Goal: Task Accomplishment & Management: Manage account settings

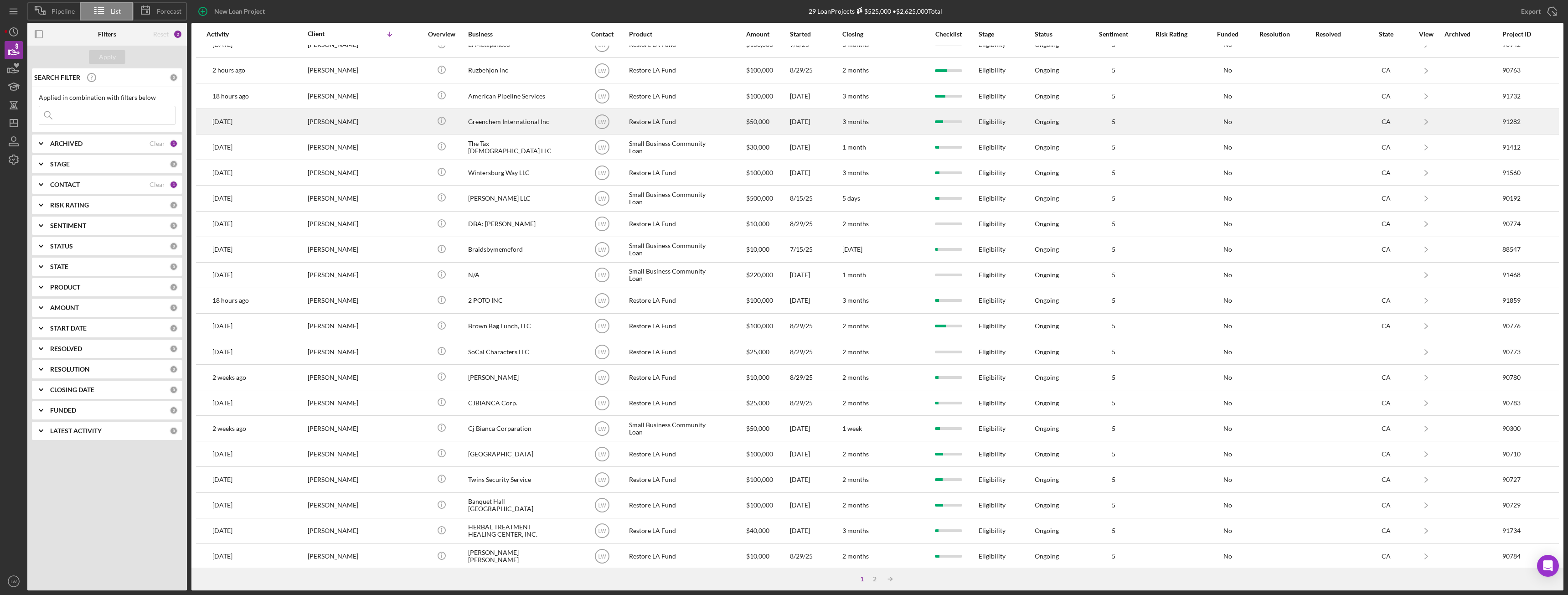
scroll to position [122, 0]
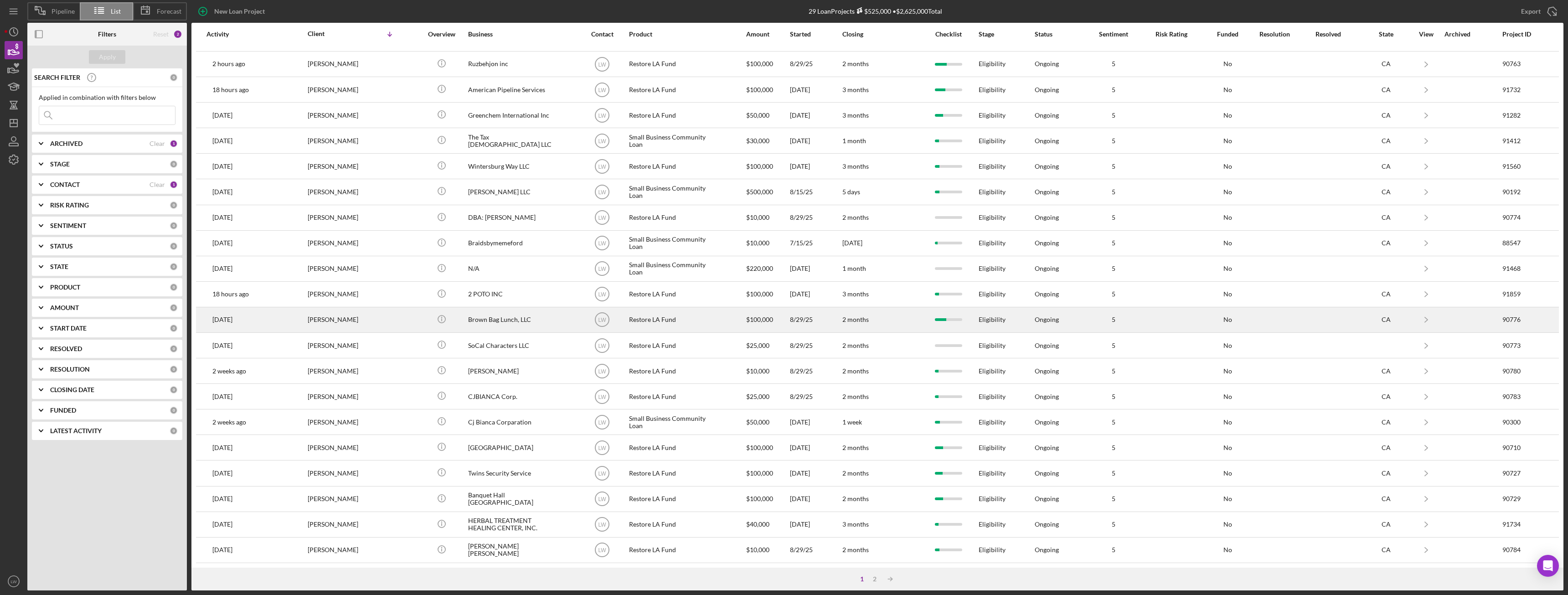
click at [499, 316] on div "Brown Bag Lunch, LLC" at bounding box center [513, 320] width 91 height 24
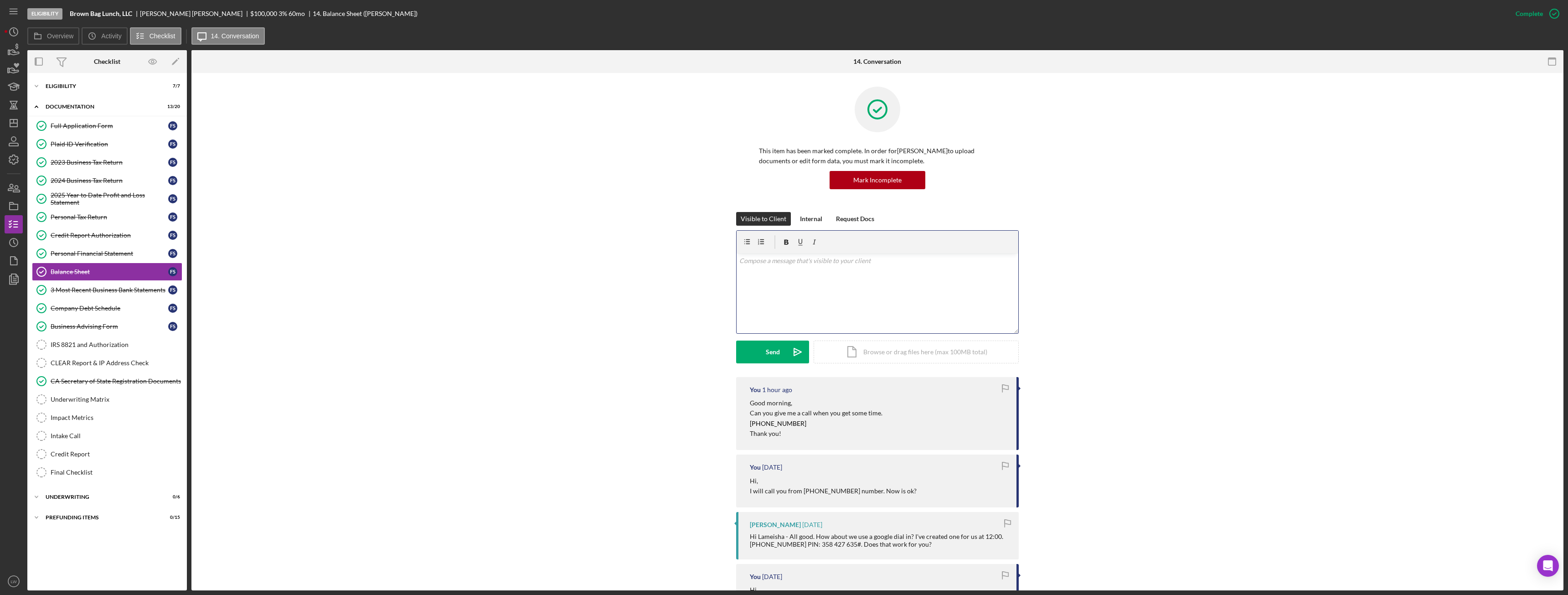
click at [790, 310] on div "v Color teal Color pink Remove color Add row above Add row below Add column bef…" at bounding box center [877, 293] width 281 height 80
click at [805, 283] on p "19-0211324" at bounding box center [846, 283] width 200 height 10
click at [805, 283] on p "19-0211324" at bounding box center [848, 283] width 187 height 10
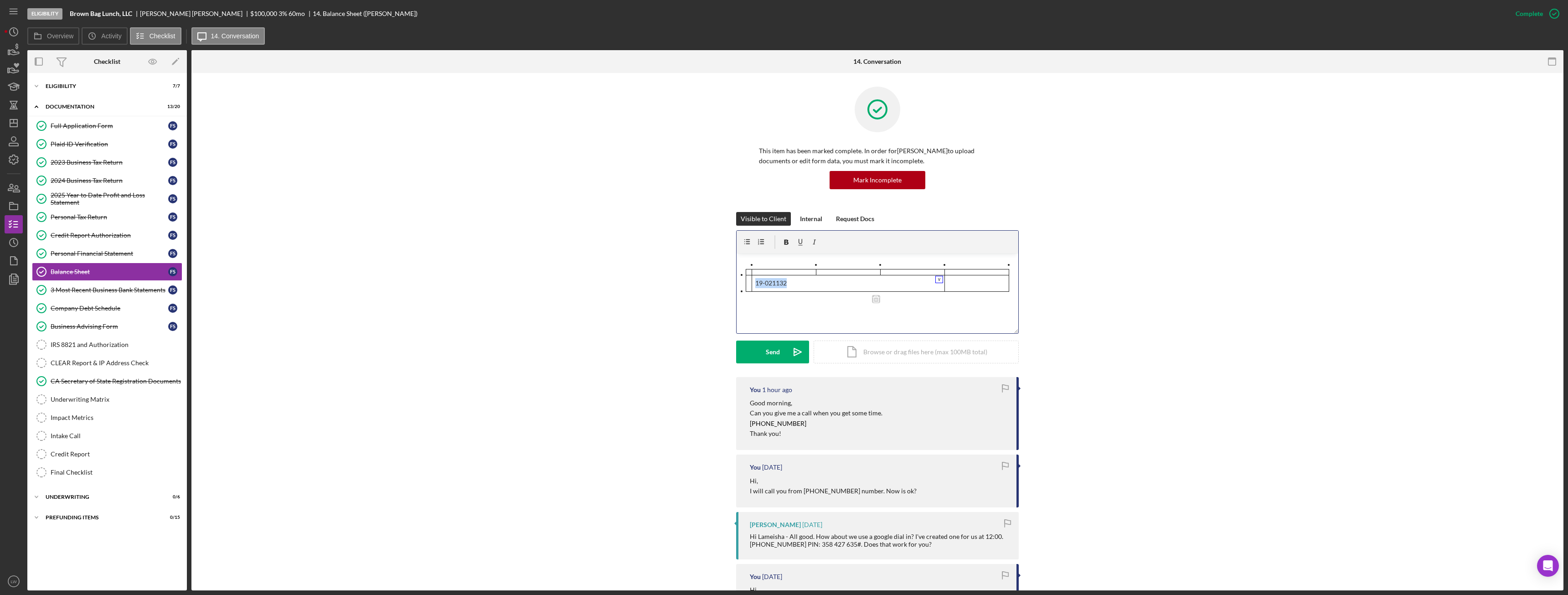
drag, startPoint x: 1006, startPoint y: 291, endPoint x: 788, endPoint y: 274, distance: 218.7
click at [788, 275] on div "19-021132" at bounding box center [877, 280] width 281 height 23
click at [745, 264] on div "v Color teal Color pink Remove color Add row above Add row below Add column bef…" at bounding box center [877, 293] width 281 height 80
drag, startPoint x: 740, startPoint y: 265, endPoint x: 839, endPoint y: 306, distance: 107.2
click at [838, 307] on div "v Color teal Color pink Remove color Add row above Add row below Add column bef…" at bounding box center [877, 293] width 281 height 80
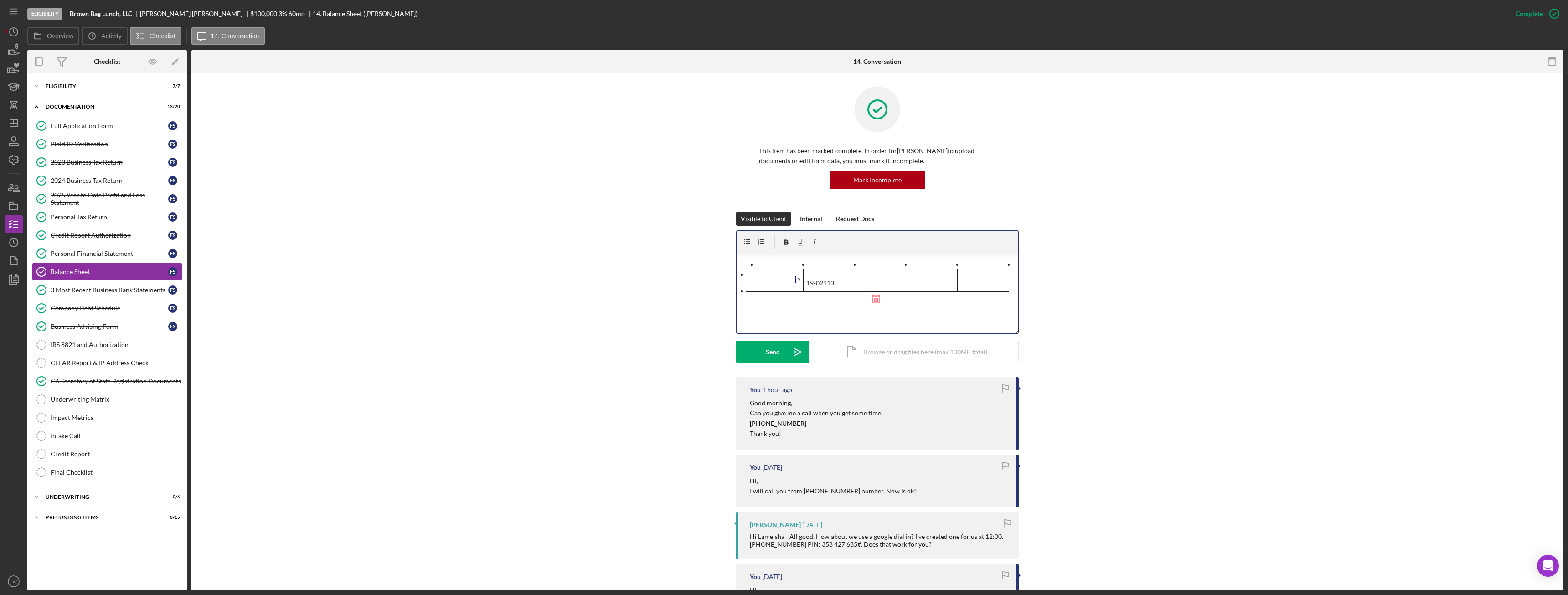
click at [879, 300] on icon at bounding box center [876, 299] width 8 height 8
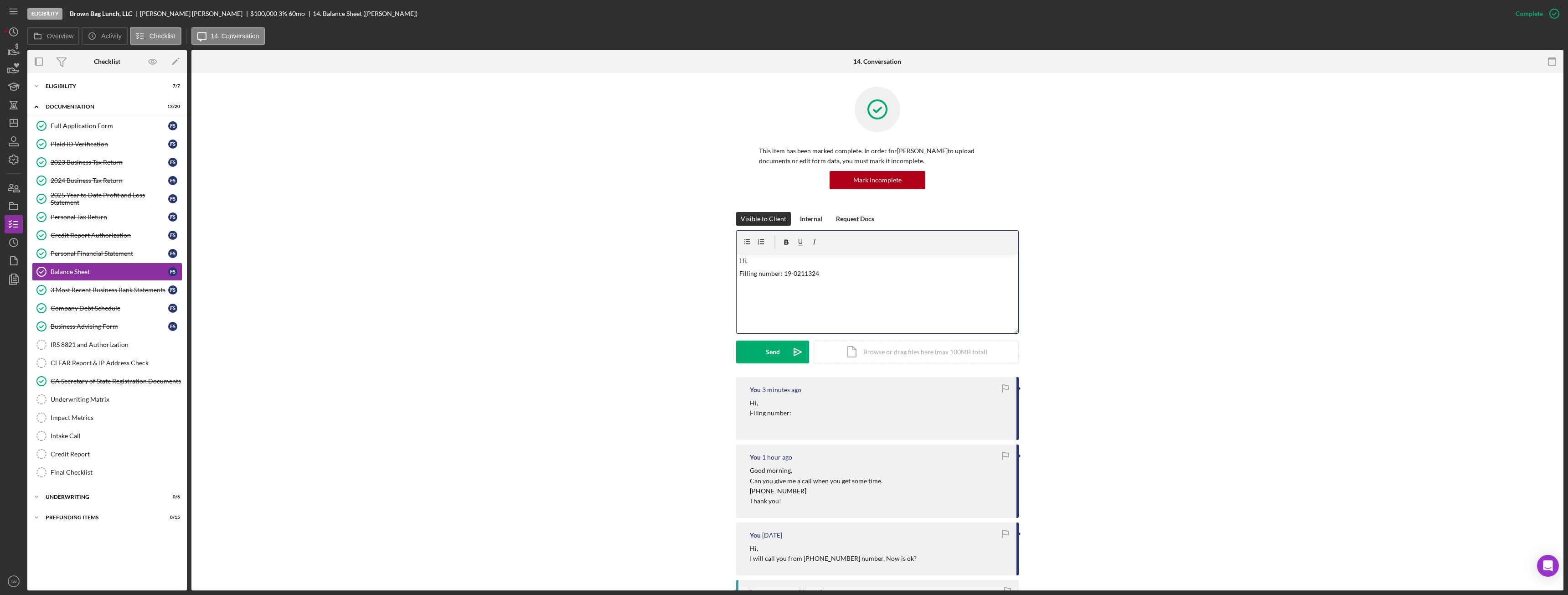
click at [832, 275] on p "Filling number: 19-0211324" at bounding box center [878, 273] width 277 height 10
drag, startPoint x: 855, startPoint y: 296, endPoint x: 865, endPoint y: 298, distance: 10.2
click at [856, 297] on p "Filling number: 18CHLC17731 amount of 18,951.00" at bounding box center [878, 298] width 277 height 10
click at [848, 274] on p "Filling number: 19-0211324 amount of 23,642.00" at bounding box center [878, 273] width 277 height 10
click at [789, 351] on icon "Icon/icon-invite-send" at bounding box center [798, 352] width 23 height 23
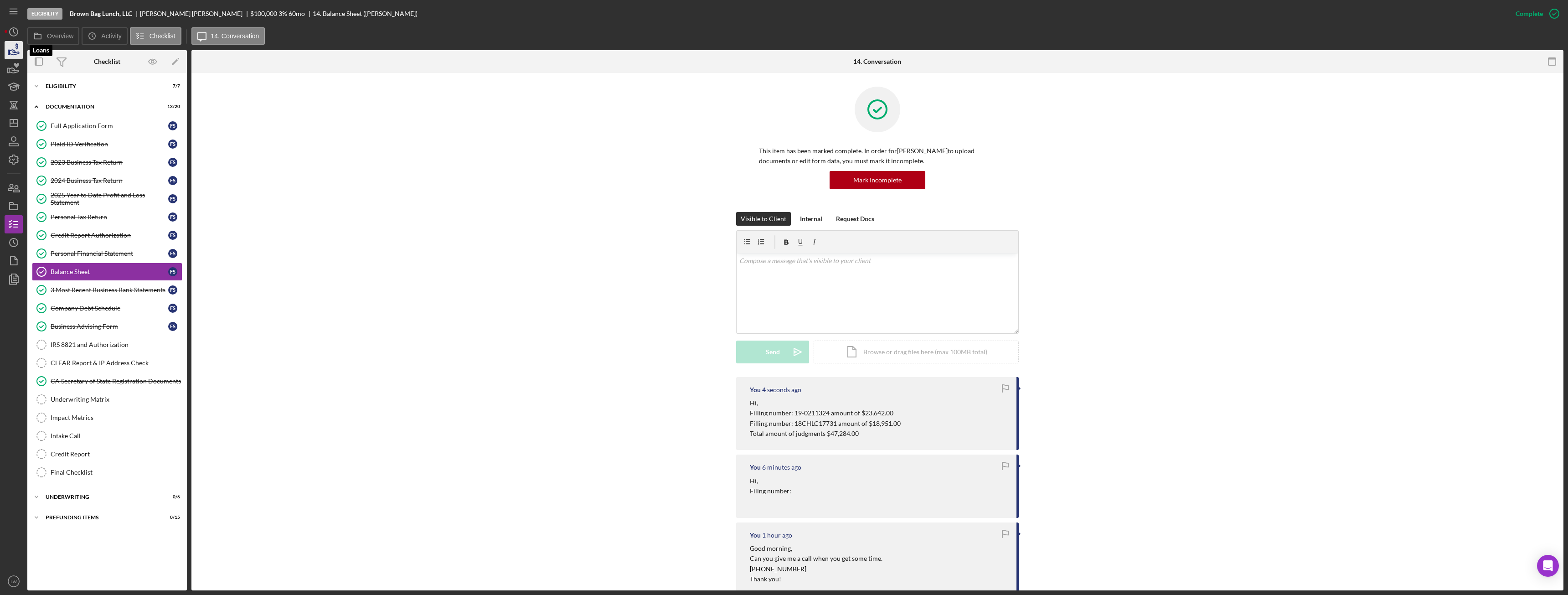
click at [12, 49] on icon "button" at bounding box center [13, 50] width 23 height 23
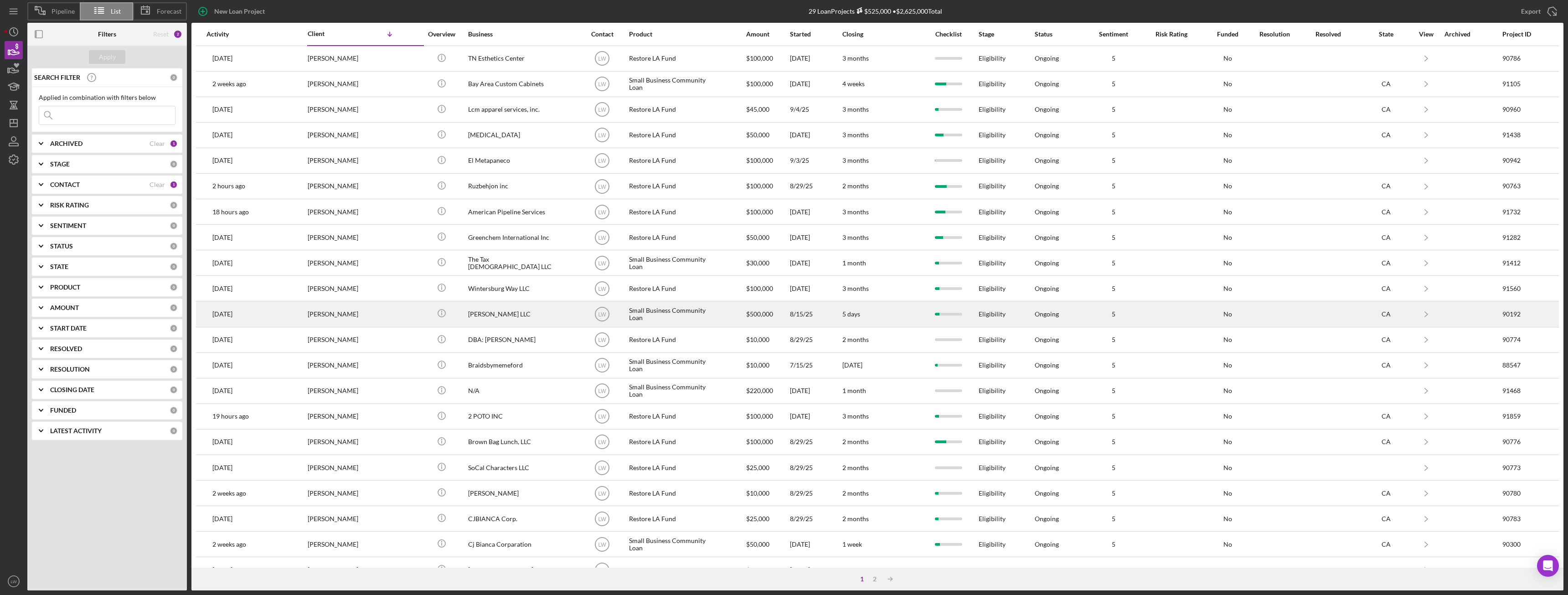
click at [378, 316] on div "[PERSON_NAME]" at bounding box center [353, 314] width 91 height 24
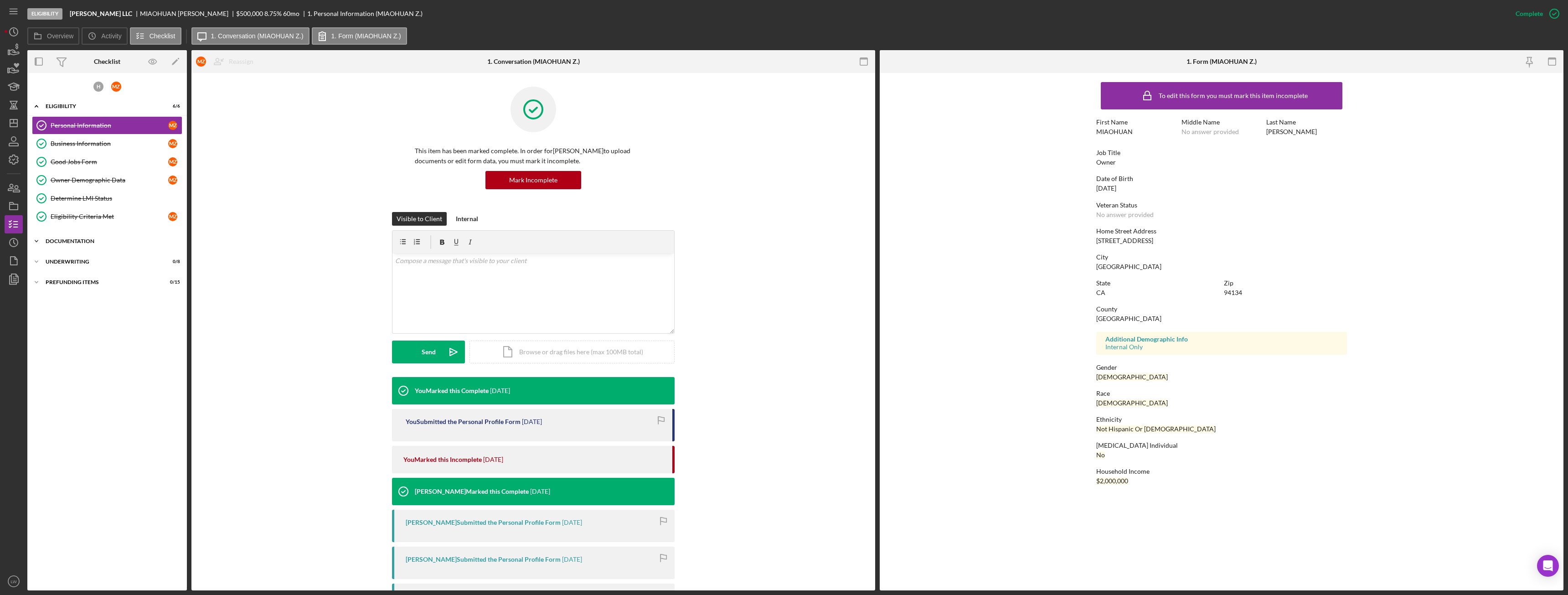
click at [100, 237] on div "Icon/Expander Documentation 2 / 20" at bounding box center [107, 241] width 160 height 18
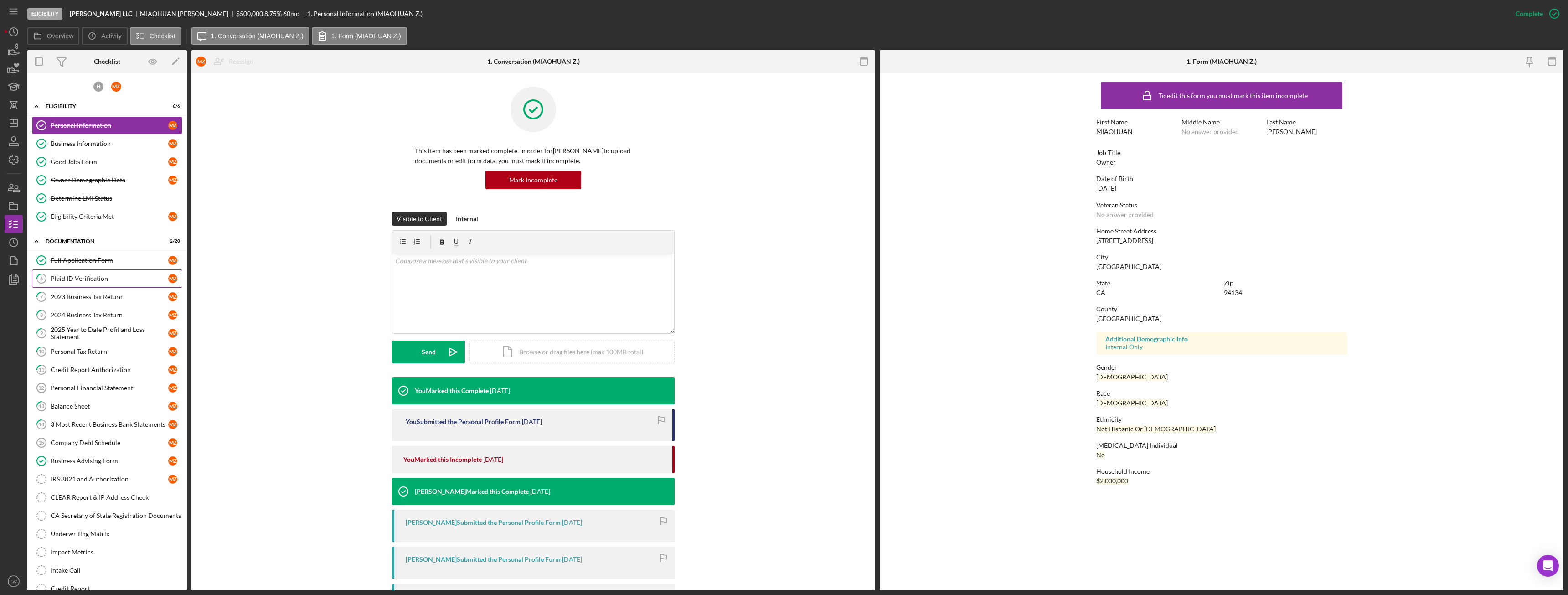
click at [105, 279] on div "Plaid ID Verification" at bounding box center [109, 278] width 117 height 7
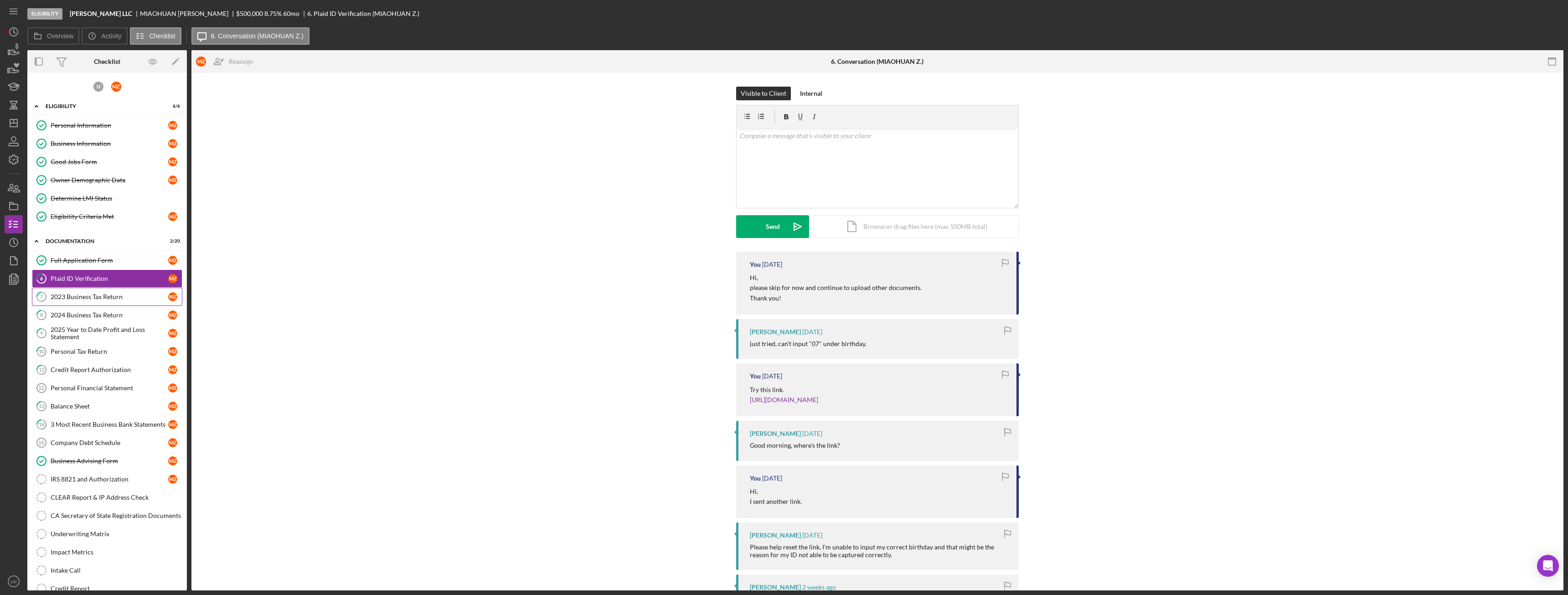
click at [105, 293] on div "2023 Business Tax Return" at bounding box center [109, 297] width 117 height 7
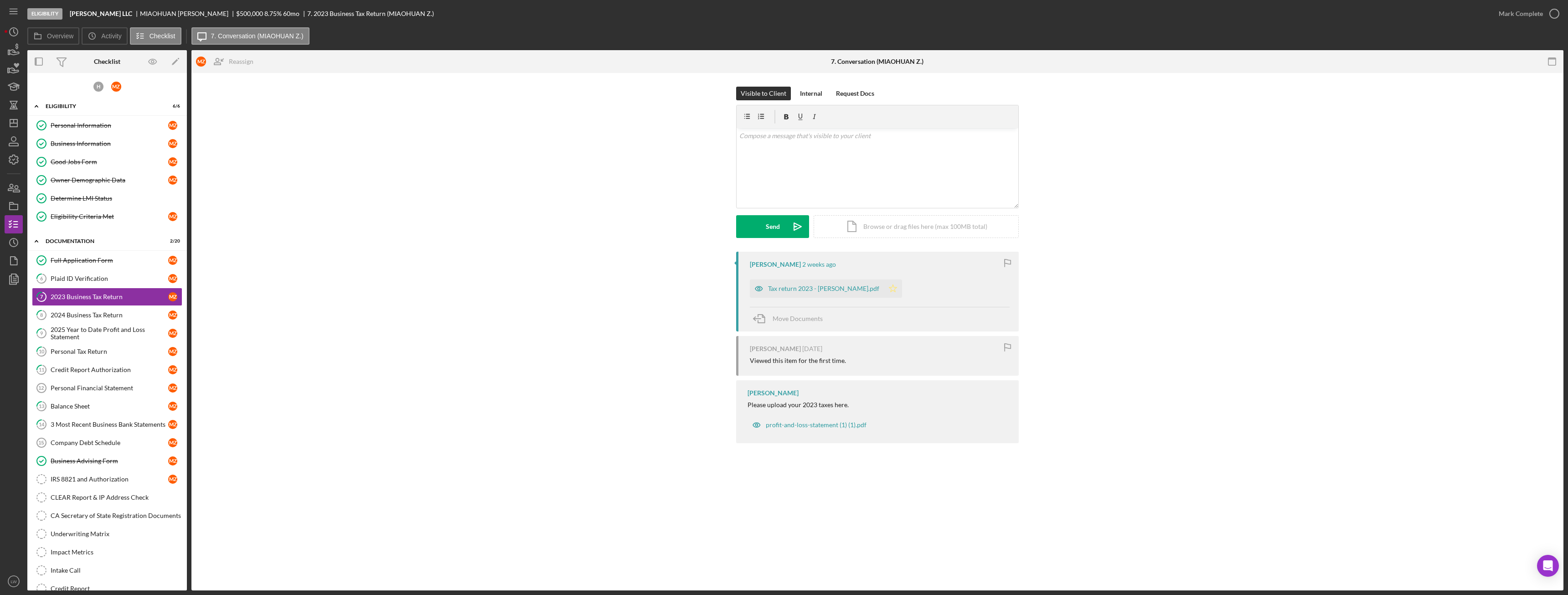
click at [884, 289] on icon "Icon/Star" at bounding box center [893, 289] width 18 height 18
click at [1528, 14] on div "Mark Complete" at bounding box center [1521, 14] width 44 height 18
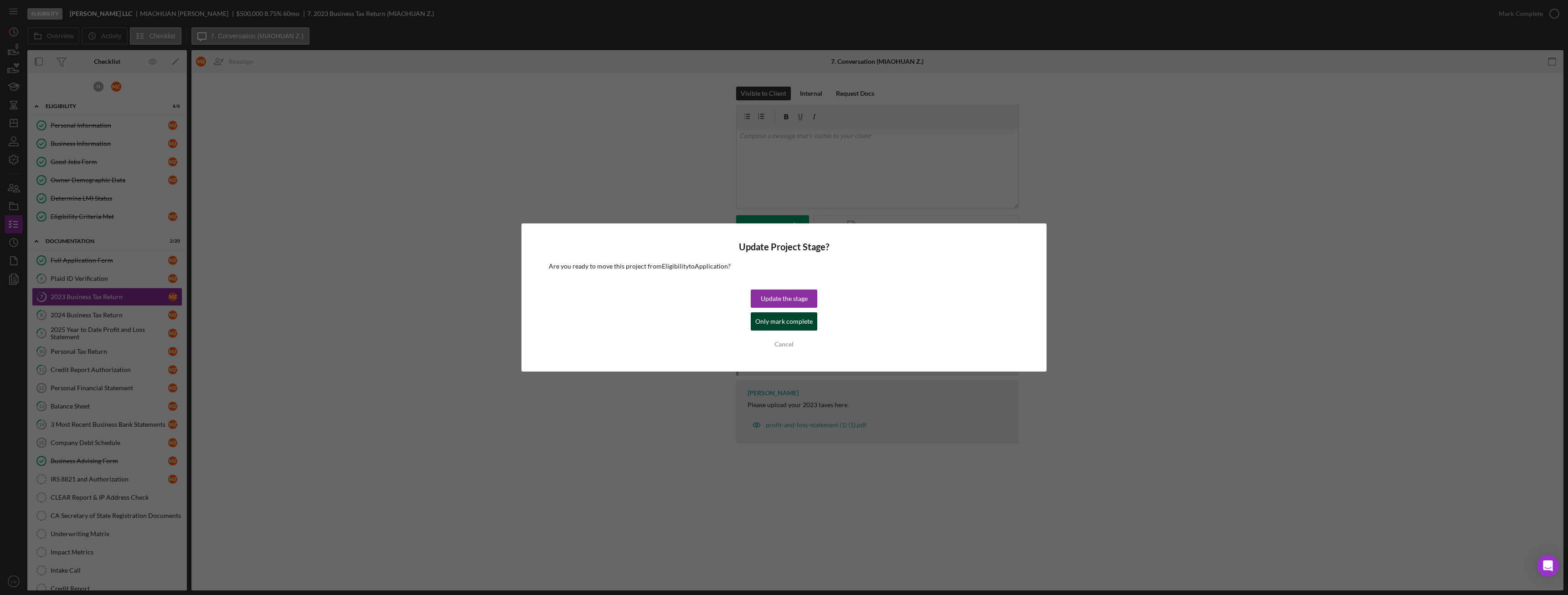
click at [813, 324] on button "Only mark complete" at bounding box center [784, 322] width 67 height 18
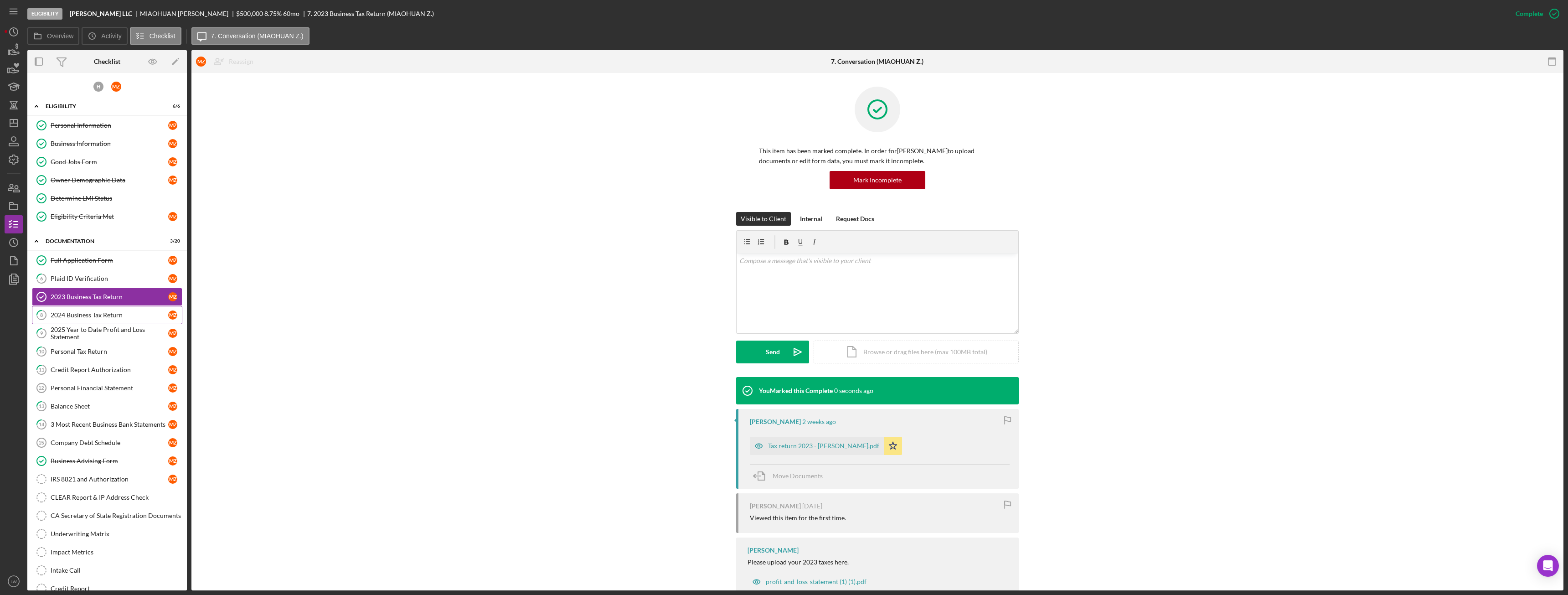
click at [93, 317] on div "2024 Business Tax Return" at bounding box center [109, 314] width 117 height 7
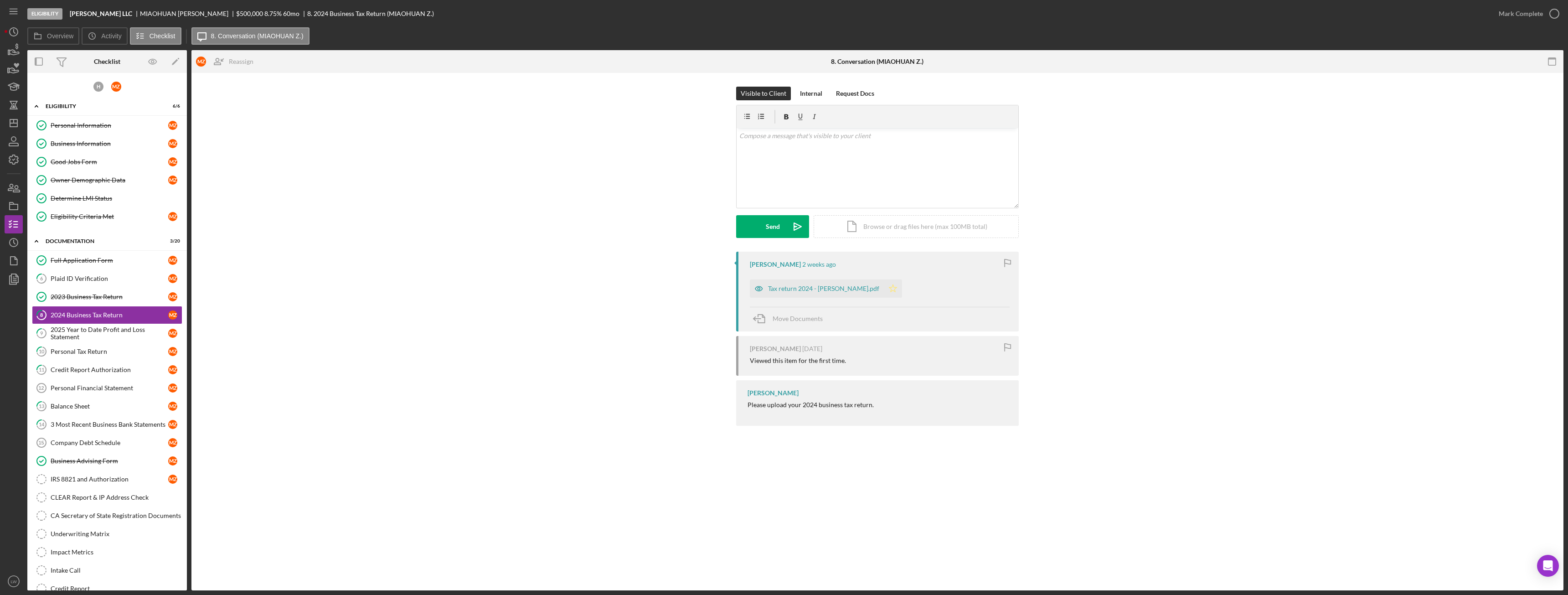
click at [884, 289] on icon "Icon/Star" at bounding box center [893, 289] width 18 height 18
click at [1538, 14] on div "Mark Complete" at bounding box center [1521, 14] width 44 height 18
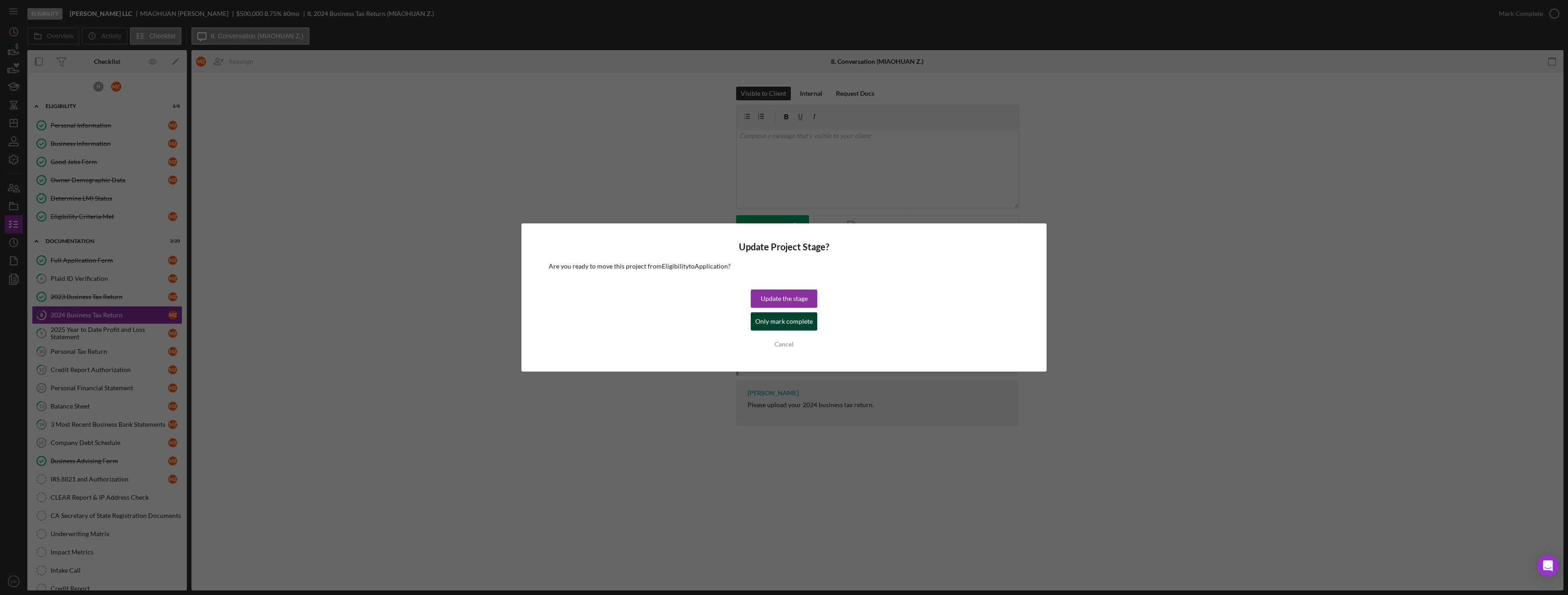
click at [774, 322] on div "Only mark complete" at bounding box center [784, 322] width 57 height 18
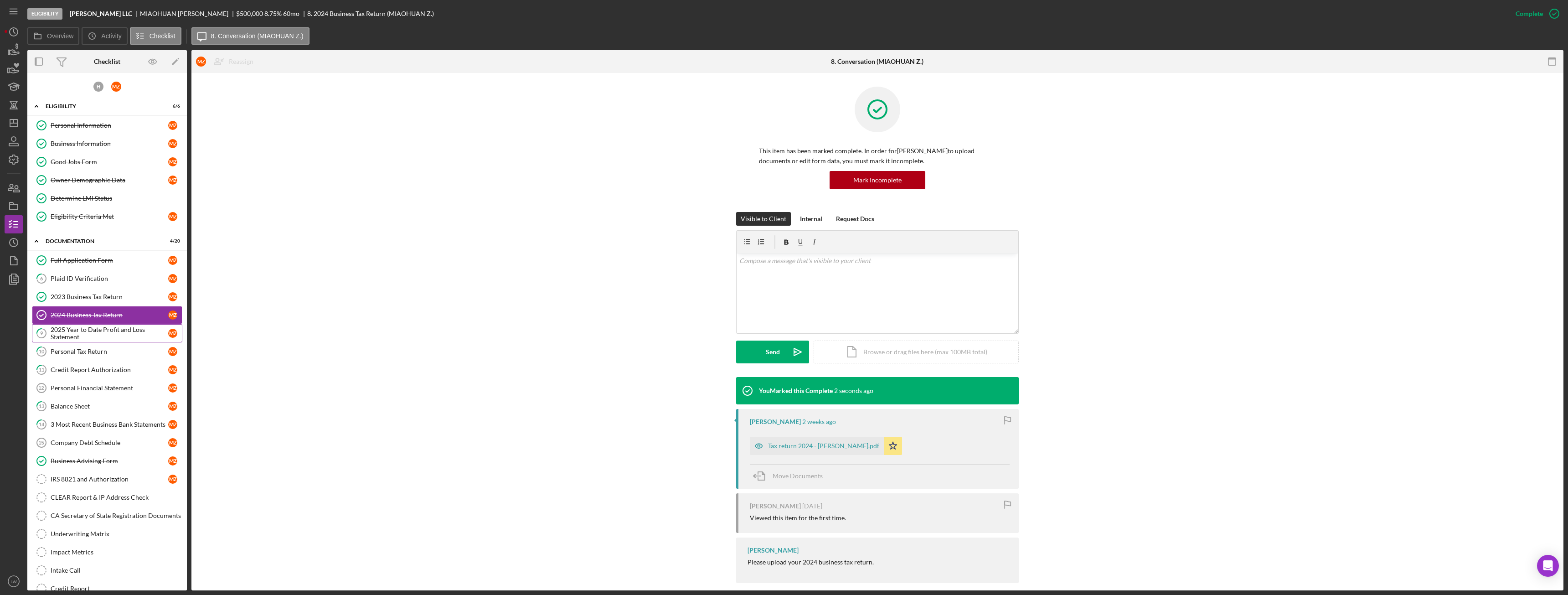
click at [67, 331] on div "2025 Year to Date Profit and Loss Statement" at bounding box center [109, 333] width 117 height 14
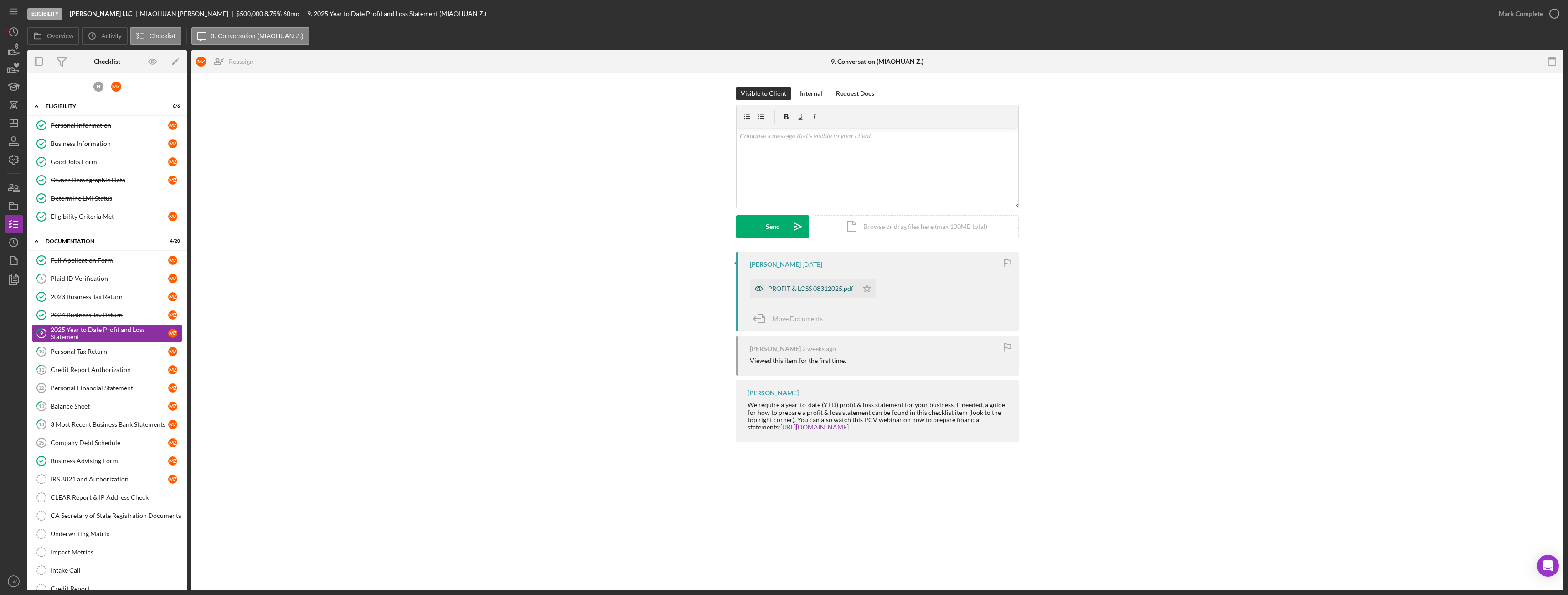
click at [817, 289] on div "PROFIT & LOSS 08312025.pdf" at bounding box center [810, 288] width 85 height 7
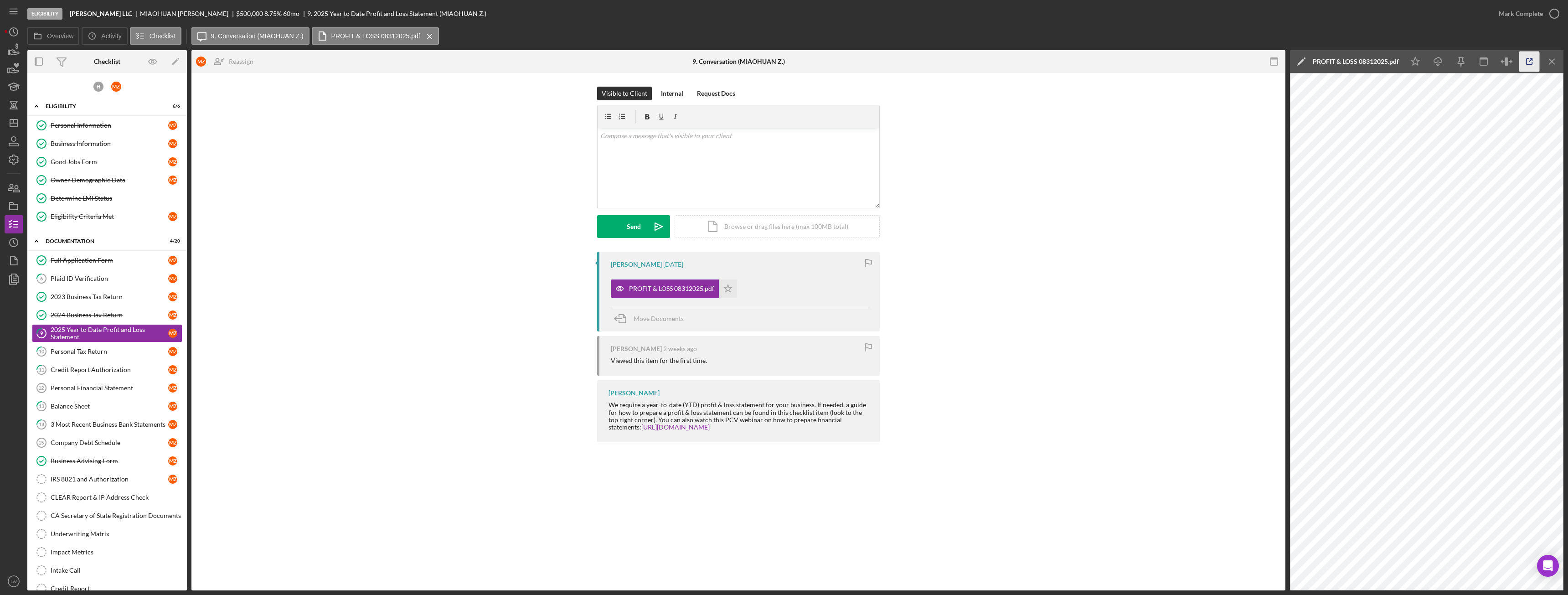
click at [1530, 59] on icon "button" at bounding box center [1529, 61] width 20 height 20
click at [122, 355] on div "Personal Tax Return" at bounding box center [109, 351] width 117 height 7
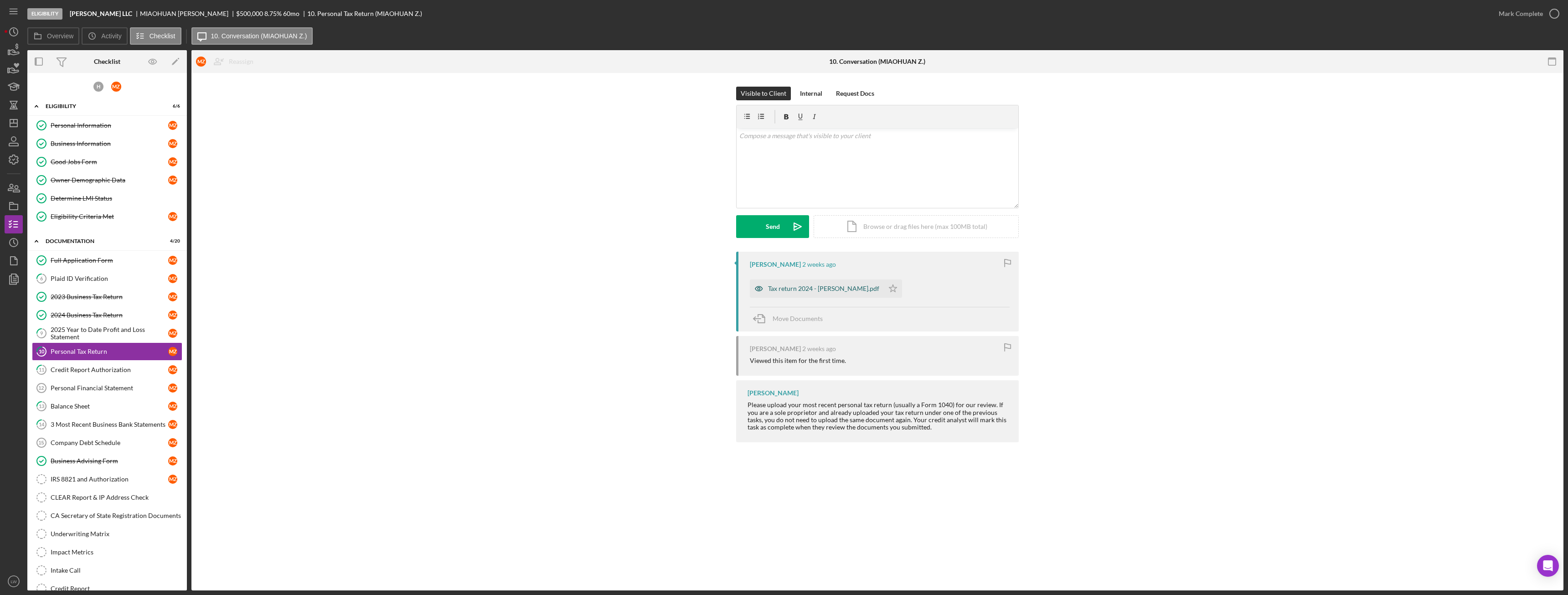
click at [807, 285] on div "Tax return 2024 - Zhao.pdf" at bounding box center [817, 289] width 134 height 18
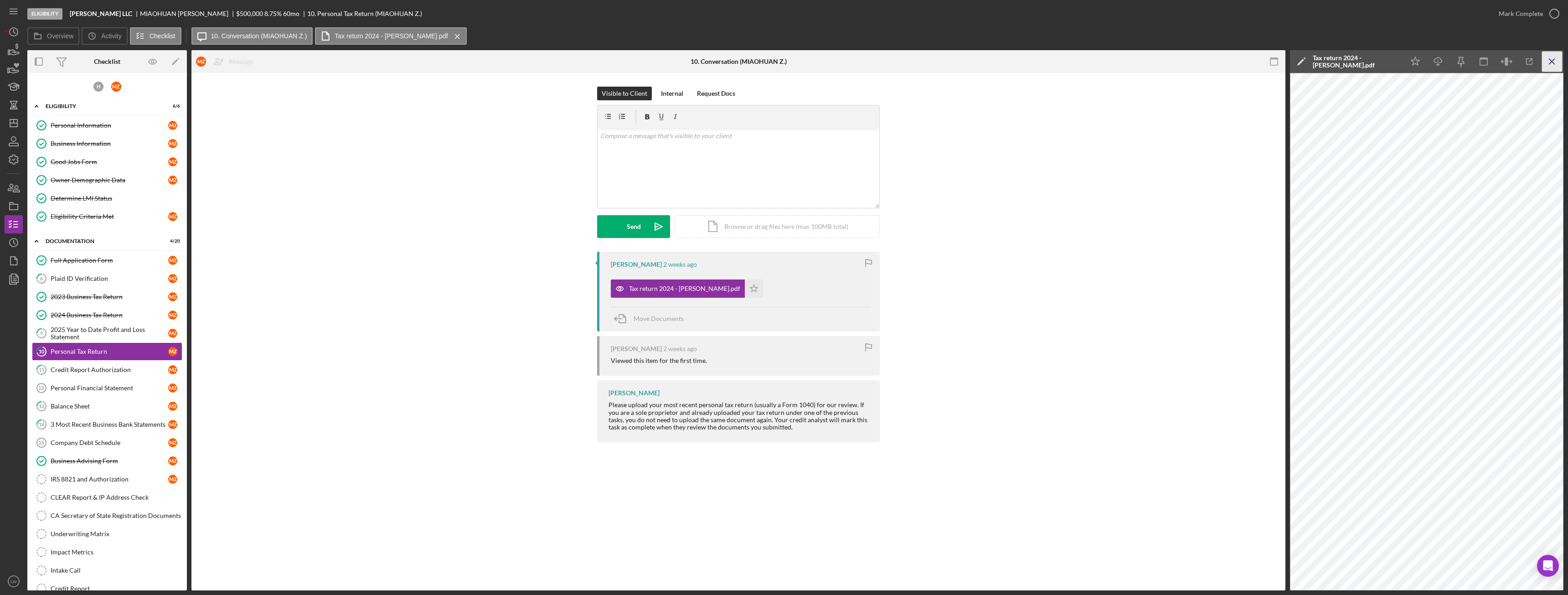
click at [1556, 63] on icon "Icon/Menu Close" at bounding box center [1552, 61] width 20 height 20
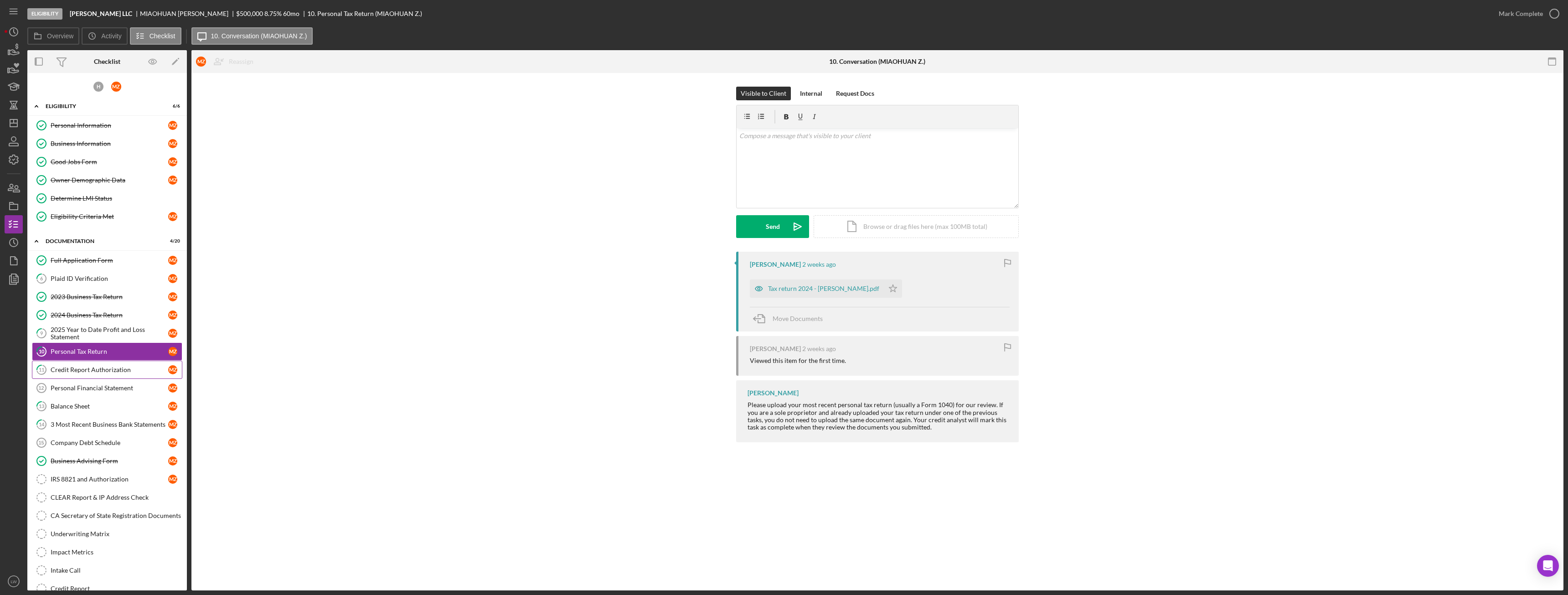
click at [80, 365] on link "11 Credit Report Authorization M Z" at bounding box center [107, 370] width 150 height 18
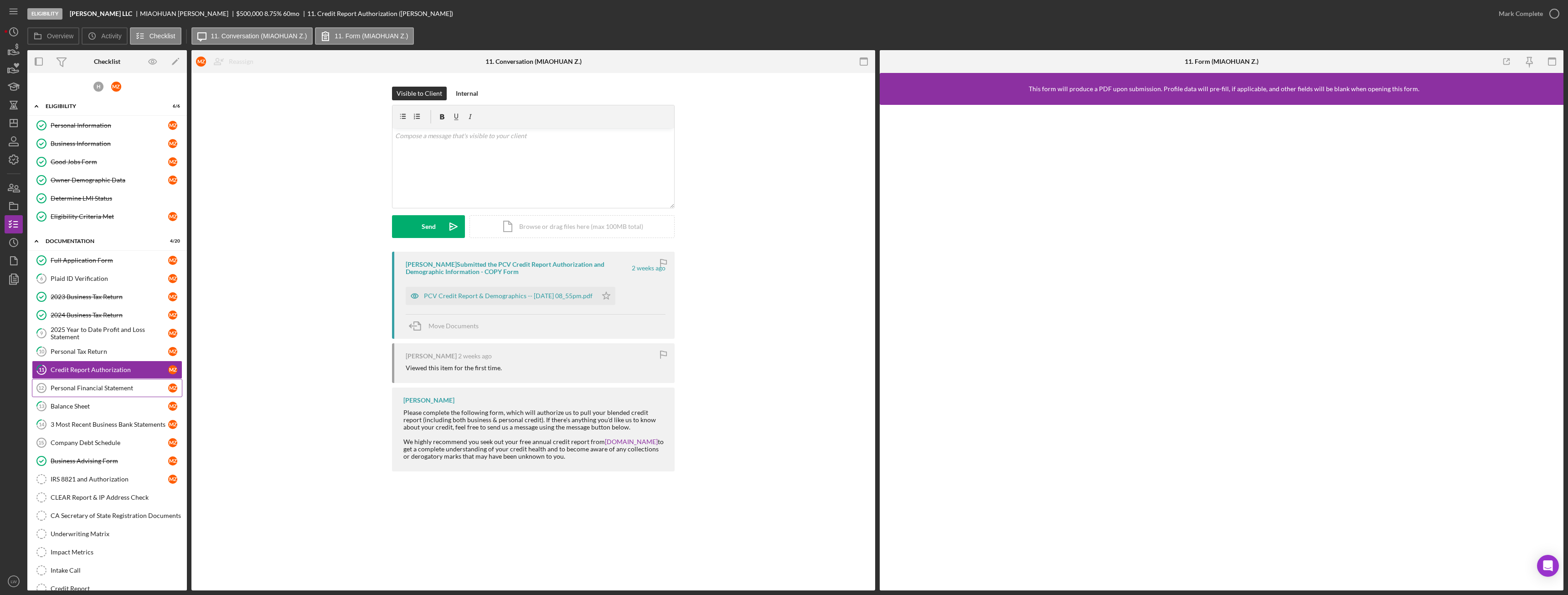
click at [95, 388] on div "Personal Financial Statement" at bounding box center [109, 387] width 117 height 7
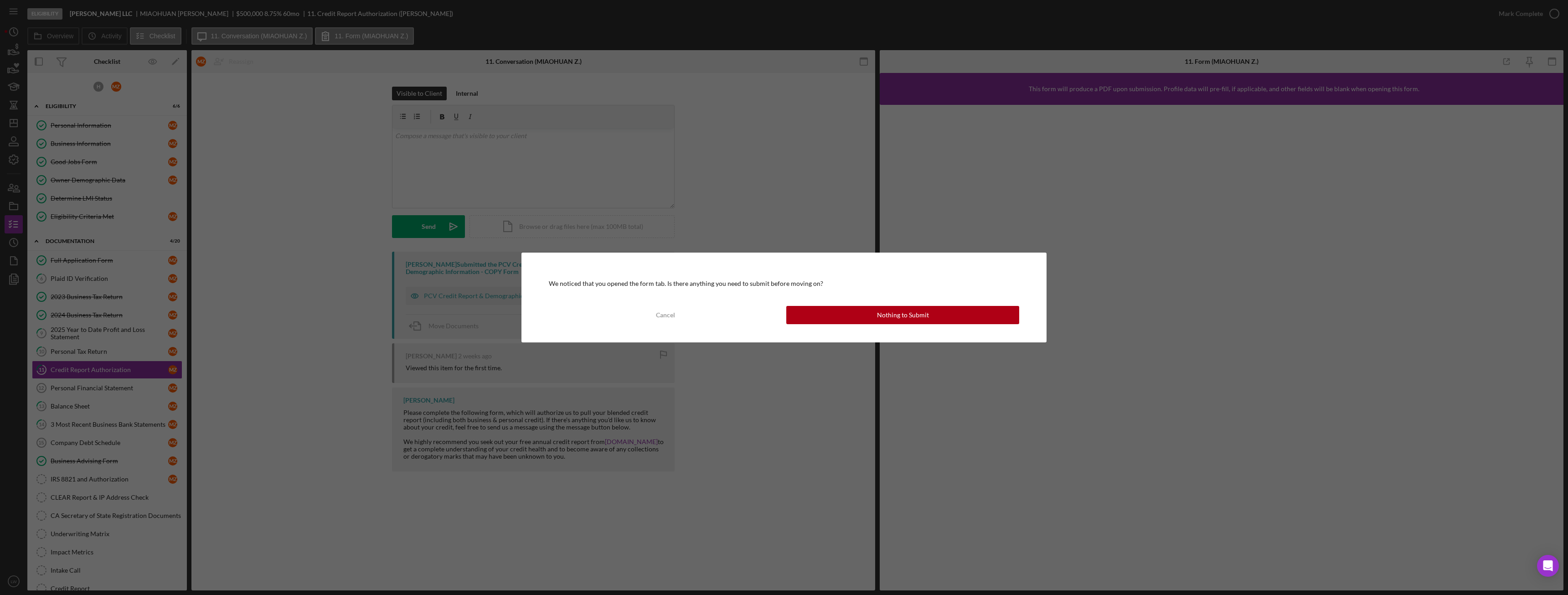
click at [923, 332] on div "We noticed that you opened the form tab. Is there anything you need to submit b…" at bounding box center [784, 297] width 525 height 90
click at [964, 330] on div "We noticed that you opened the form tab. Is there anything you need to submit b…" at bounding box center [784, 297] width 525 height 90
click at [942, 307] on button "Nothing to Submit" at bounding box center [902, 315] width 233 height 18
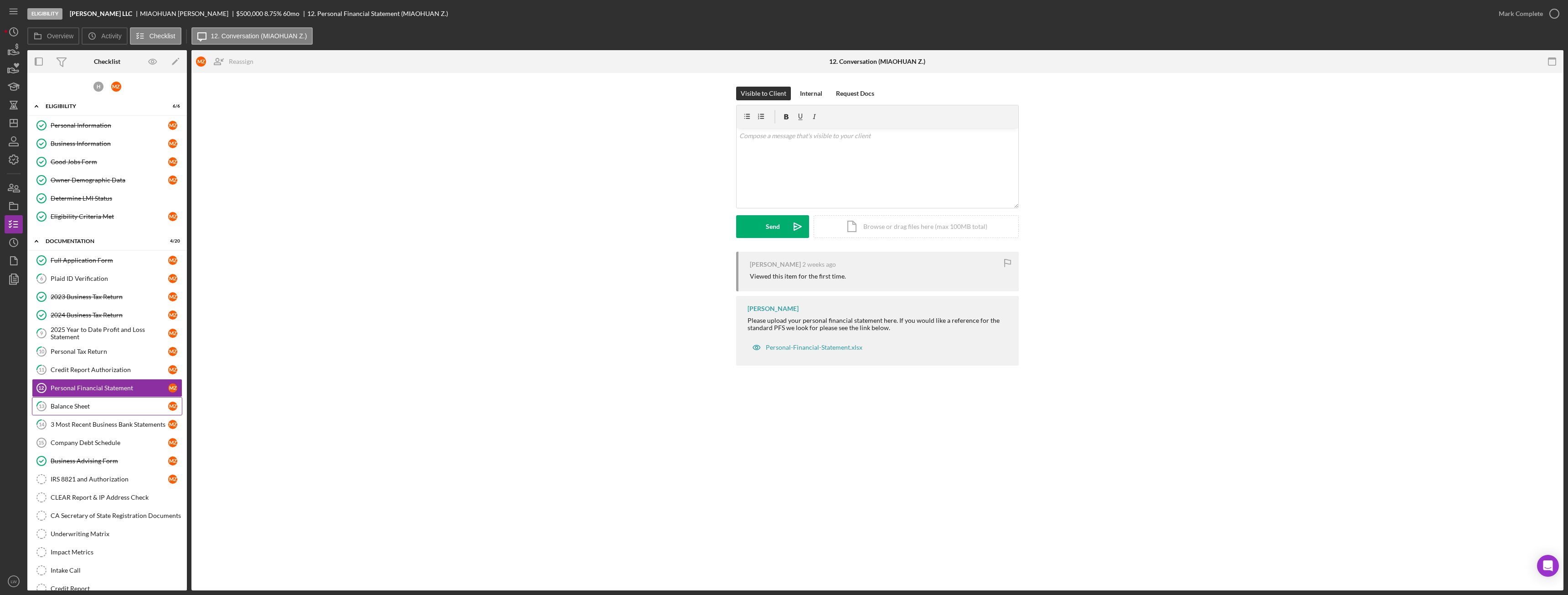
click at [61, 404] on div "Balance Sheet" at bounding box center [109, 406] width 117 height 7
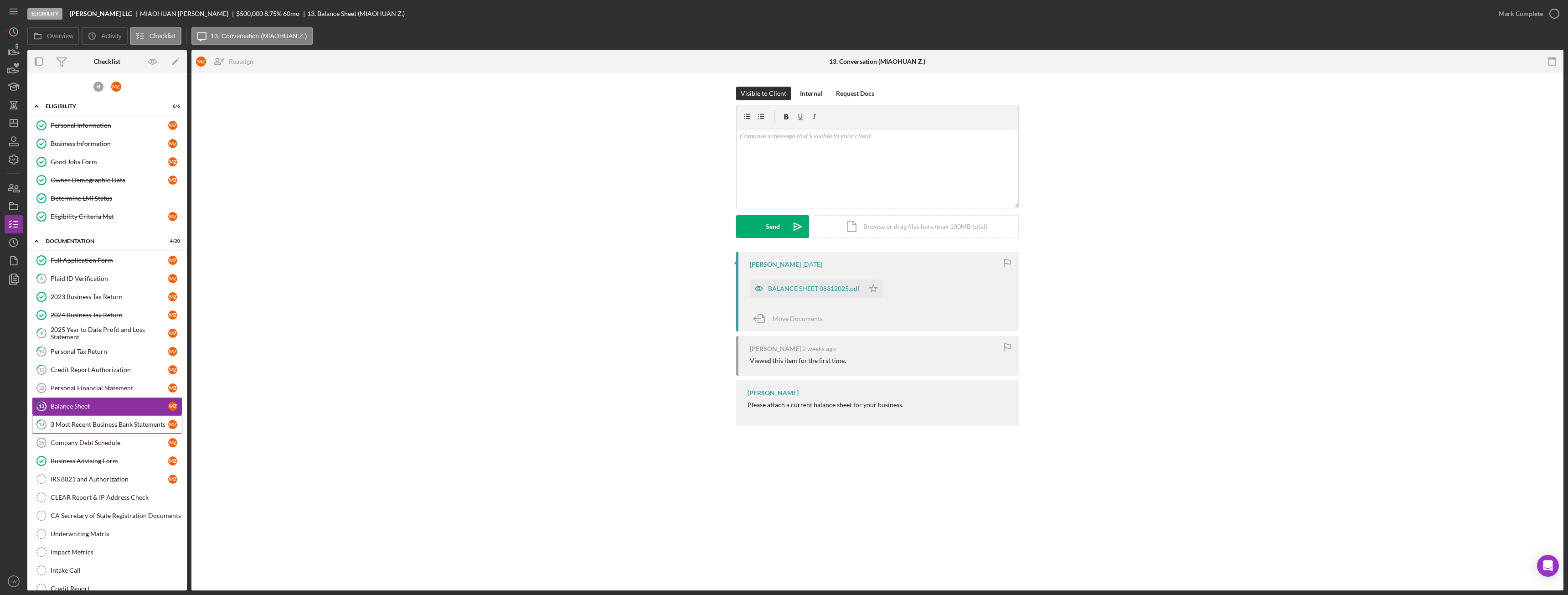
click at [113, 422] on div "3 Most Recent Business Bank Statements" at bounding box center [109, 424] width 117 height 7
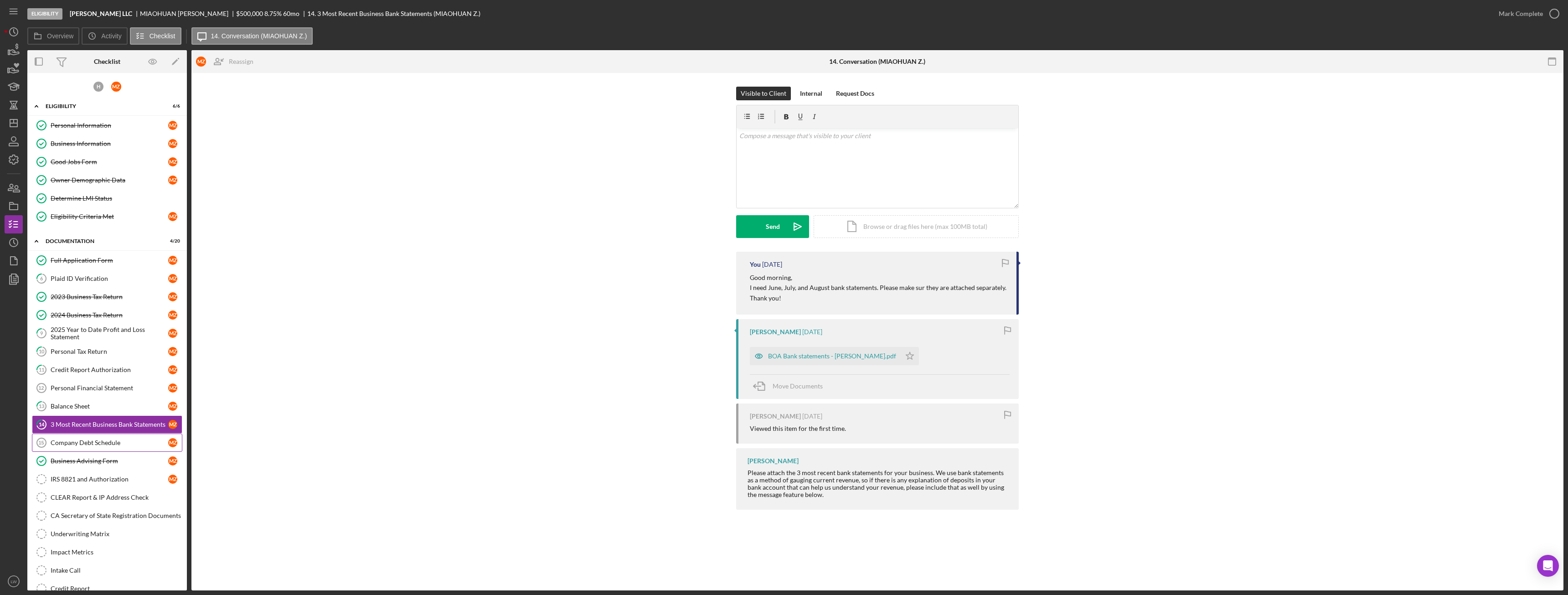
click at [87, 446] on div "Company Debt Schedule" at bounding box center [109, 442] width 117 height 7
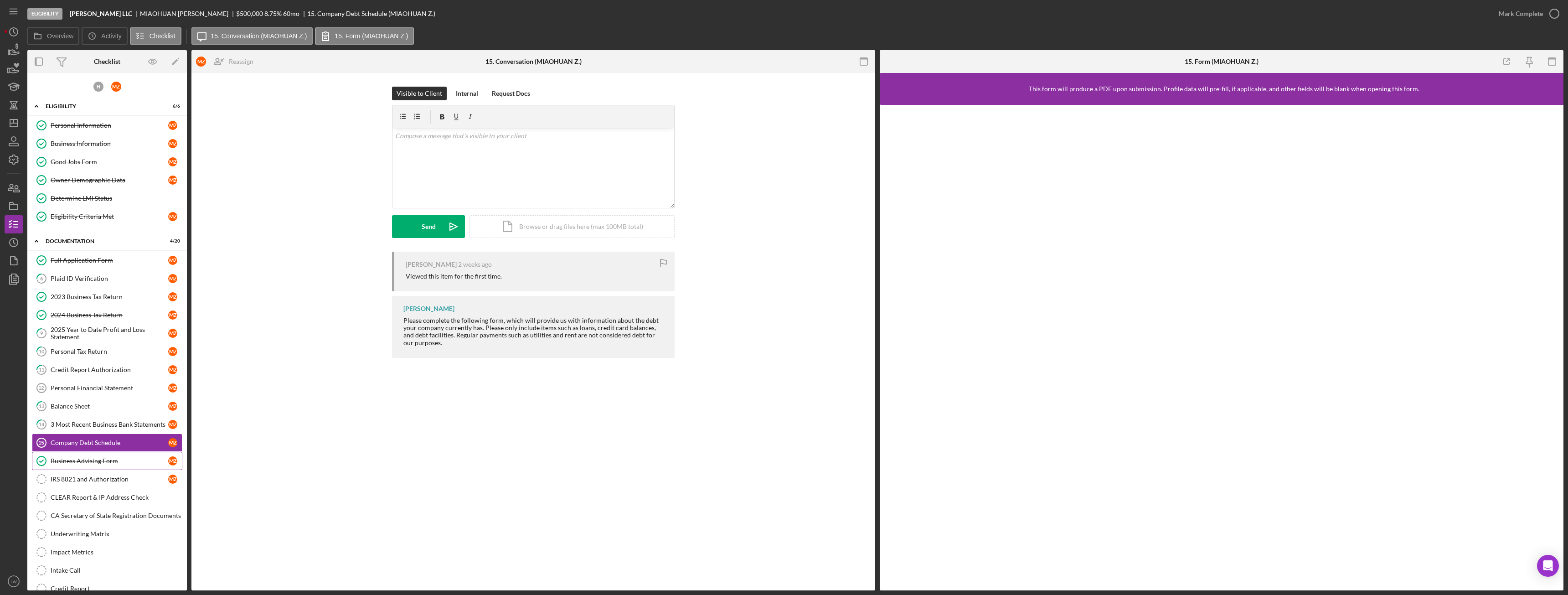
click at [89, 459] on div "Business Advising Form" at bounding box center [109, 461] width 117 height 7
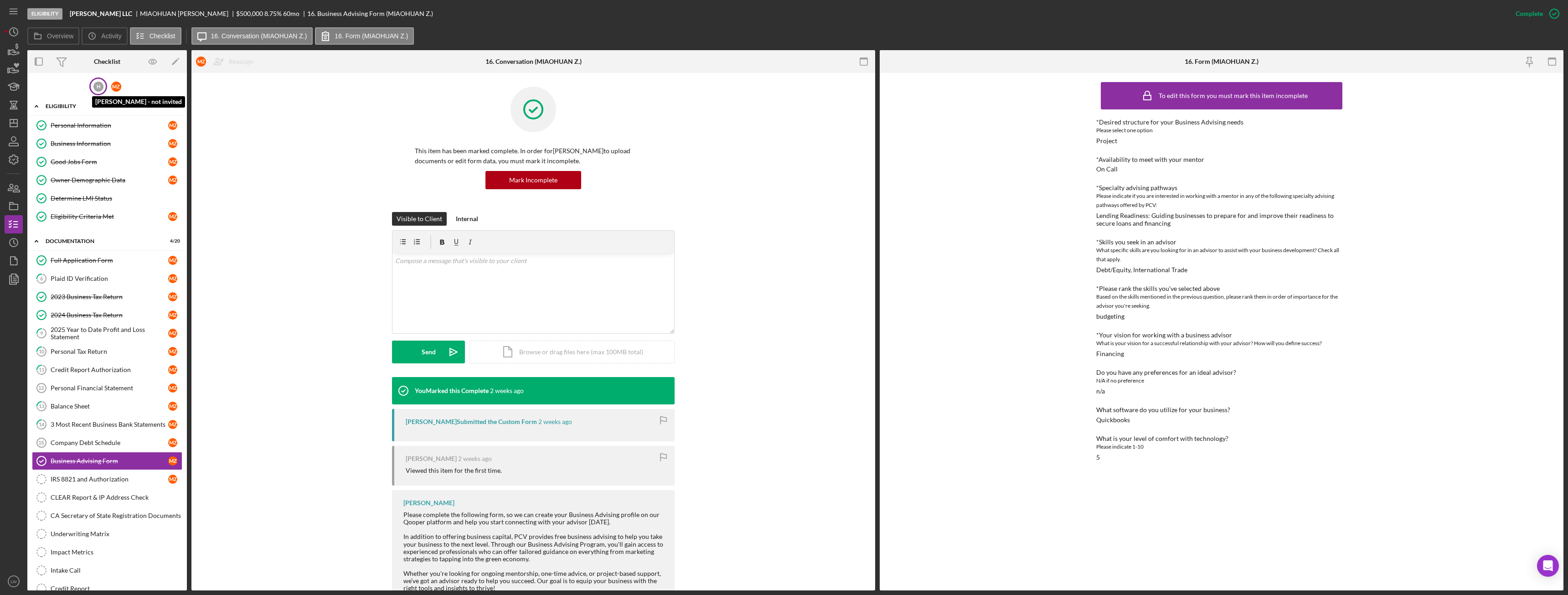
click at [98, 86] on div "H" at bounding box center [98, 86] width 10 height 10
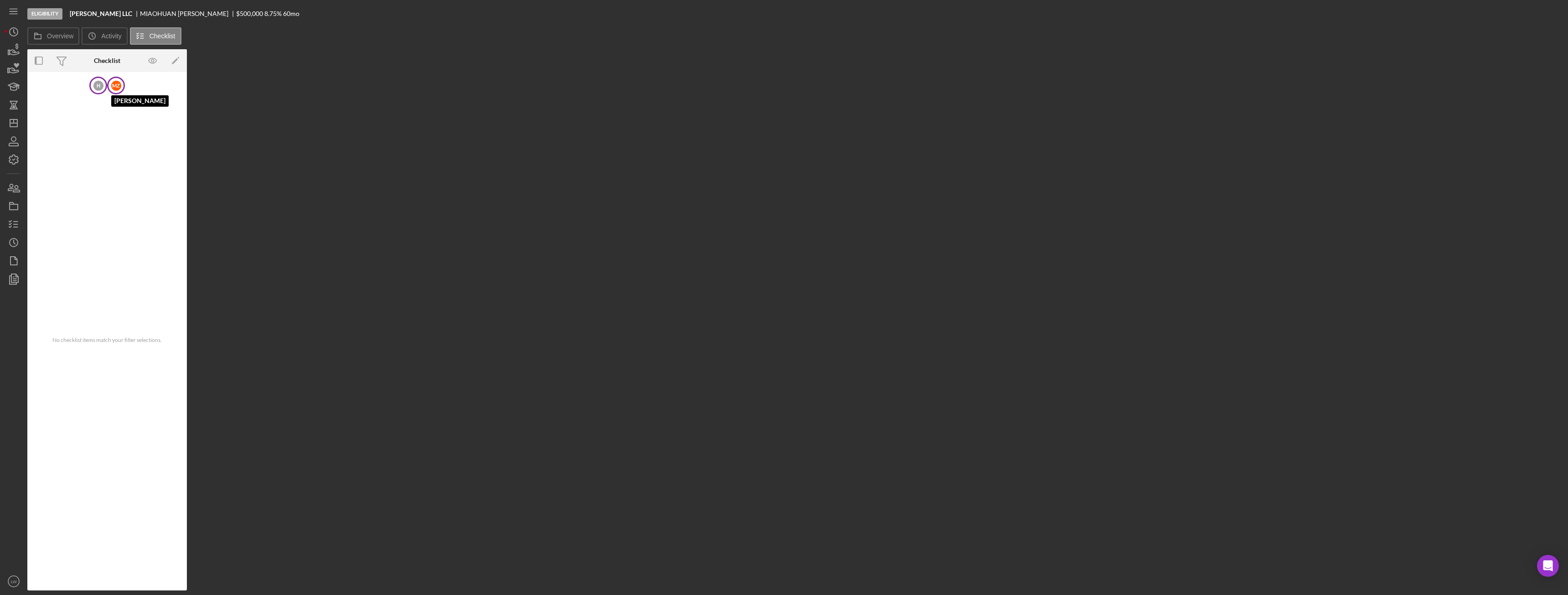
click at [113, 86] on div "M Z" at bounding box center [116, 85] width 10 height 10
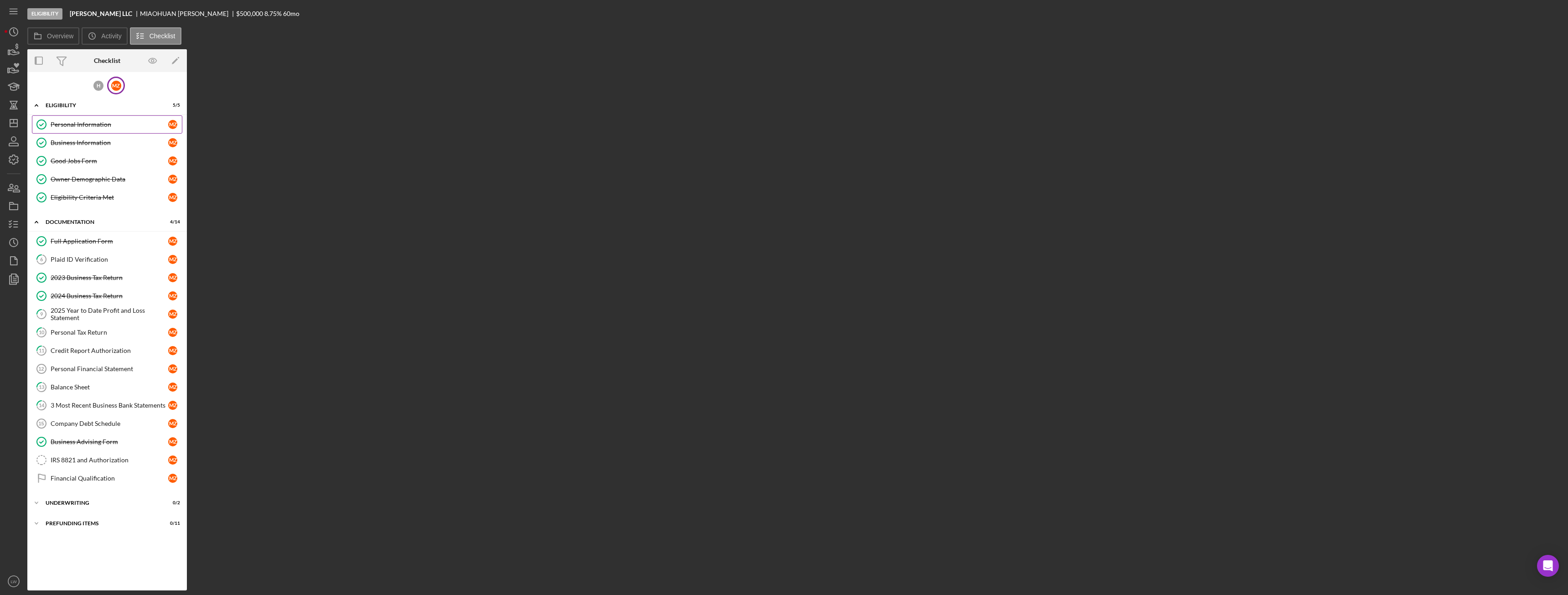
click at [84, 122] on div "Personal Information" at bounding box center [109, 124] width 117 height 7
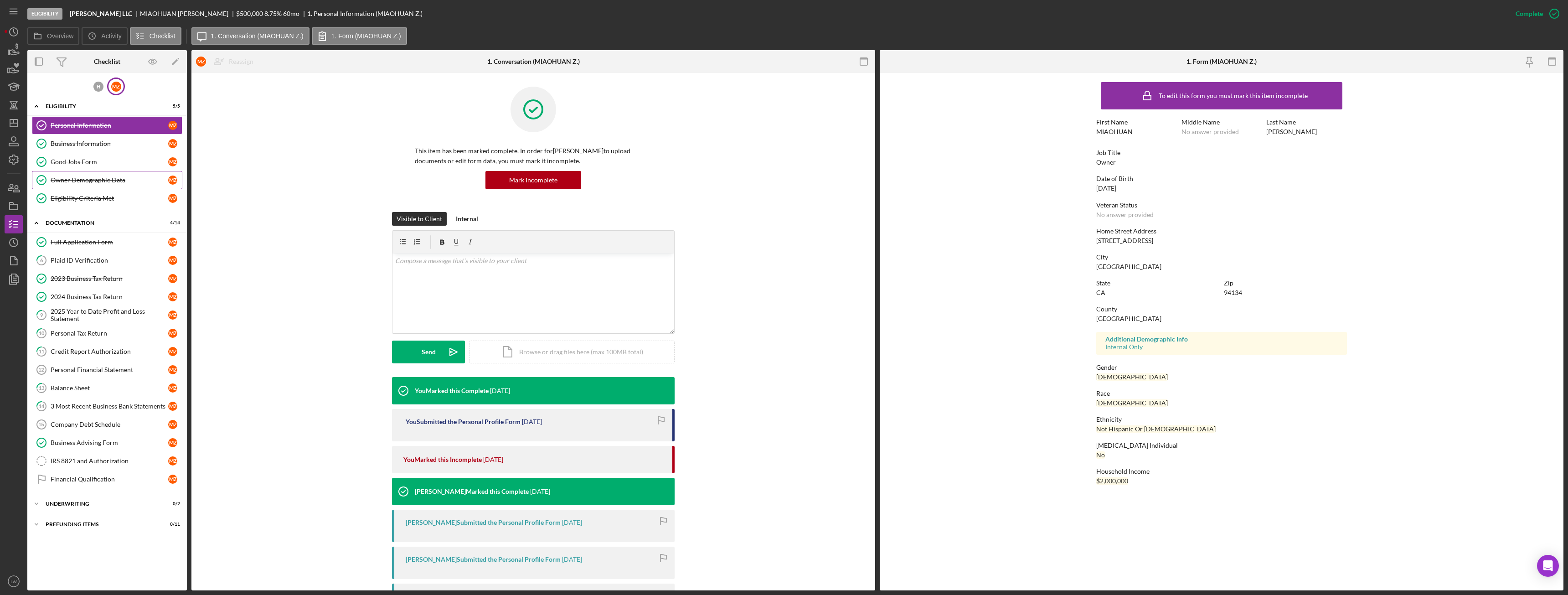
click at [107, 177] on div "Owner Demographic Data" at bounding box center [109, 180] width 117 height 7
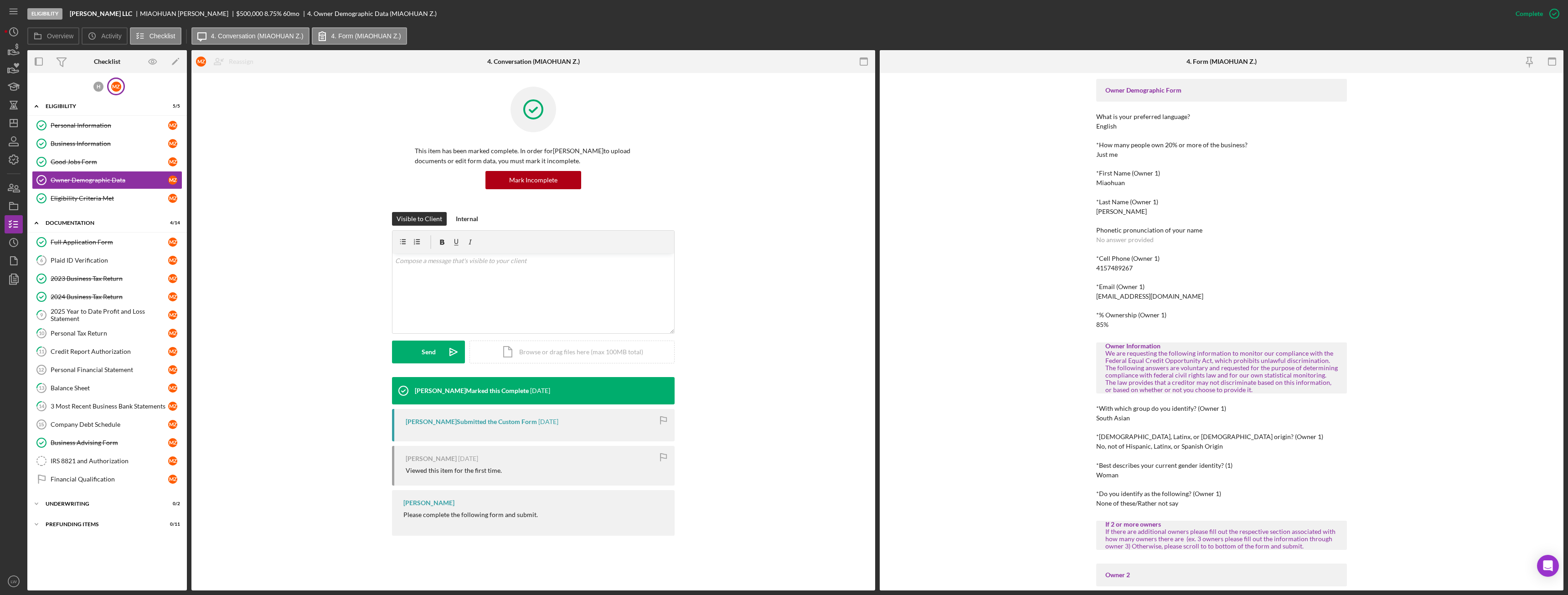
scroll to position [137, 0]
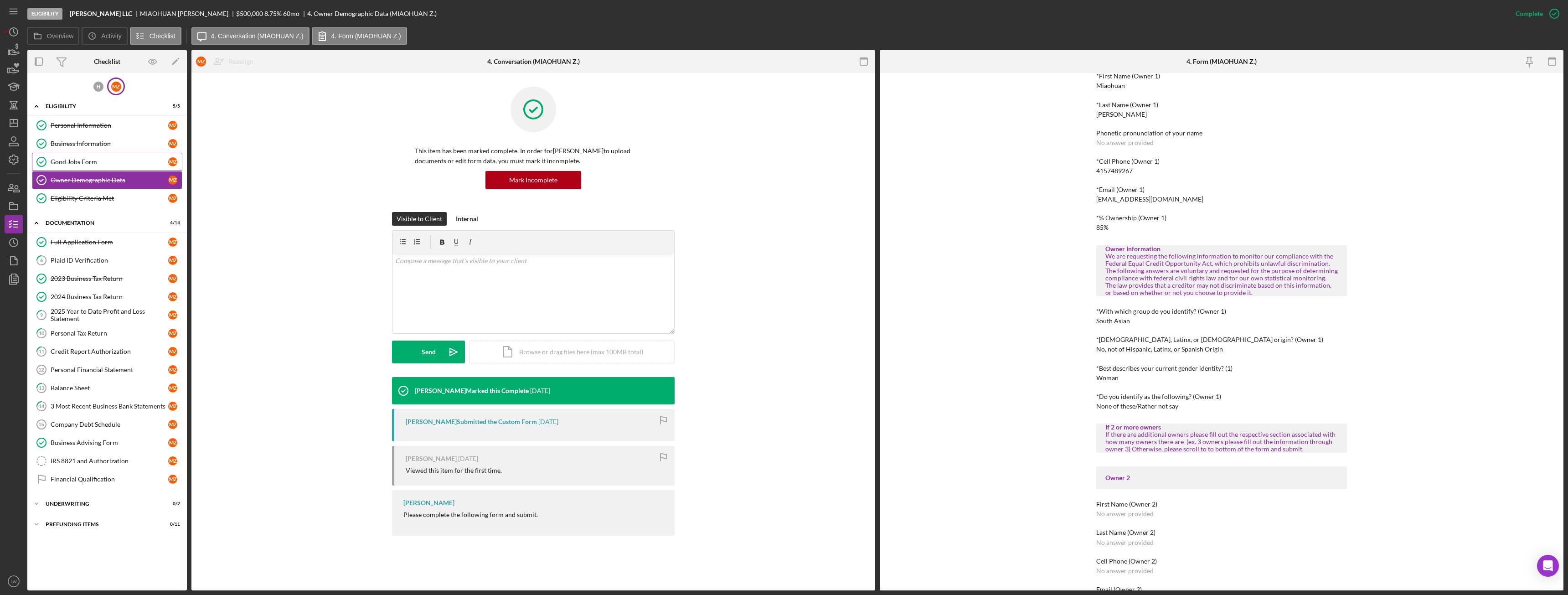
click at [121, 162] on div "Good Jobs Form" at bounding box center [109, 161] width 117 height 7
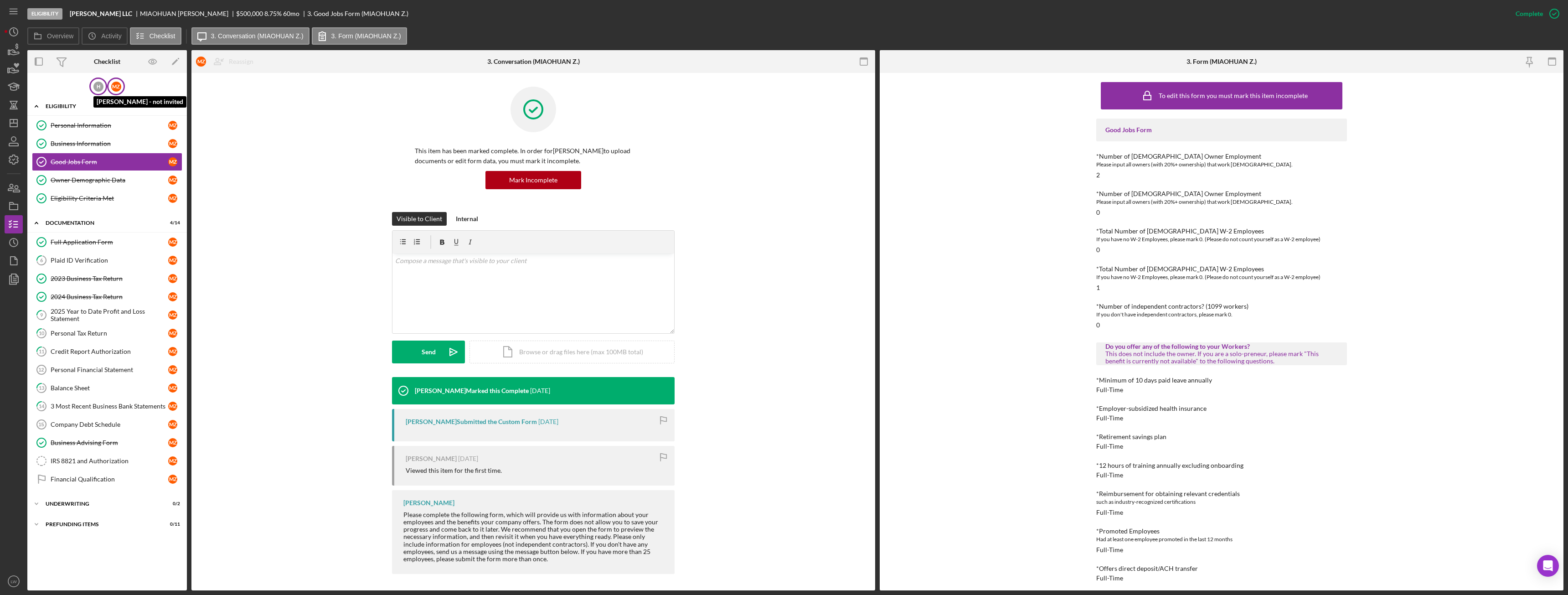
click at [100, 90] on div "H" at bounding box center [98, 86] width 10 height 10
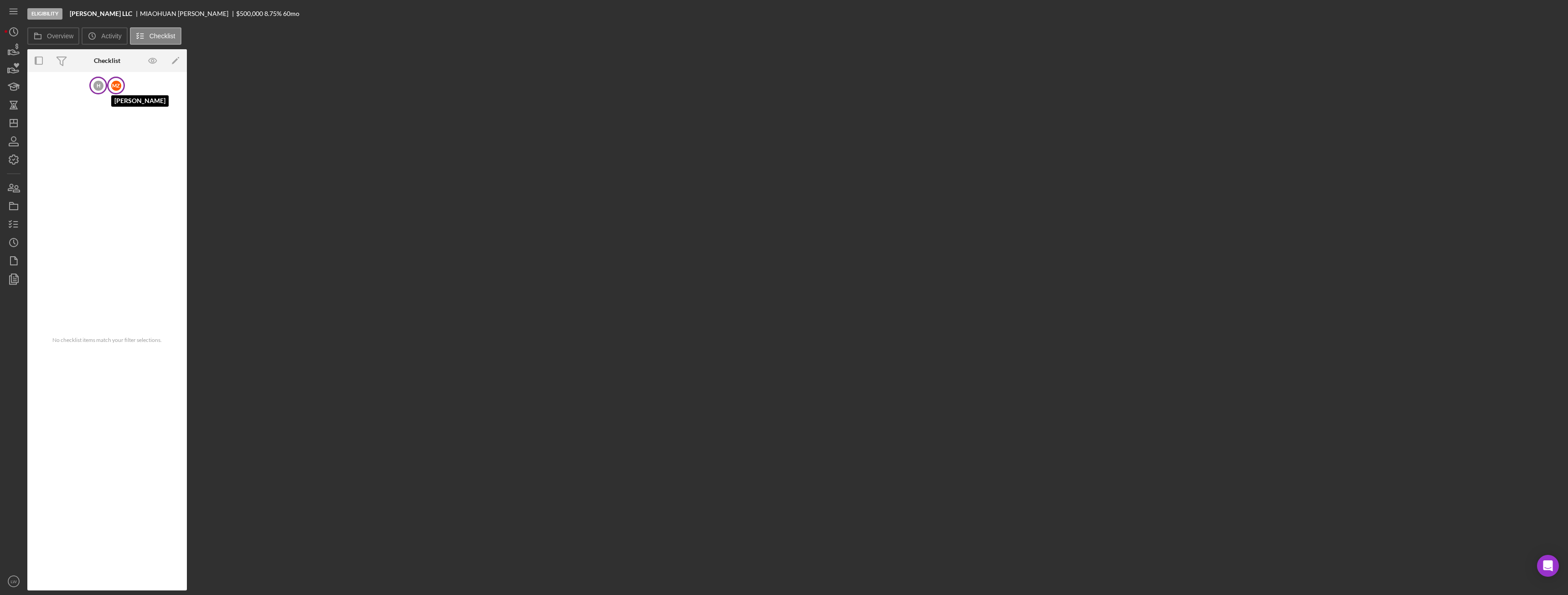
click at [117, 88] on div "M Z" at bounding box center [116, 85] width 10 height 10
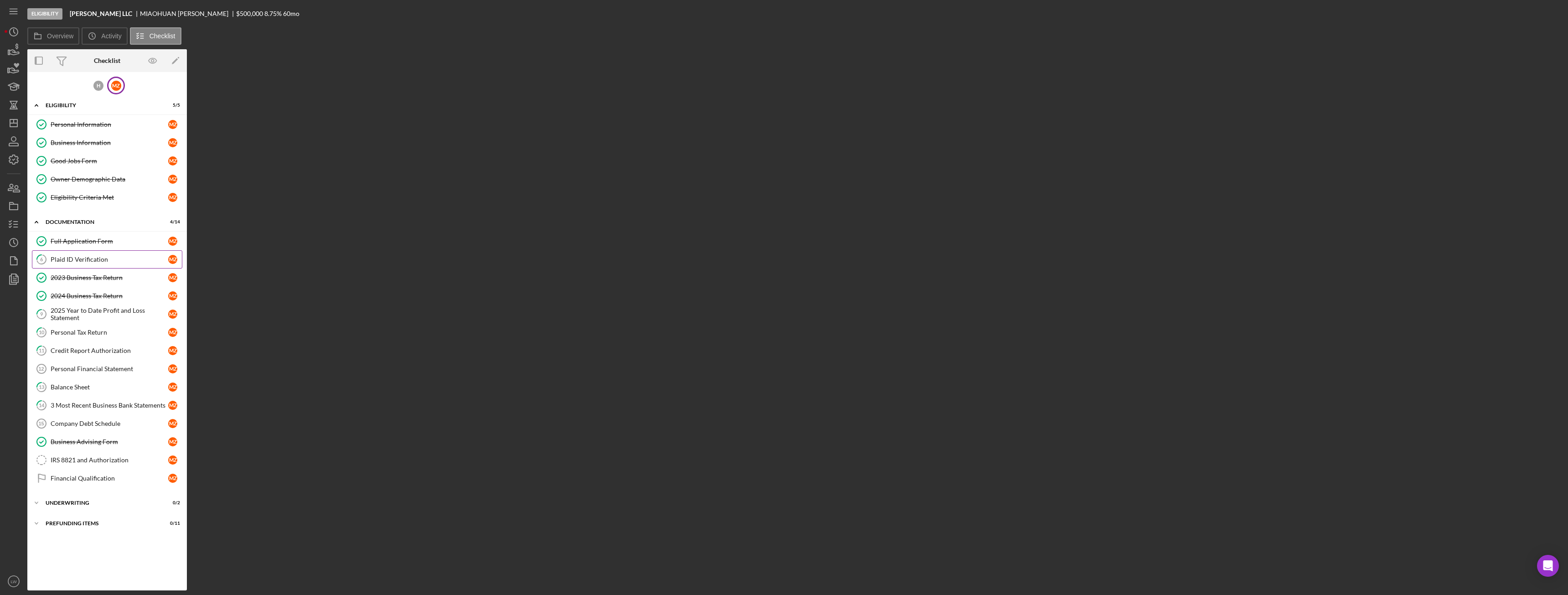
click at [74, 258] on div "Plaid ID Verification" at bounding box center [109, 259] width 117 height 7
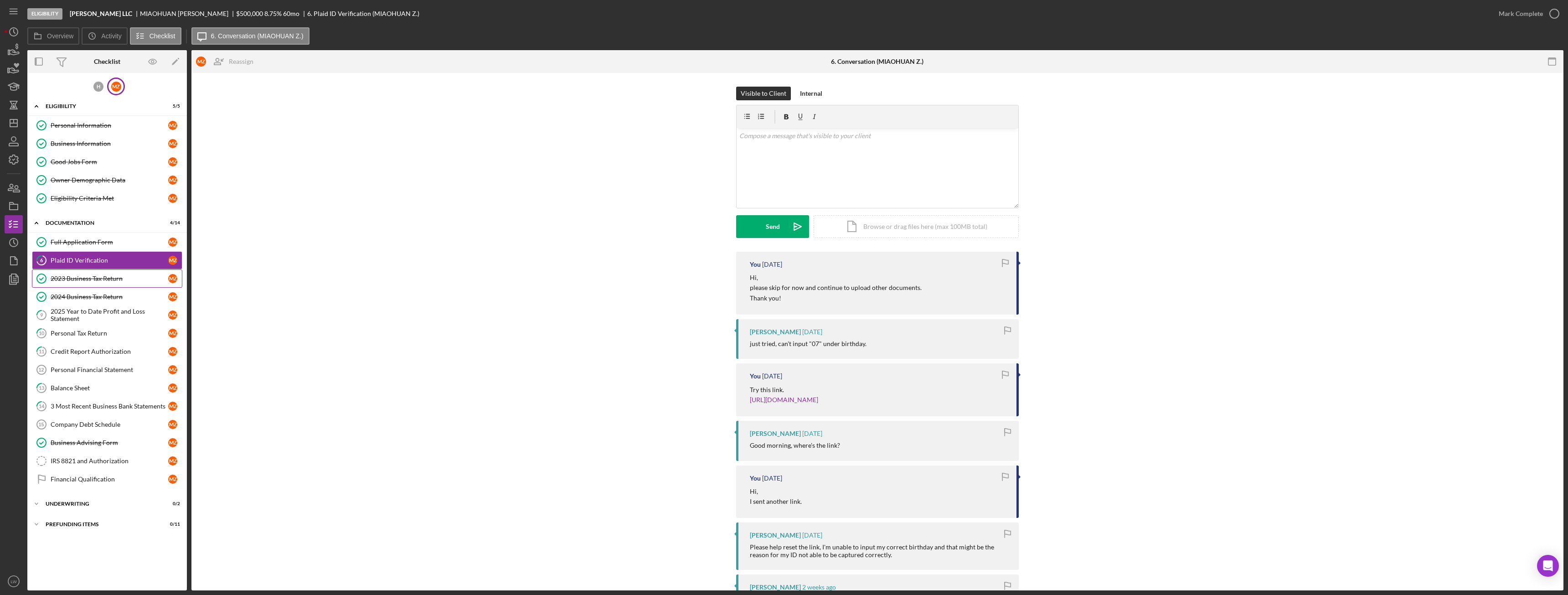
click at [72, 277] on div "2023 Business Tax Return" at bounding box center [109, 278] width 117 height 7
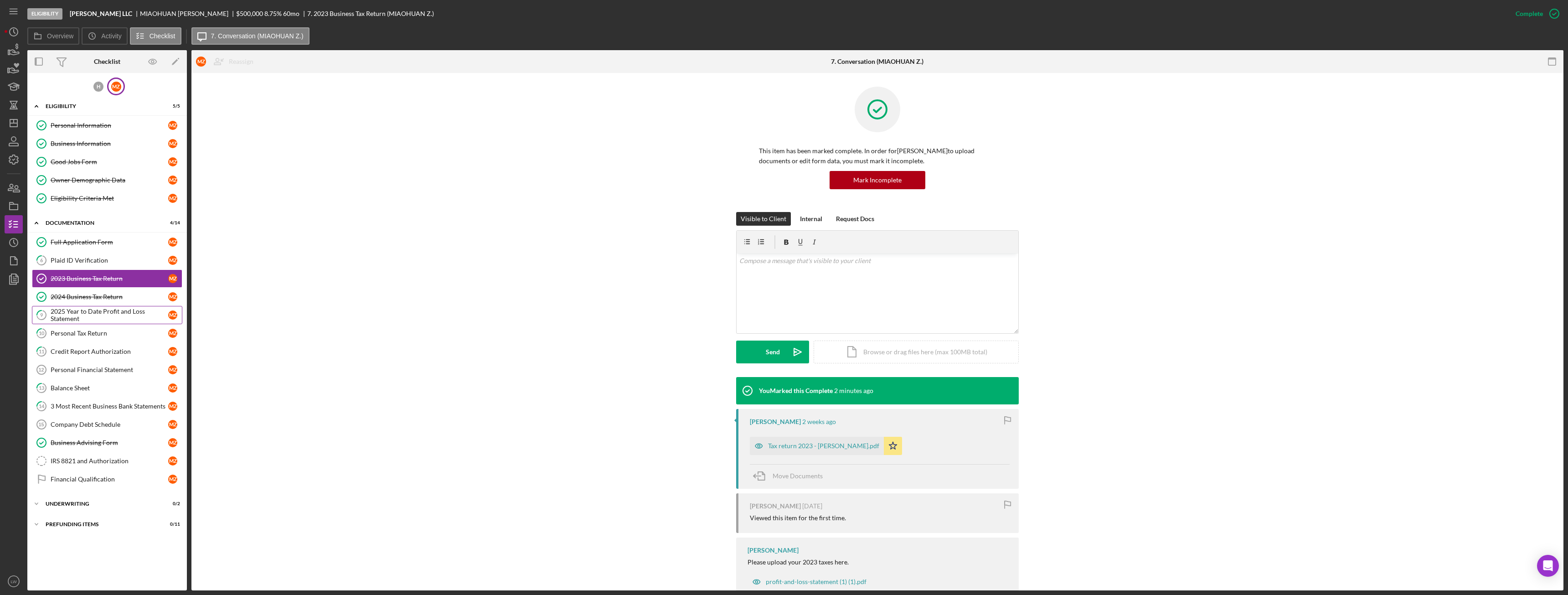
click at [81, 320] on div "2025 Year to Date Profit and Loss Statement" at bounding box center [109, 315] width 117 height 14
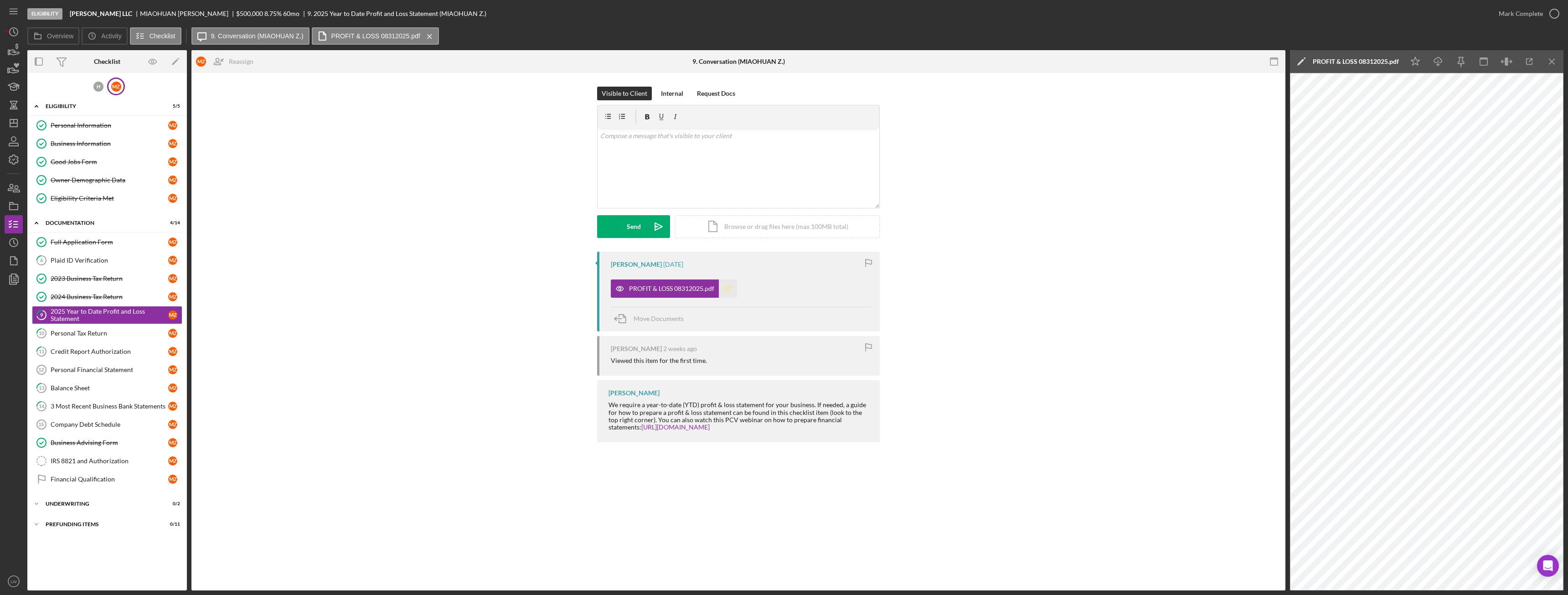
click at [733, 294] on icon "Icon/Star" at bounding box center [728, 289] width 18 height 18
click at [1521, 16] on div "Mark Complete" at bounding box center [1521, 14] width 44 height 18
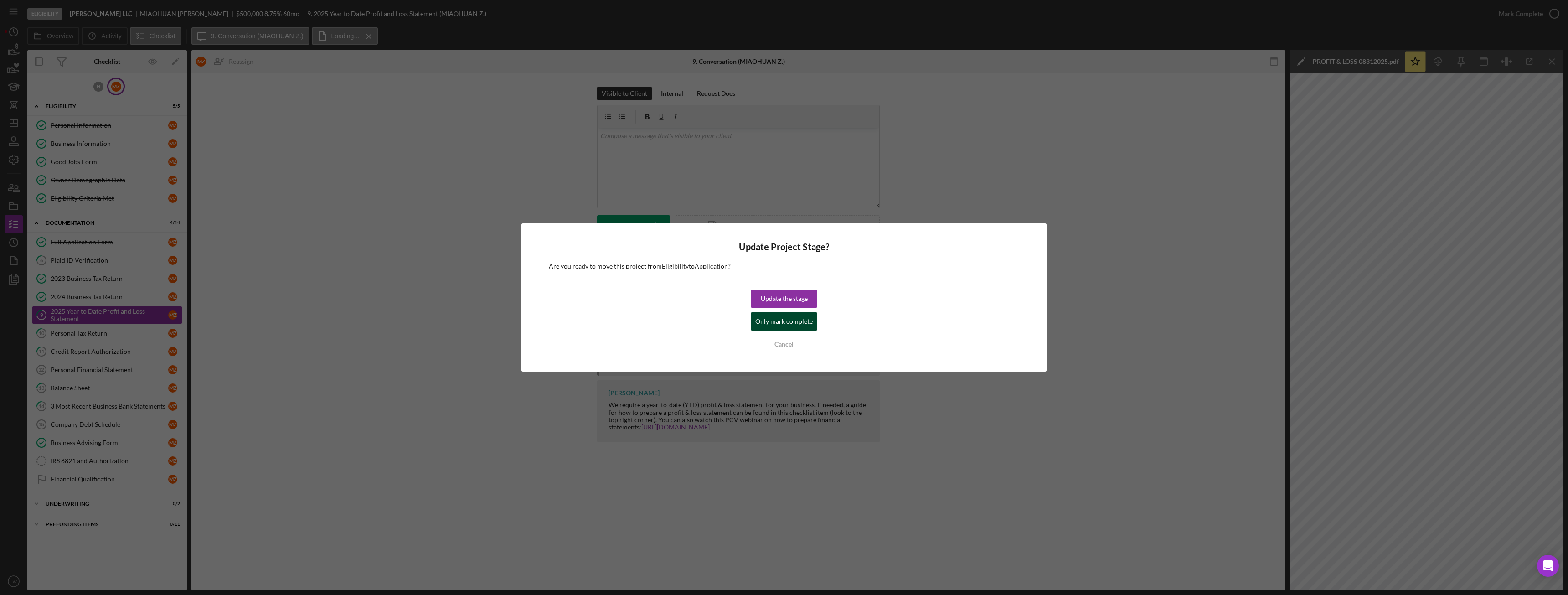
click at [789, 322] on div "Only mark complete" at bounding box center [784, 322] width 57 height 18
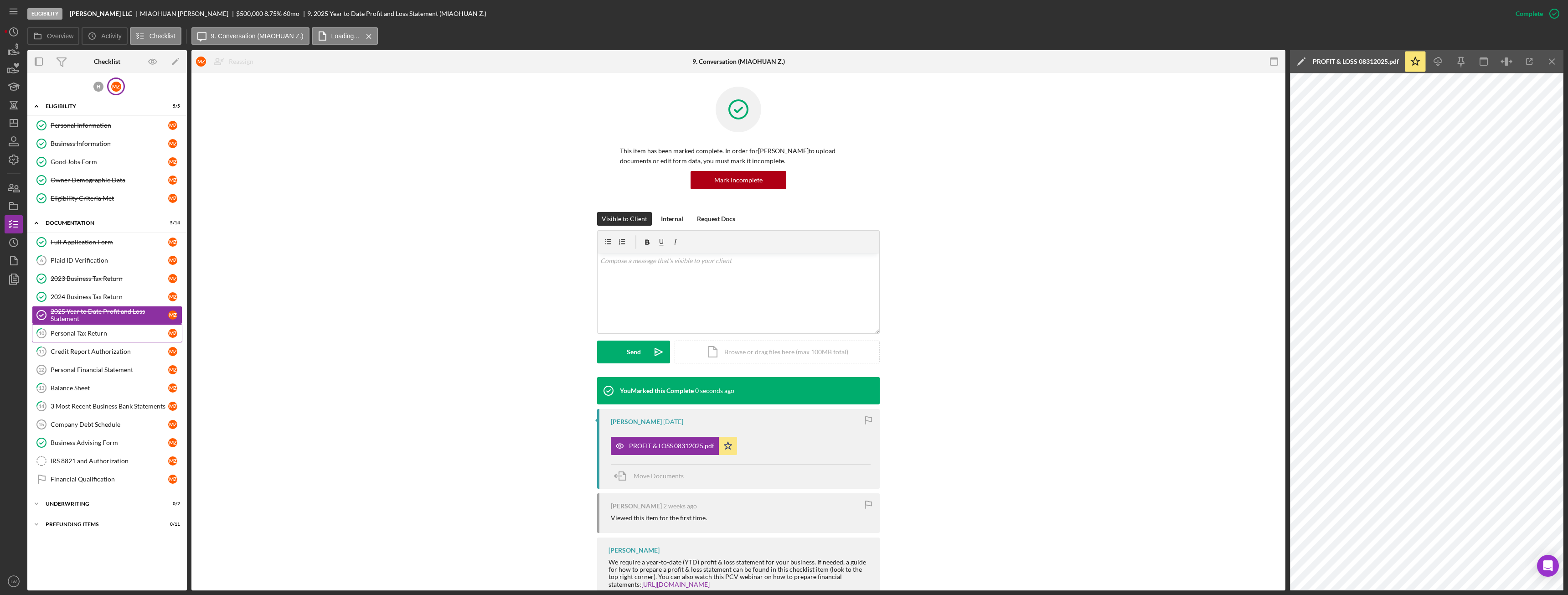
click at [104, 335] on div "Personal Tax Return" at bounding box center [109, 333] width 117 height 7
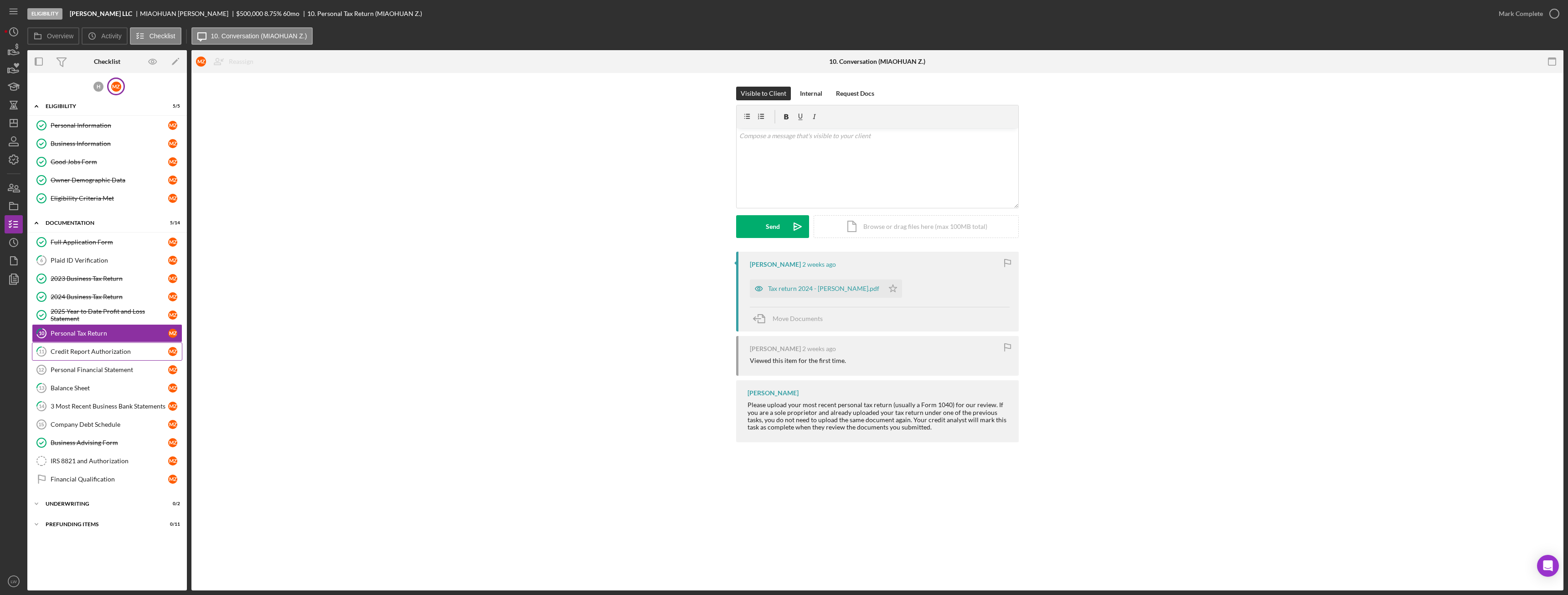
click at [113, 354] on div "Credit Report Authorization" at bounding box center [109, 351] width 117 height 7
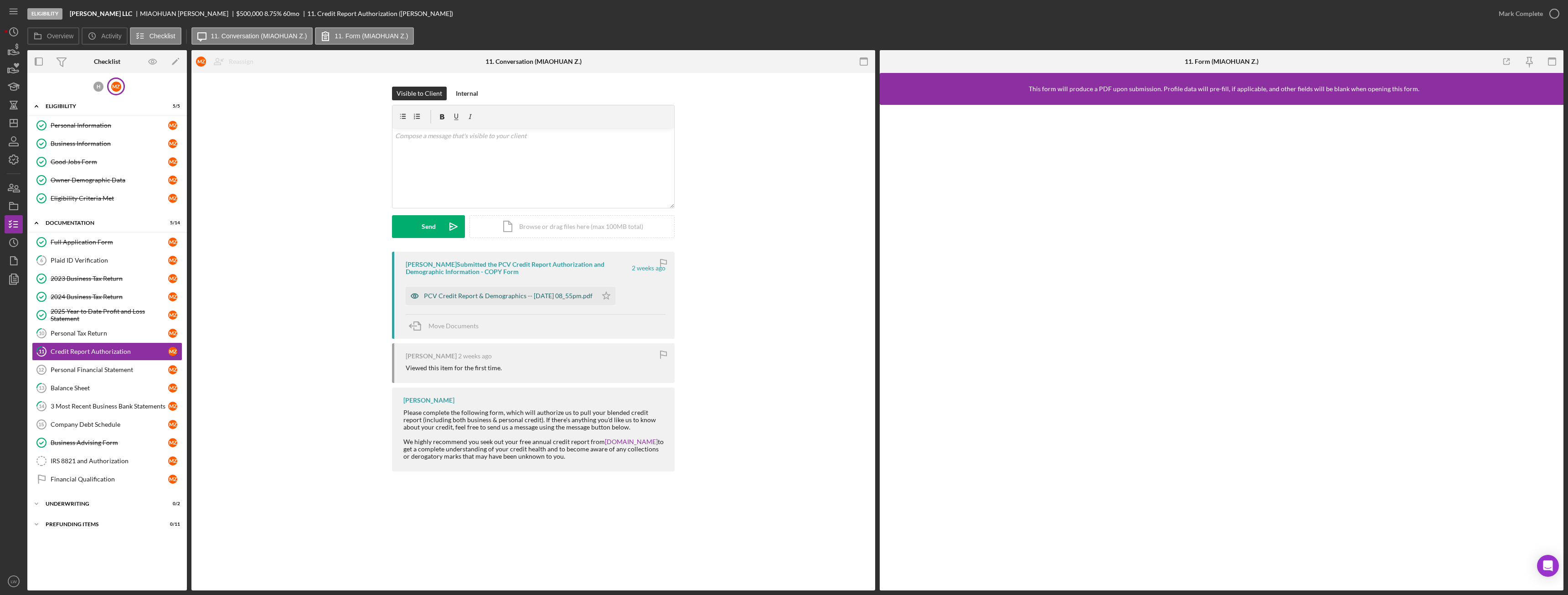
click at [467, 295] on div "PCV Credit Report & Demographics -- 2025-09-09 08_55pm.pdf" at bounding box center [508, 295] width 169 height 7
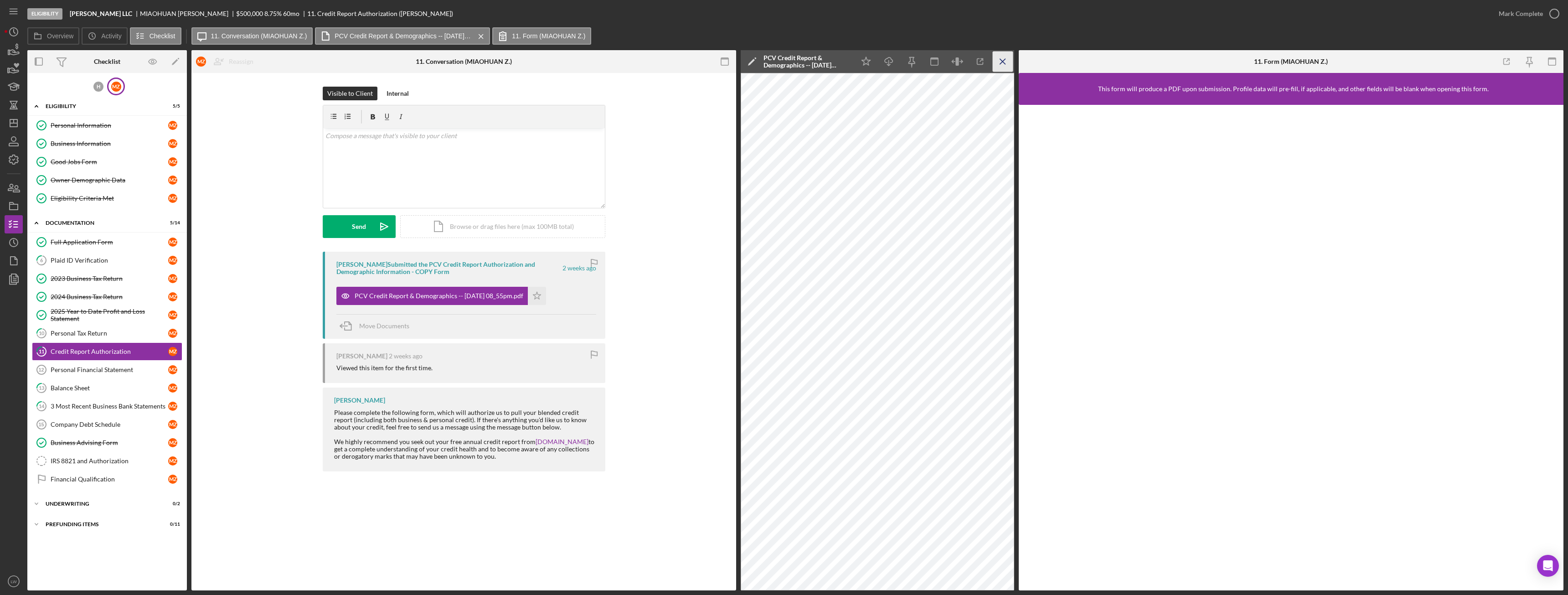
click at [1002, 64] on icon "Icon/Menu Close" at bounding box center [1003, 61] width 20 height 20
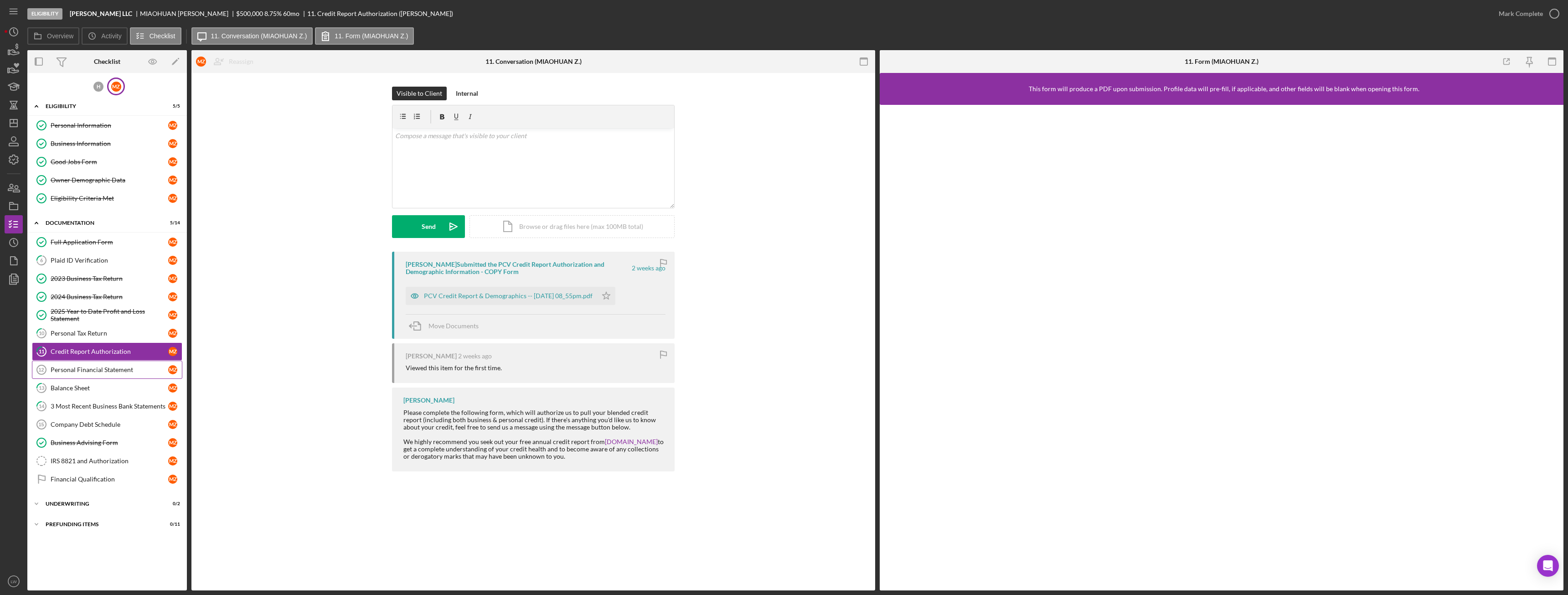
click at [97, 370] on div "Personal Financial Statement" at bounding box center [109, 369] width 117 height 7
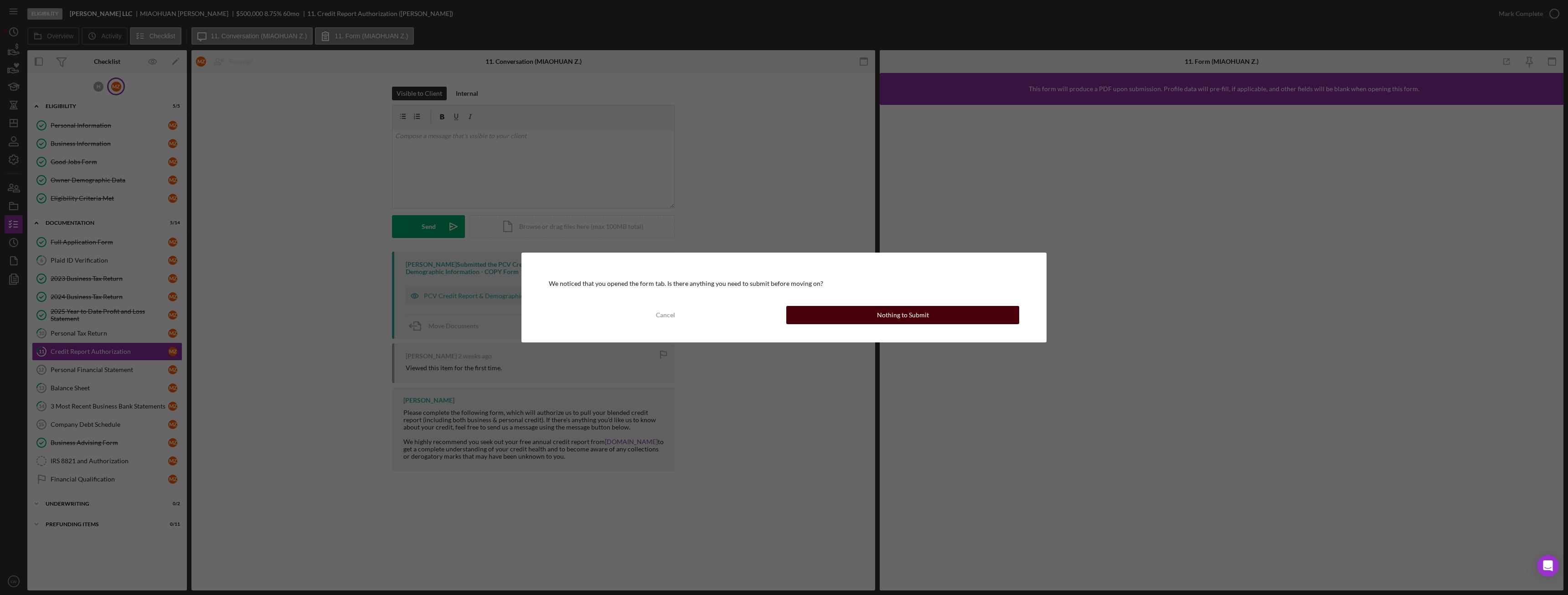
click at [914, 319] on div "Nothing to Submit" at bounding box center [903, 315] width 52 height 18
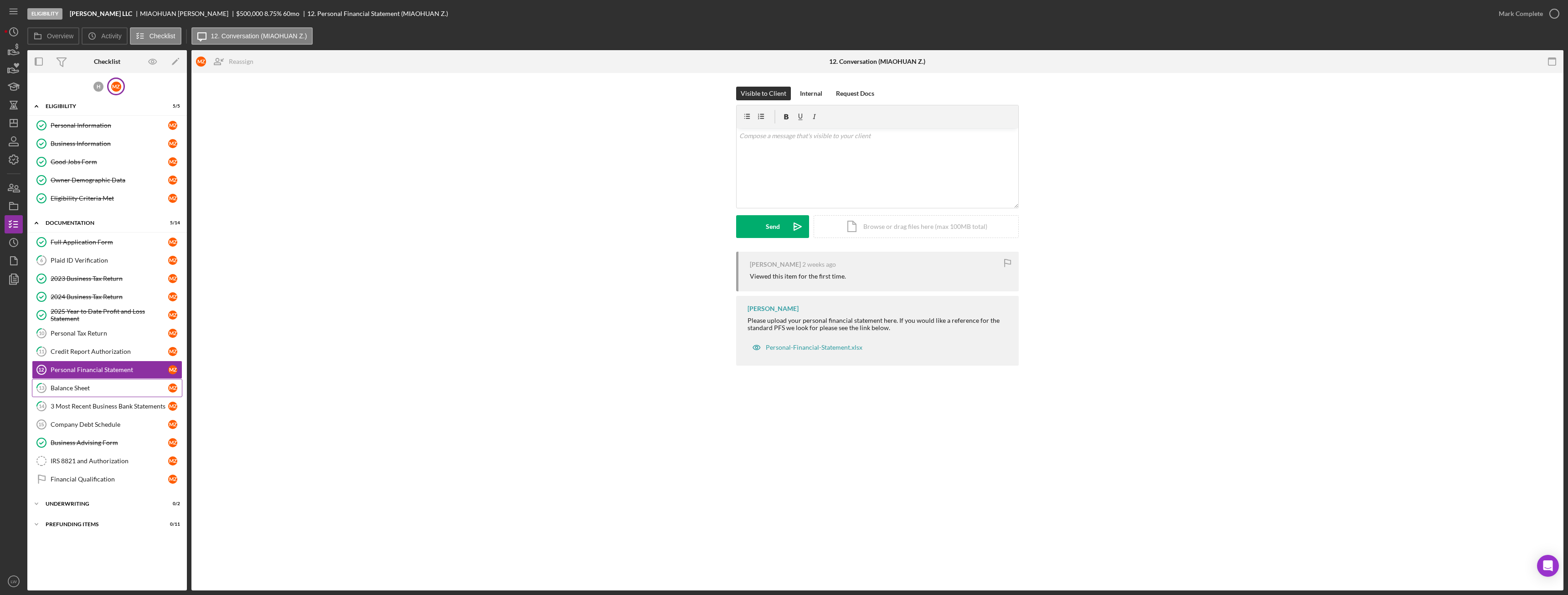
click at [102, 389] on div "Balance Sheet" at bounding box center [109, 387] width 117 height 7
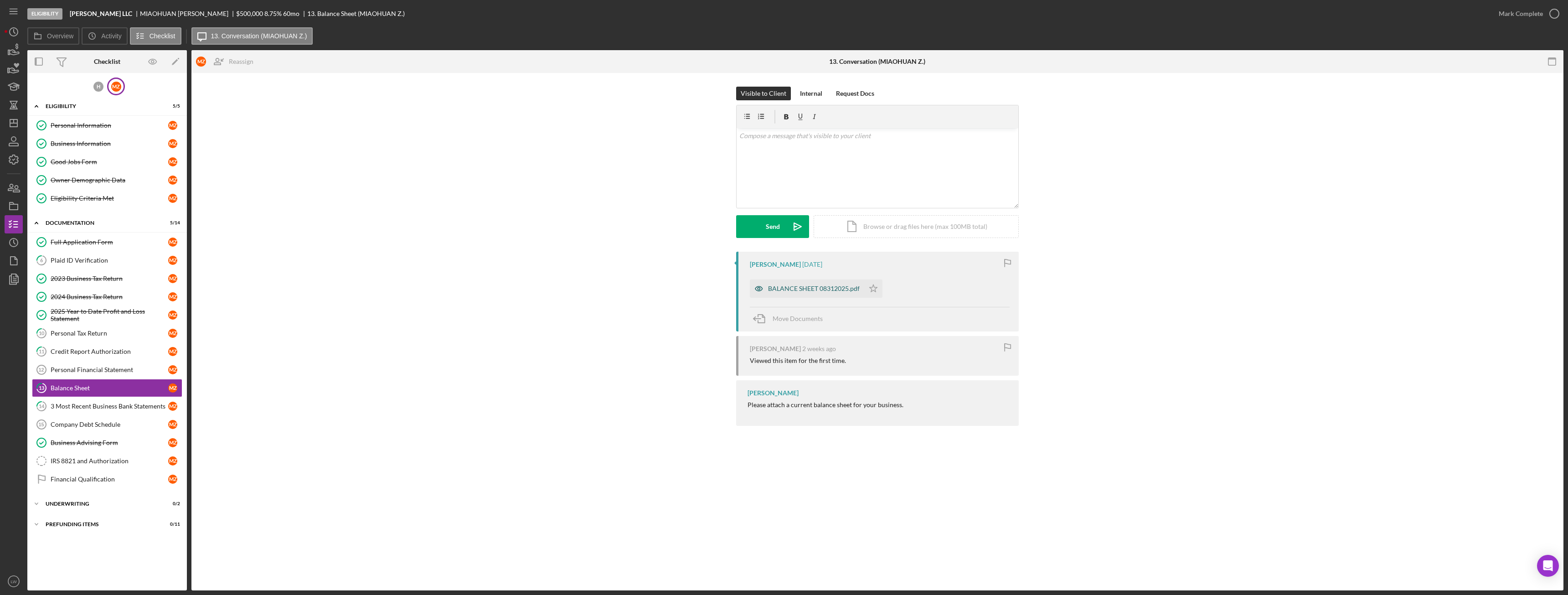
click at [834, 285] on div "BALANCE SHEET 08312025.pdf" at bounding box center [807, 289] width 115 height 18
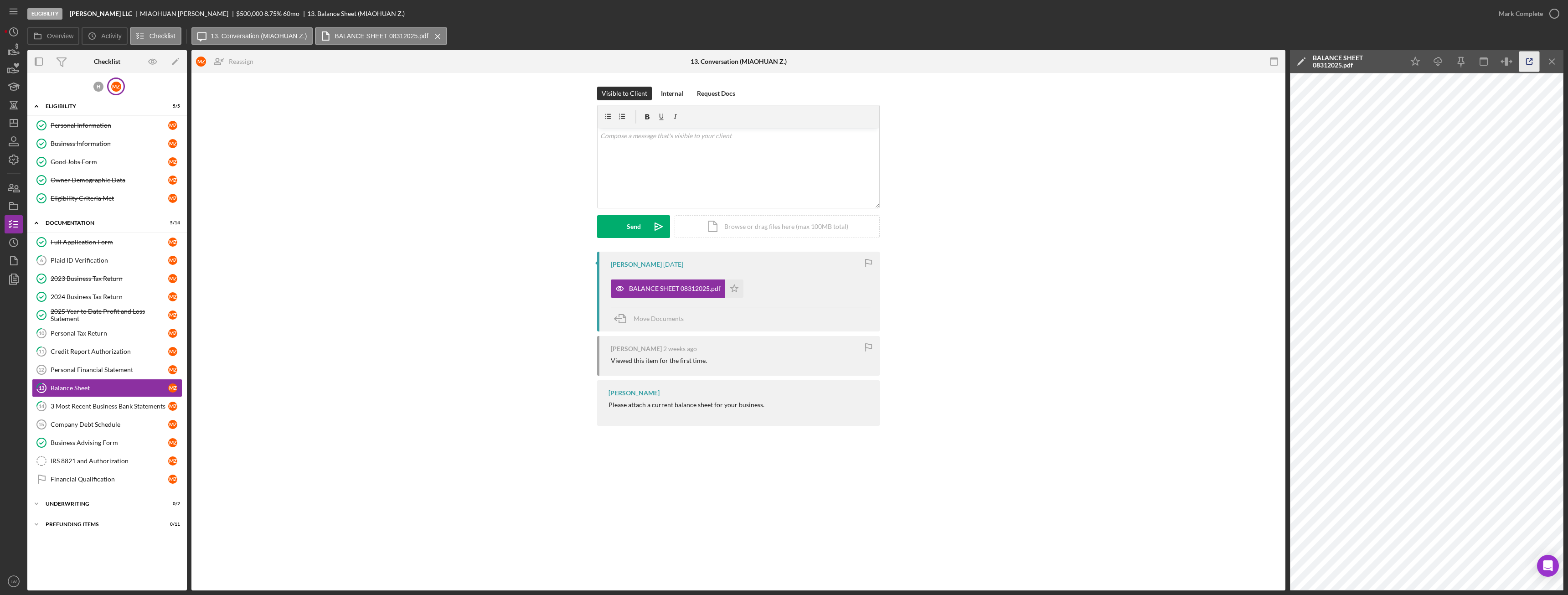
click at [1536, 63] on icon "button" at bounding box center [1529, 61] width 20 height 20
click at [90, 407] on div "3 Most Recent Business Bank Statements" at bounding box center [109, 406] width 117 height 7
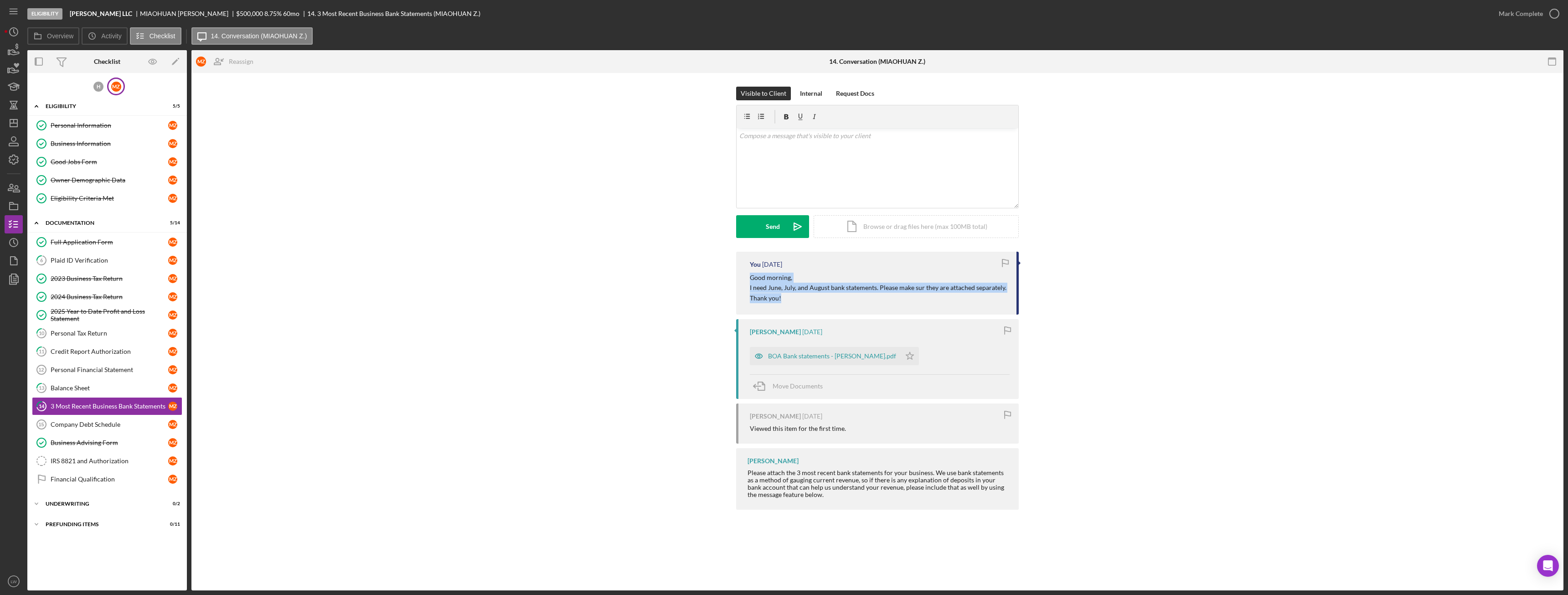
drag, startPoint x: 748, startPoint y: 275, endPoint x: 785, endPoint y: 292, distance: 40.7
click at [785, 292] on div "You 1 week ago Good morning, I need June, July, and August bank statements. Ple…" at bounding box center [877, 283] width 283 height 63
click at [785, 292] on p "I need June, July, and August bank statements. Please make sur they are attache…" at bounding box center [879, 293] width 258 height 20
drag, startPoint x: 751, startPoint y: 288, endPoint x: 785, endPoint y: 302, distance: 36.8
click at [785, 302] on p "I need June, July, and August bank statements. Please make sur they are attache…" at bounding box center [879, 293] width 258 height 20
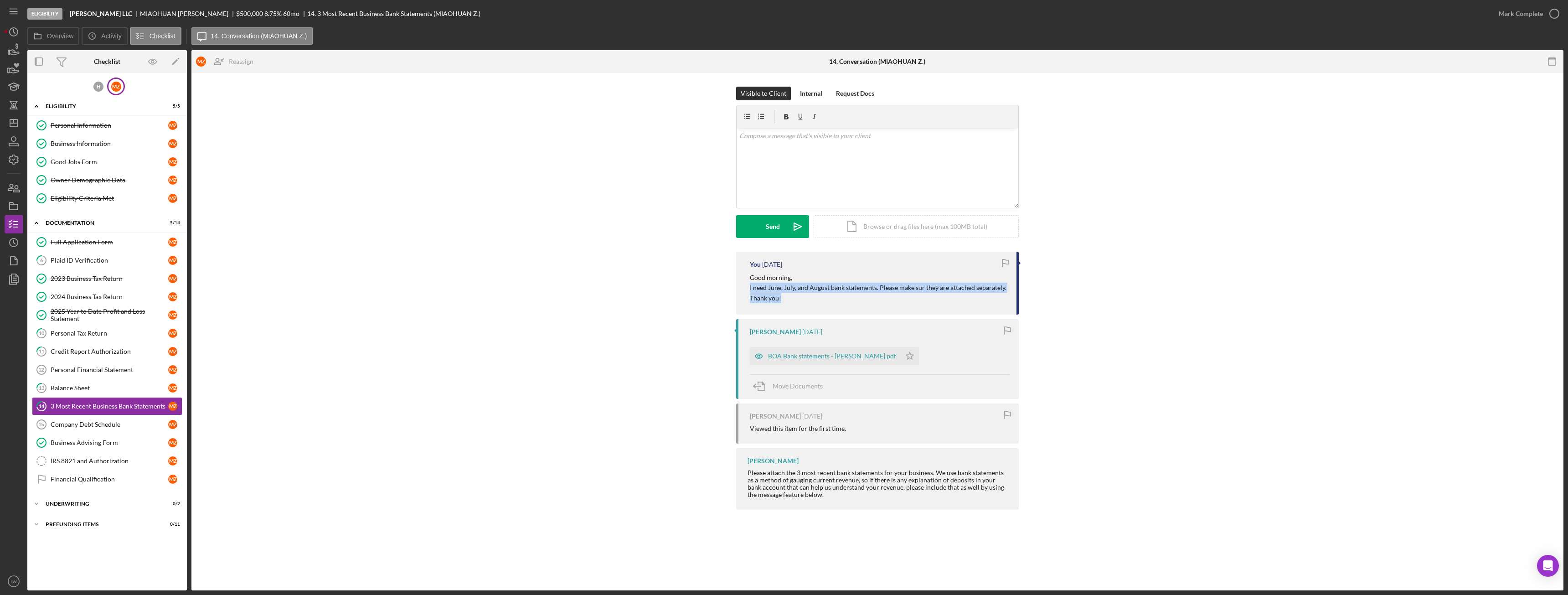
copy p "I need June, July, and August bank statements. Please make sur they are attache…"
click at [759, 172] on div "v Color teal Color pink Remove color Add row above Add row below Add column bef…" at bounding box center [877, 167] width 281 height 80
click at [740, 135] on mark "I need June, July, and August bank statements. Please make sur they are attache…" at bounding box center [868, 140] width 258 height 18
click at [740, 159] on mark "I need June, July, and August bank statements. Please make sur they are attache…" at bounding box center [868, 166] width 258 height 18
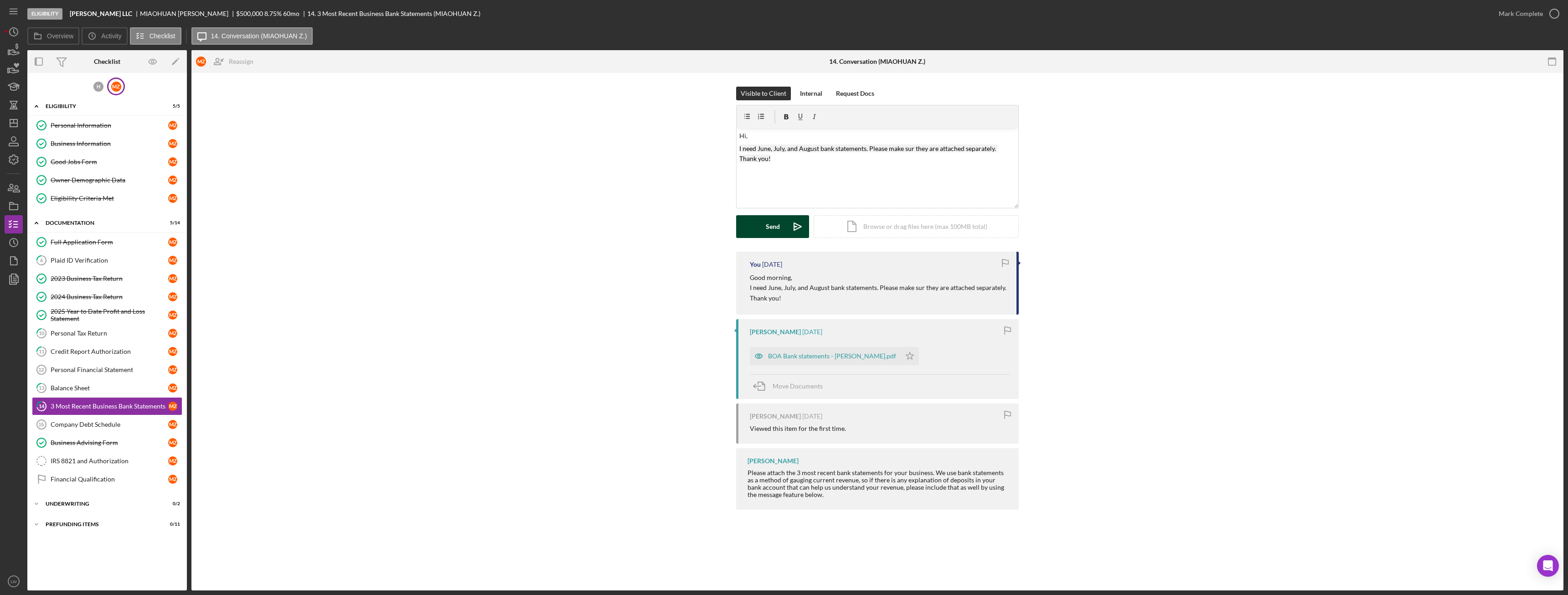
click at [755, 223] on button "Send Icon/icon-invite-send" at bounding box center [772, 226] width 73 height 23
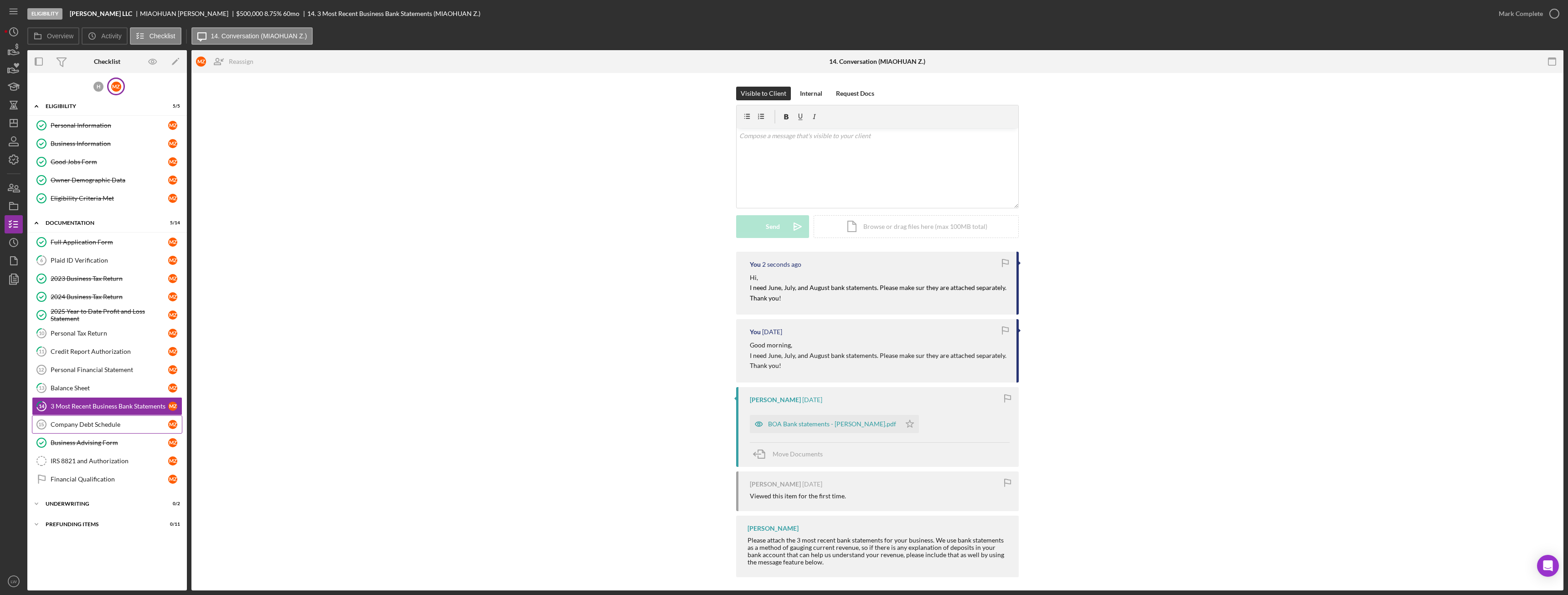
click at [104, 428] on div "Company Debt Schedule" at bounding box center [109, 424] width 117 height 7
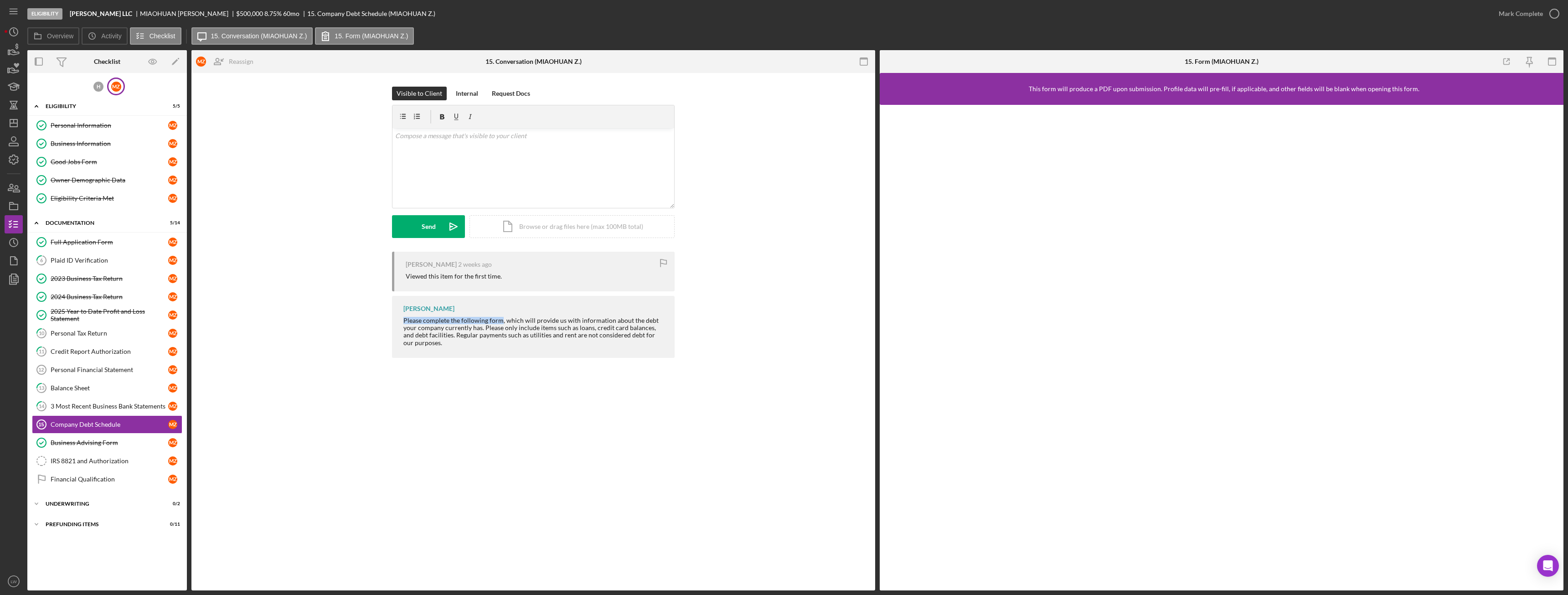
drag, startPoint x: 404, startPoint y: 320, endPoint x: 500, endPoint y: 322, distance: 96.0
click at [500, 322] on div "Please complete the following form, which will provide us with information abou…" at bounding box center [535, 331] width 262 height 29
copy div "Please complete the following form"
click at [505, 160] on div "v Color teal Color pink Remove color Add row above Add row below Add column bef…" at bounding box center [533, 167] width 281 height 80
drag, startPoint x: 401, startPoint y: 134, endPoint x: 417, endPoint y: 140, distance: 17.1
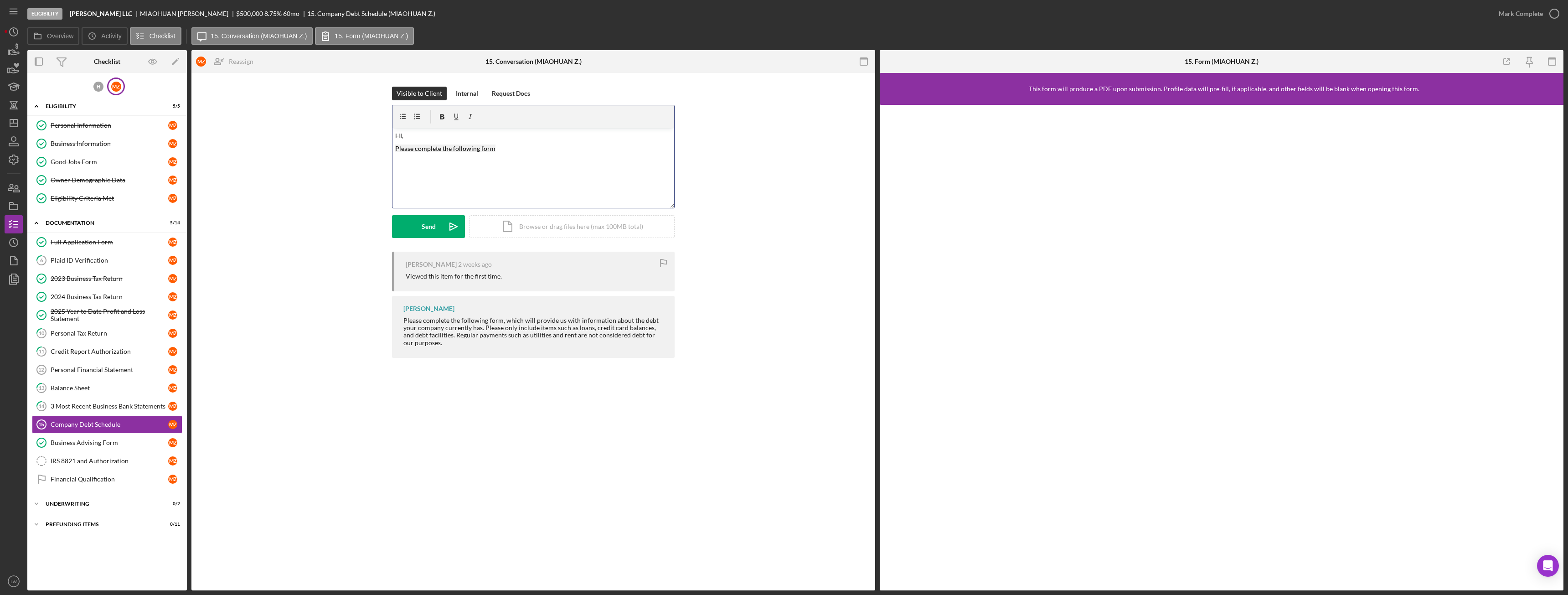
click at [402, 135] on p "HI," at bounding box center [534, 136] width 277 height 10
click at [524, 157] on div "v Color teal Color pink Remove color Add row above Add row below Add column bef…" at bounding box center [533, 167] width 281 height 80
click at [447, 225] on icon "Icon/icon-invite-send" at bounding box center [453, 226] width 23 height 23
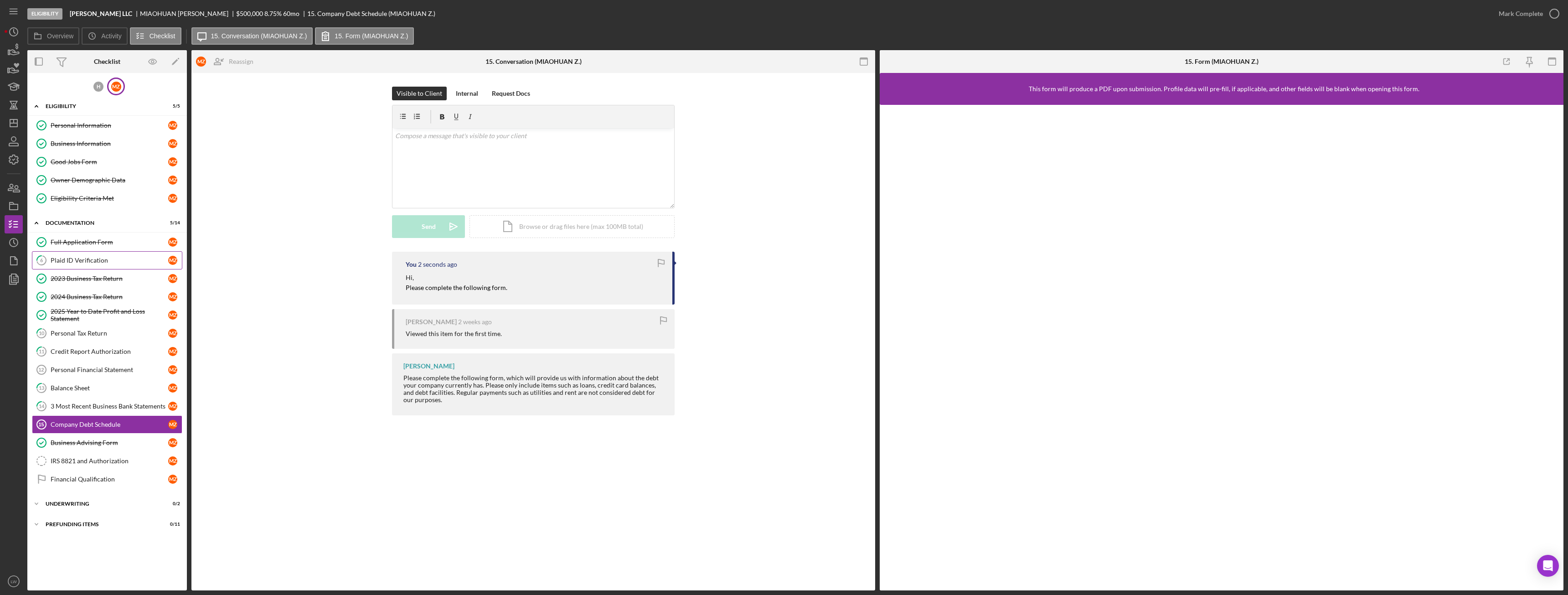
click at [73, 257] on div "Plaid ID Verification" at bounding box center [109, 260] width 117 height 7
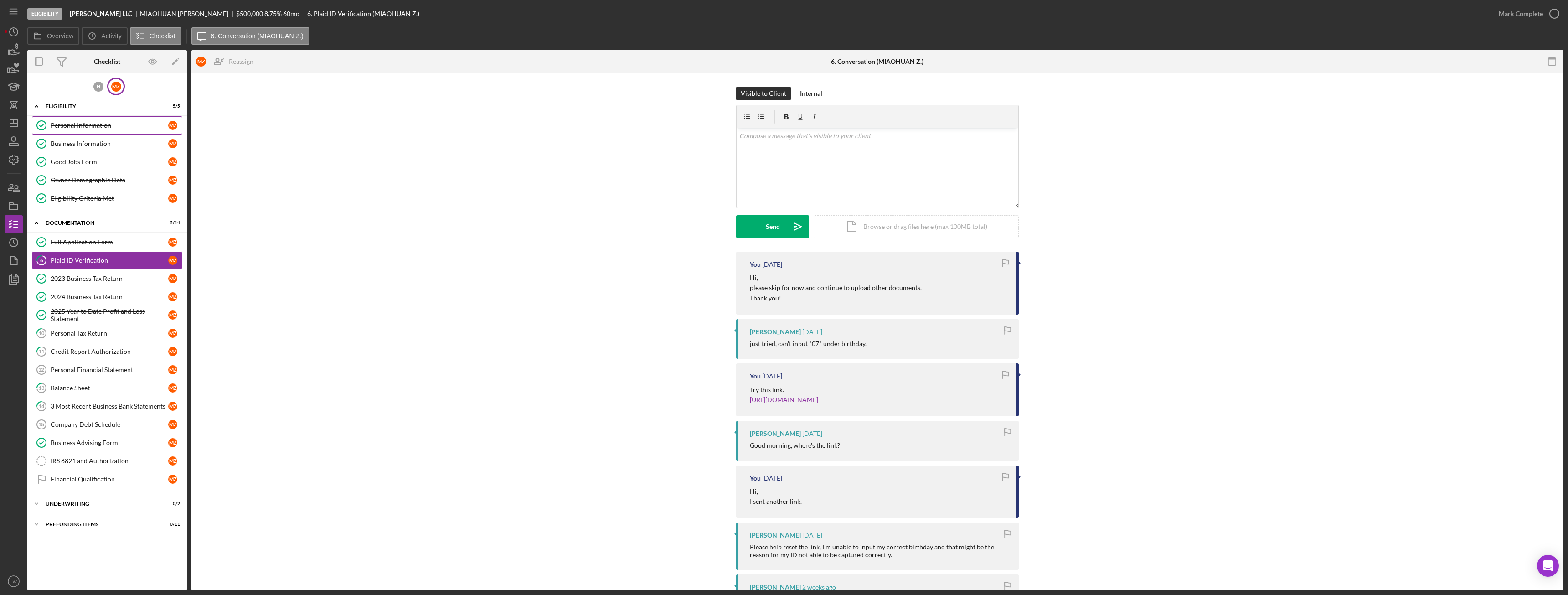
click at [84, 124] on div "Personal Information" at bounding box center [109, 125] width 117 height 7
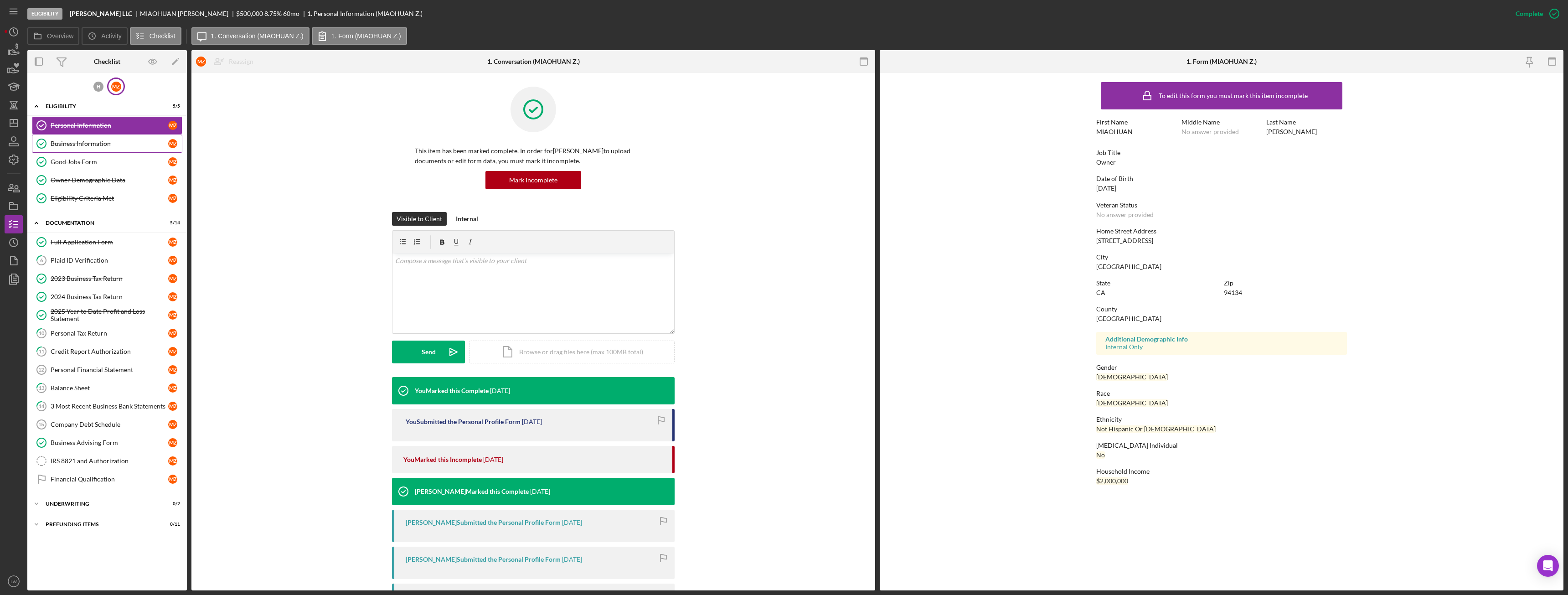
click at [89, 142] on div "Business Information" at bounding box center [109, 143] width 117 height 7
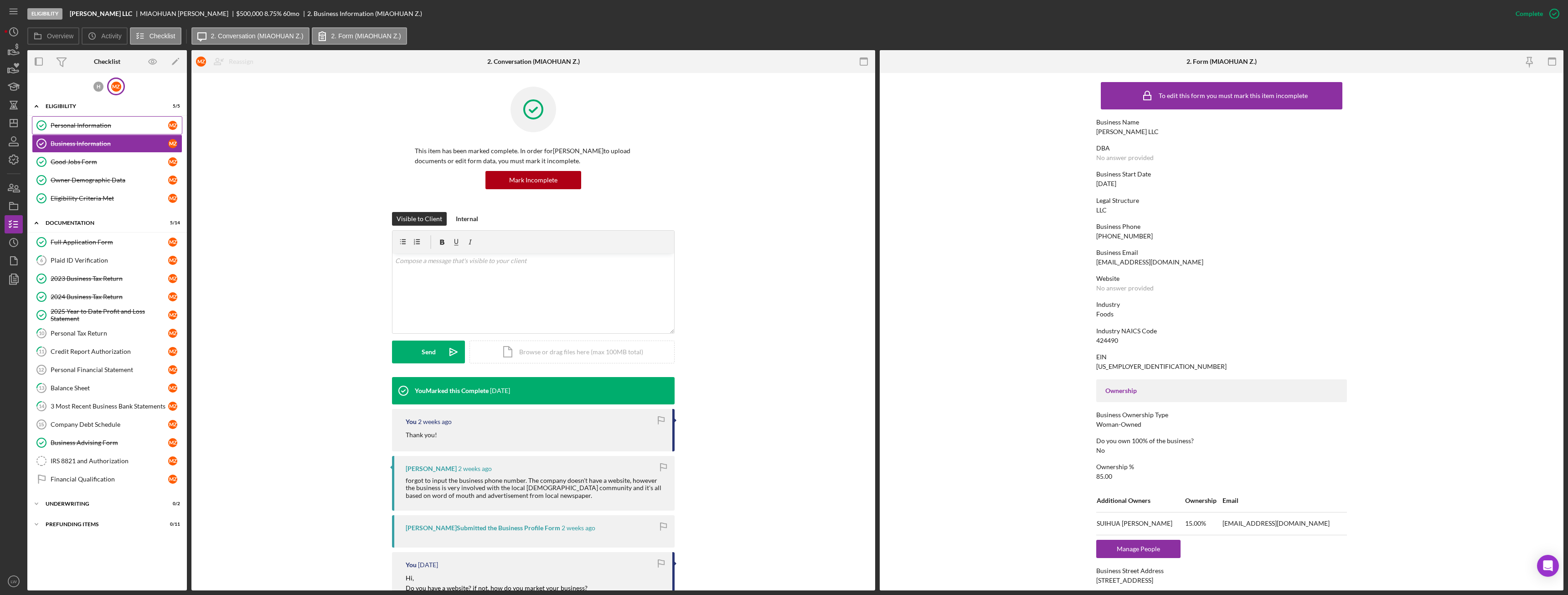
click at [80, 118] on link "Personal Information Personal Information M Z" at bounding box center [107, 125] width 150 height 18
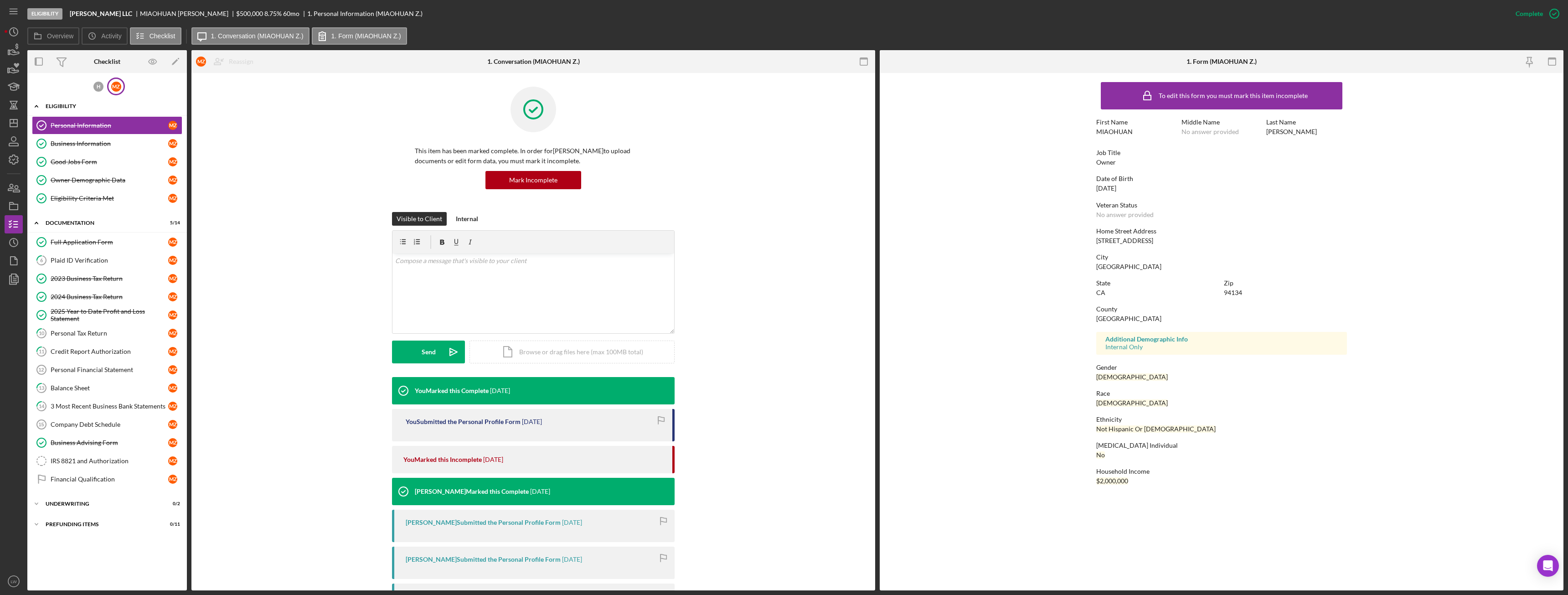
click at [61, 103] on div "Icon/Expander Eligibility 5 / 5" at bounding box center [107, 106] width 160 height 18
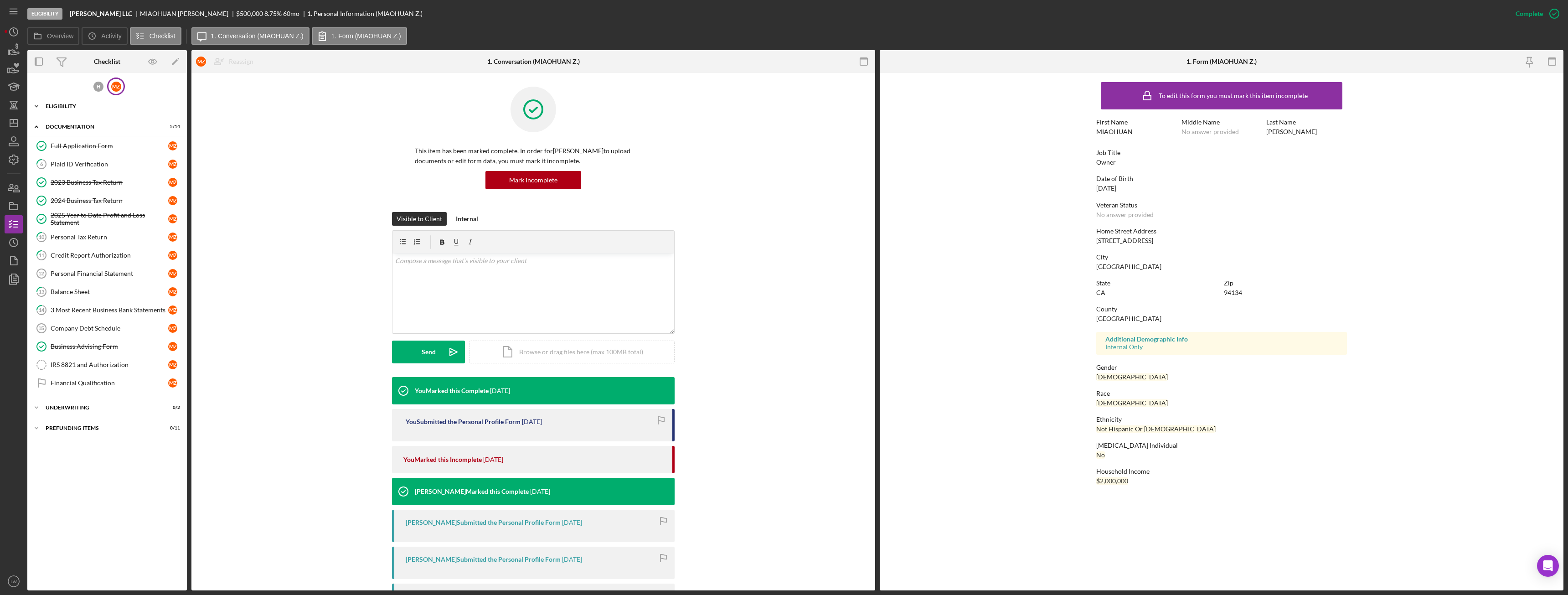
click at [61, 103] on div "Icon/Expander Eligibility 5 / 5" at bounding box center [107, 106] width 160 height 18
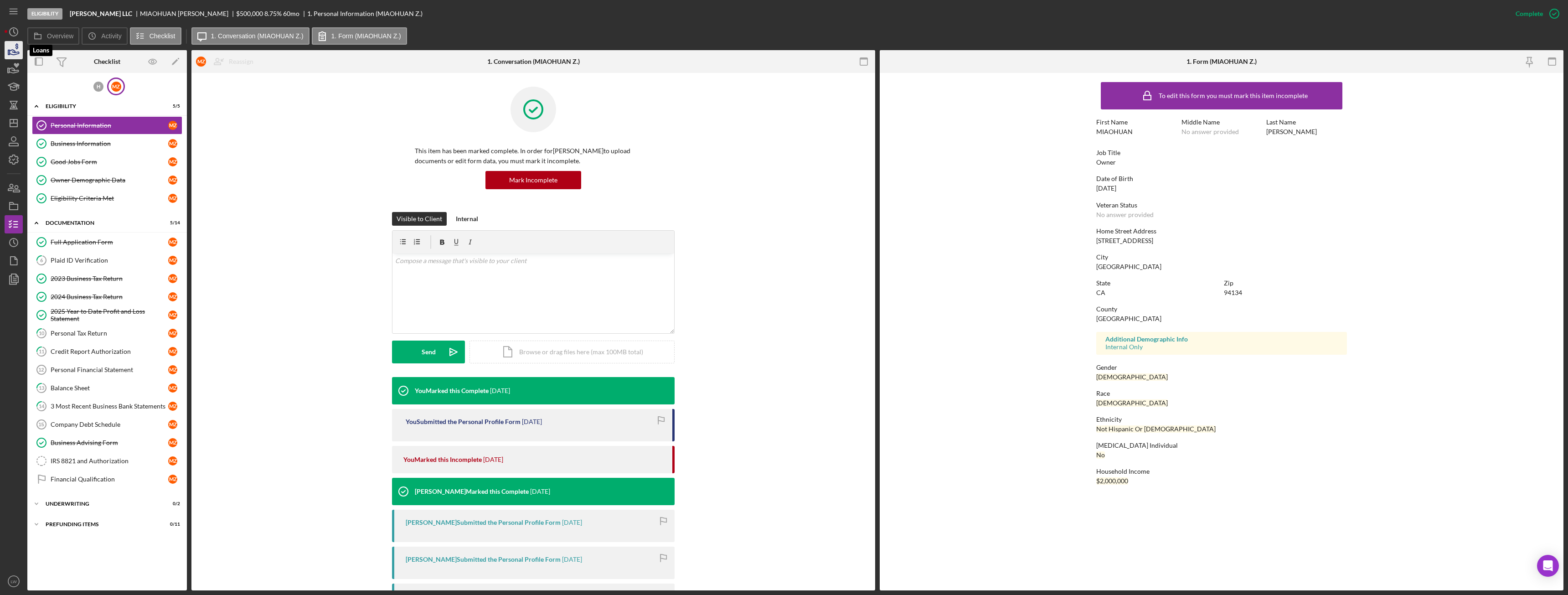
click at [16, 53] on icon "button" at bounding box center [13, 50] width 23 height 23
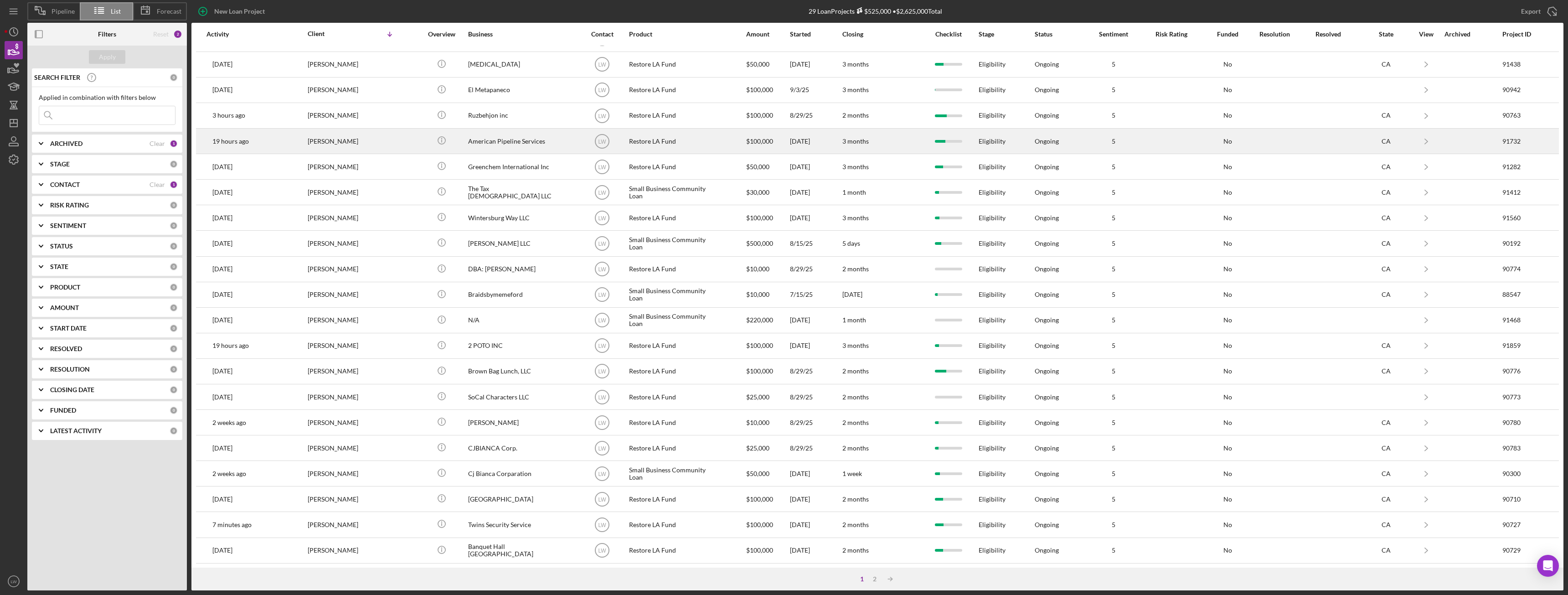
scroll to position [122, 0]
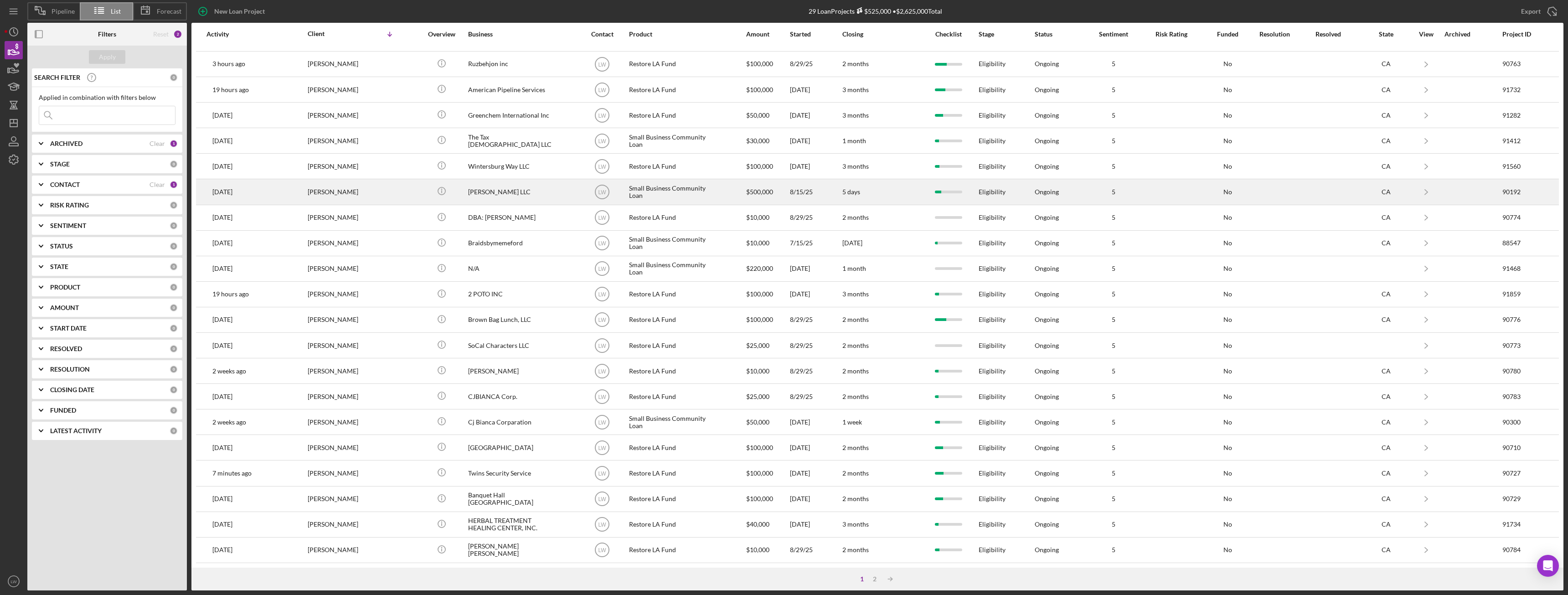
click at [486, 194] on div "[PERSON_NAME] LLC" at bounding box center [513, 192] width 91 height 24
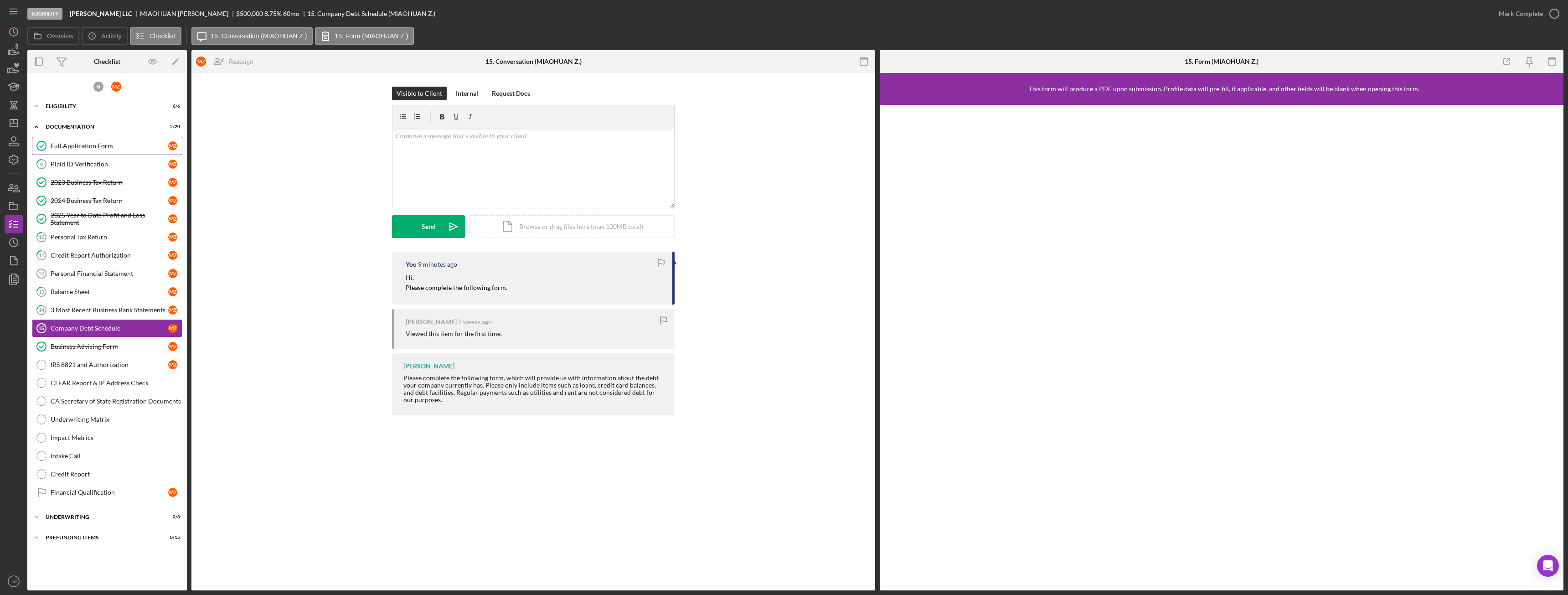
click at [91, 147] on div "Full Application Form" at bounding box center [109, 146] width 117 height 7
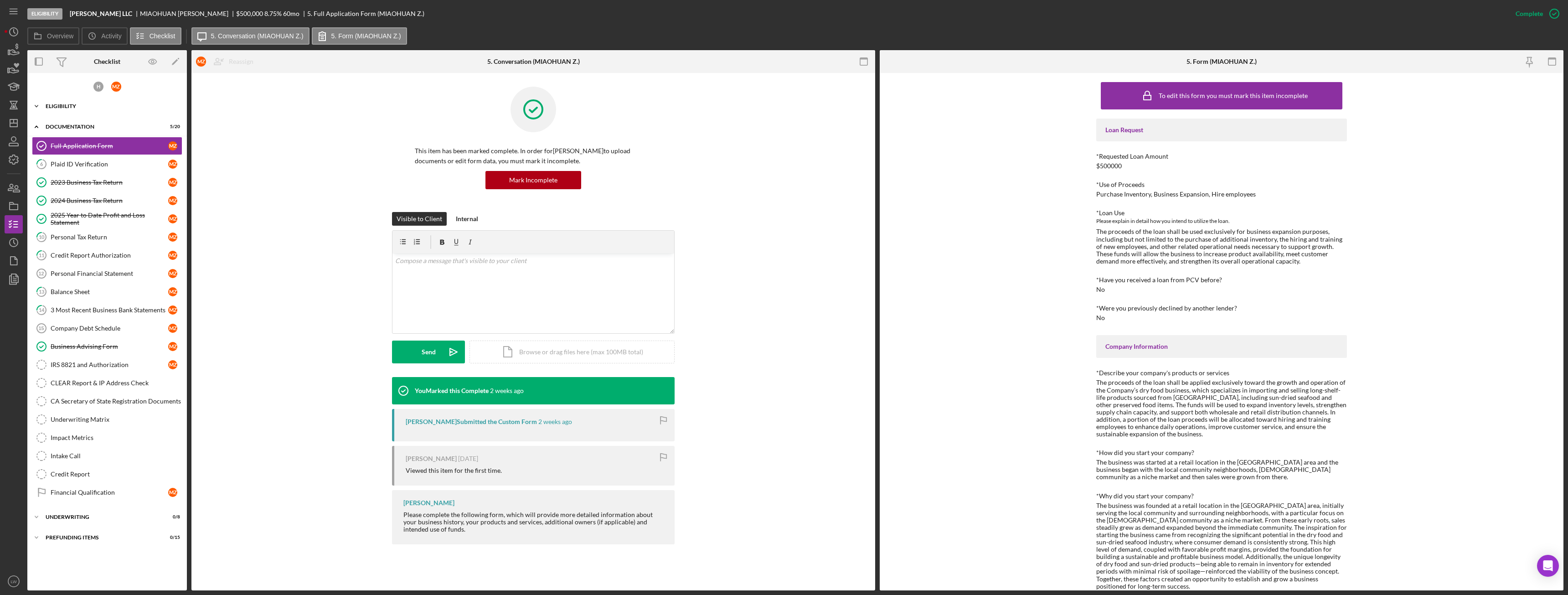
click at [82, 107] on div "Eligibility" at bounding box center [110, 106] width 130 height 5
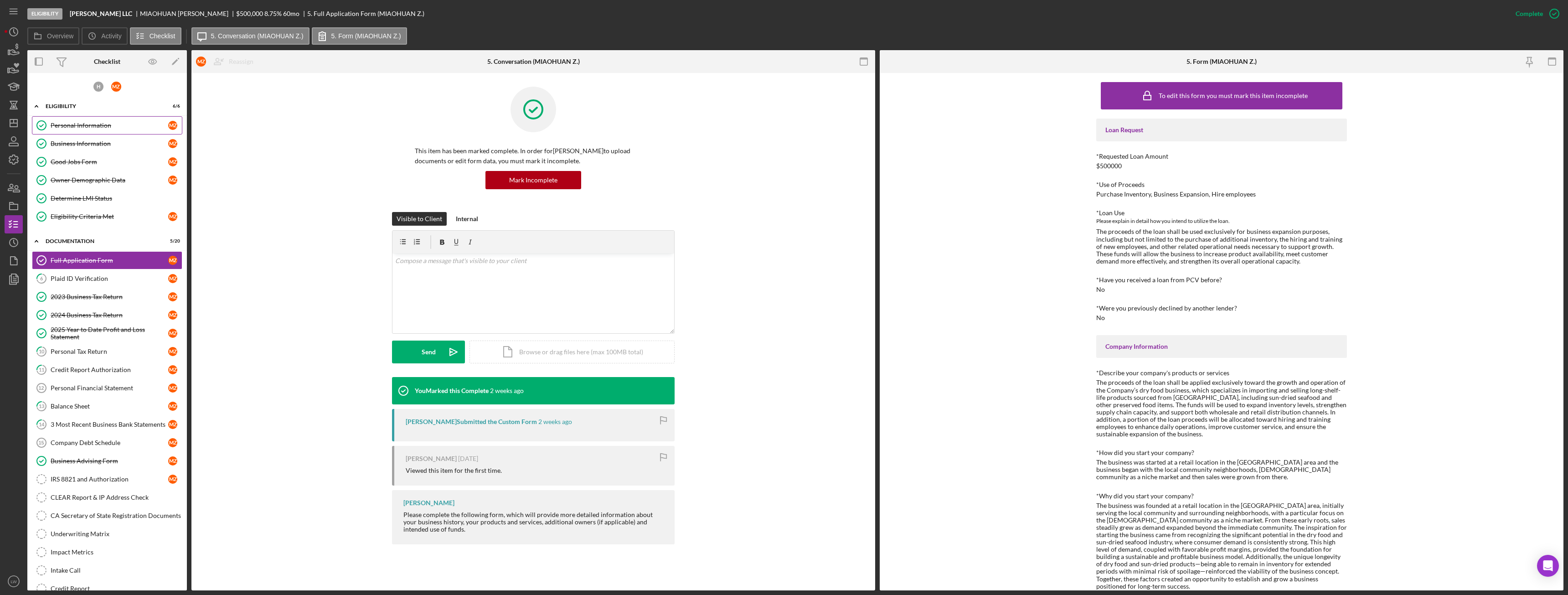
click at [97, 133] on link "Personal Information Personal Information M Z" at bounding box center [107, 125] width 150 height 18
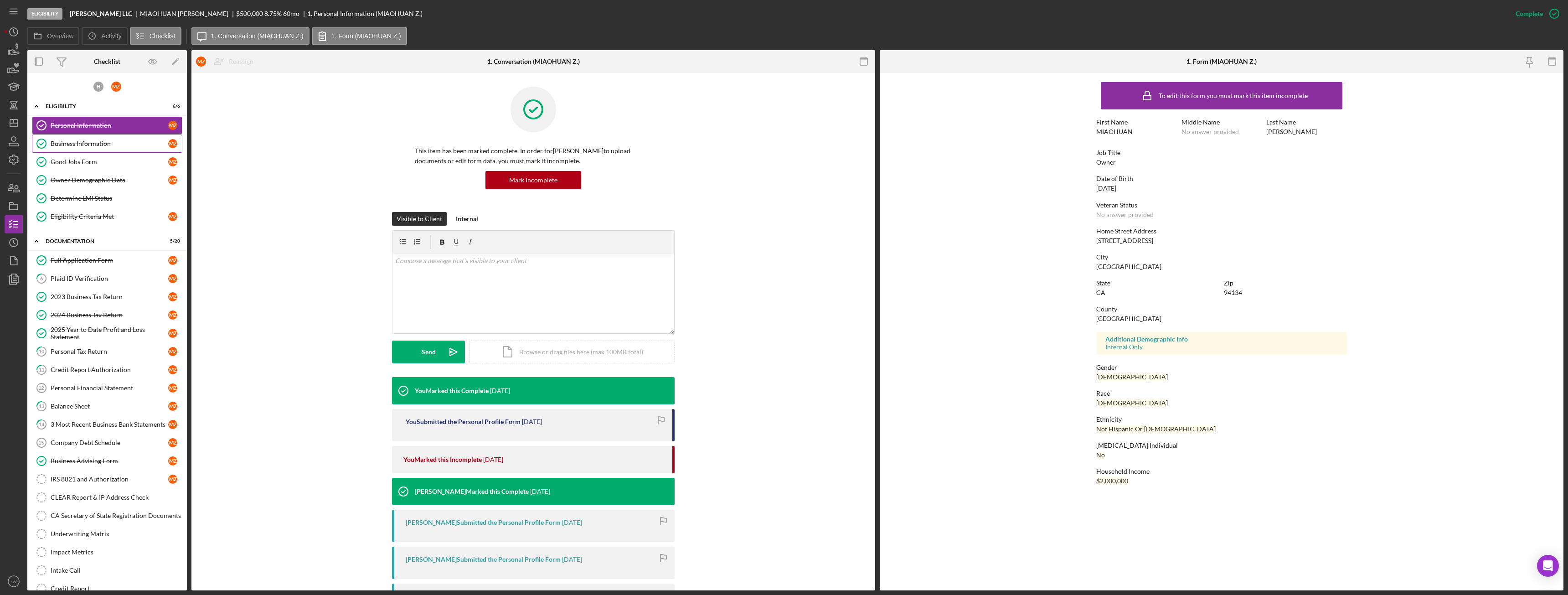
click at [96, 148] on link "Business Information Business Information M Z" at bounding box center [107, 144] width 150 height 18
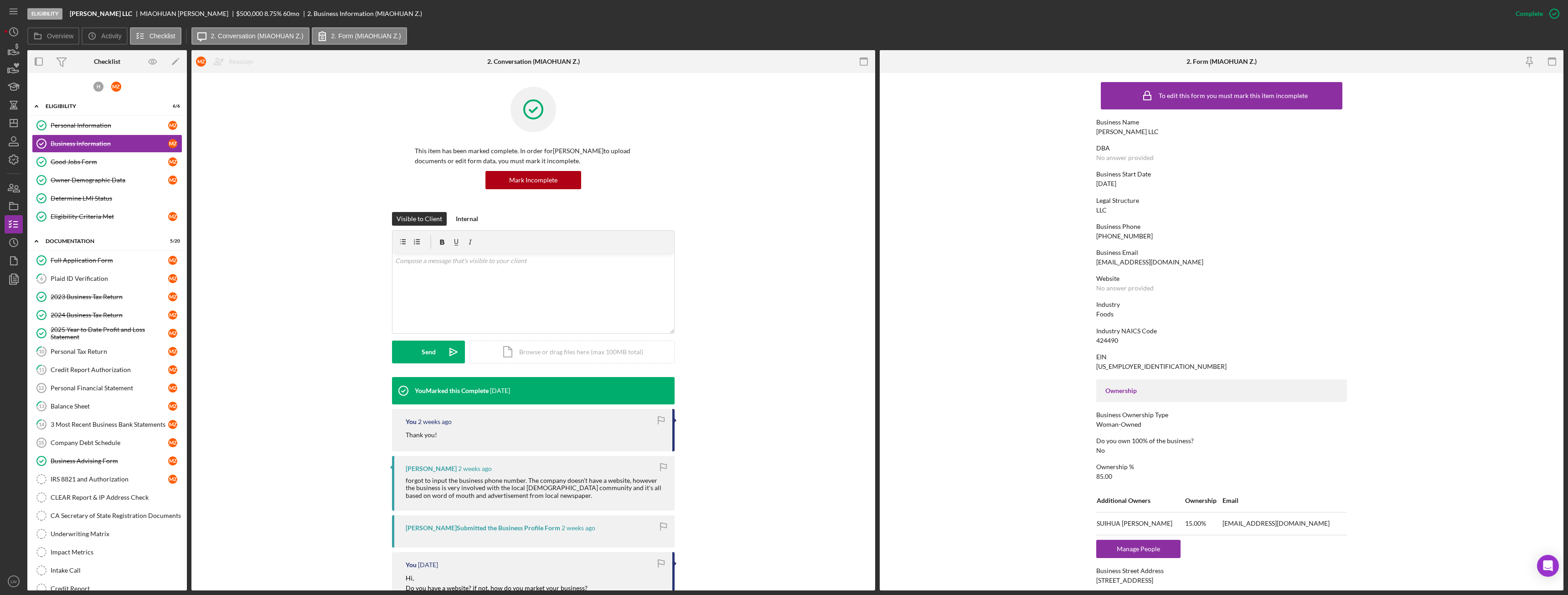
scroll to position [45, 0]
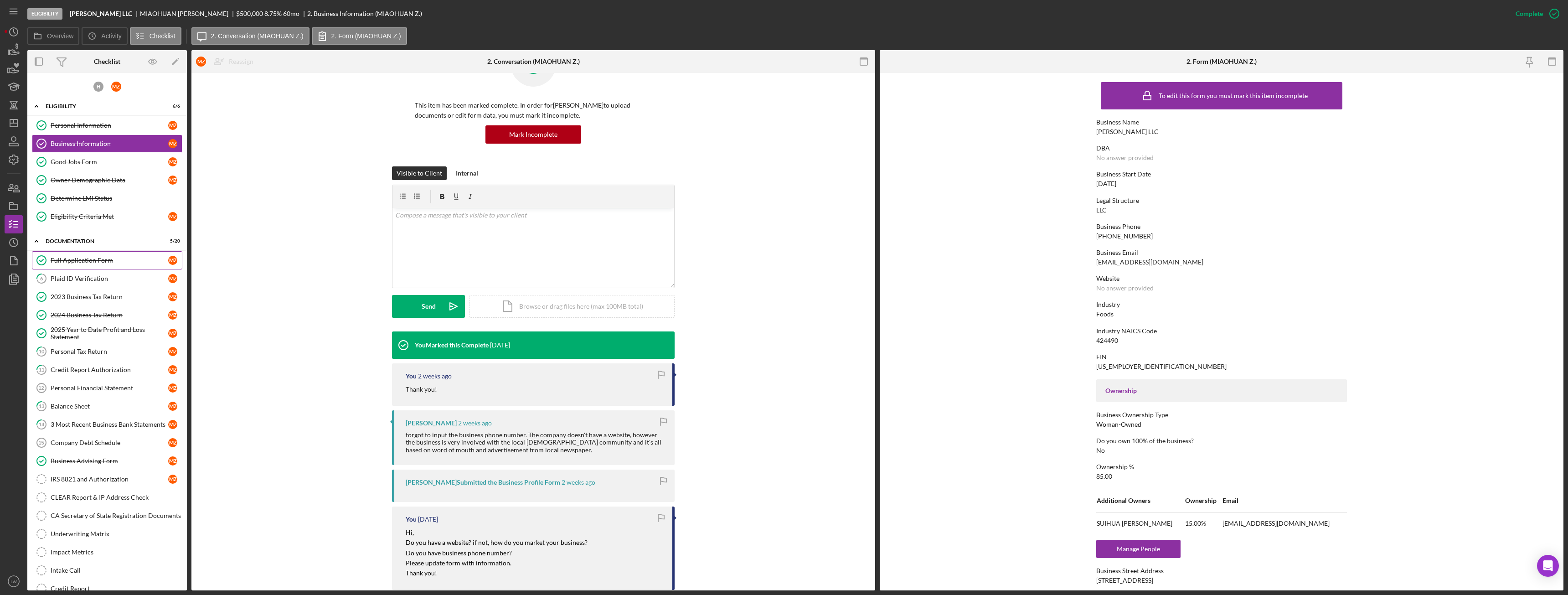
click at [91, 262] on div "Full Application Form" at bounding box center [109, 260] width 117 height 7
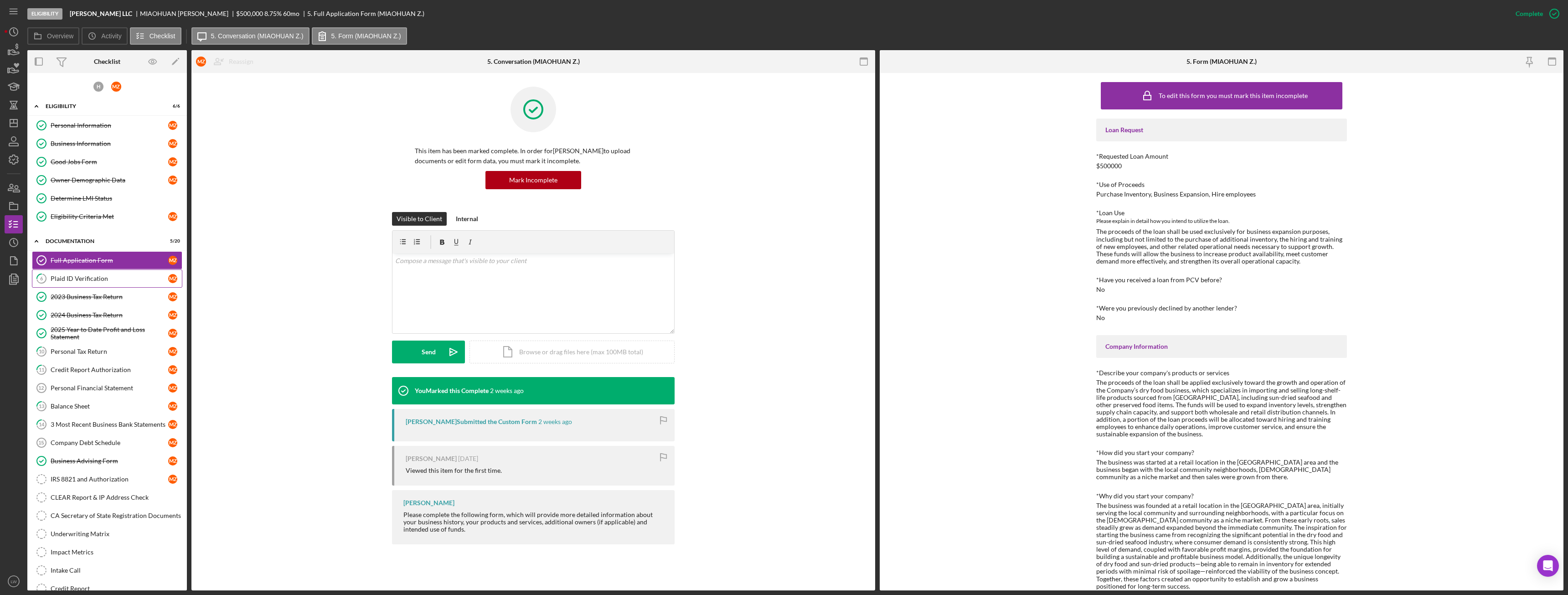
click at [90, 281] on div "Plaid ID Verification" at bounding box center [109, 278] width 117 height 7
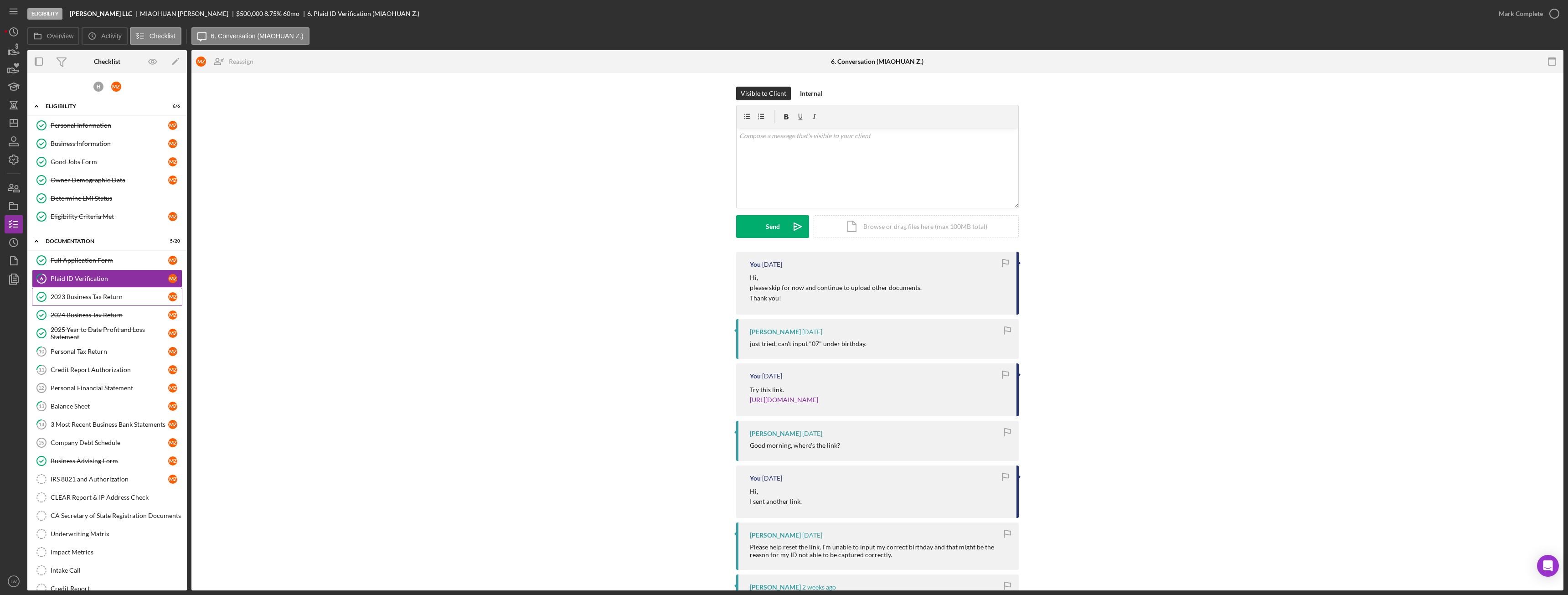
click at [94, 293] on div "2023 Business Tax Return" at bounding box center [109, 297] width 117 height 7
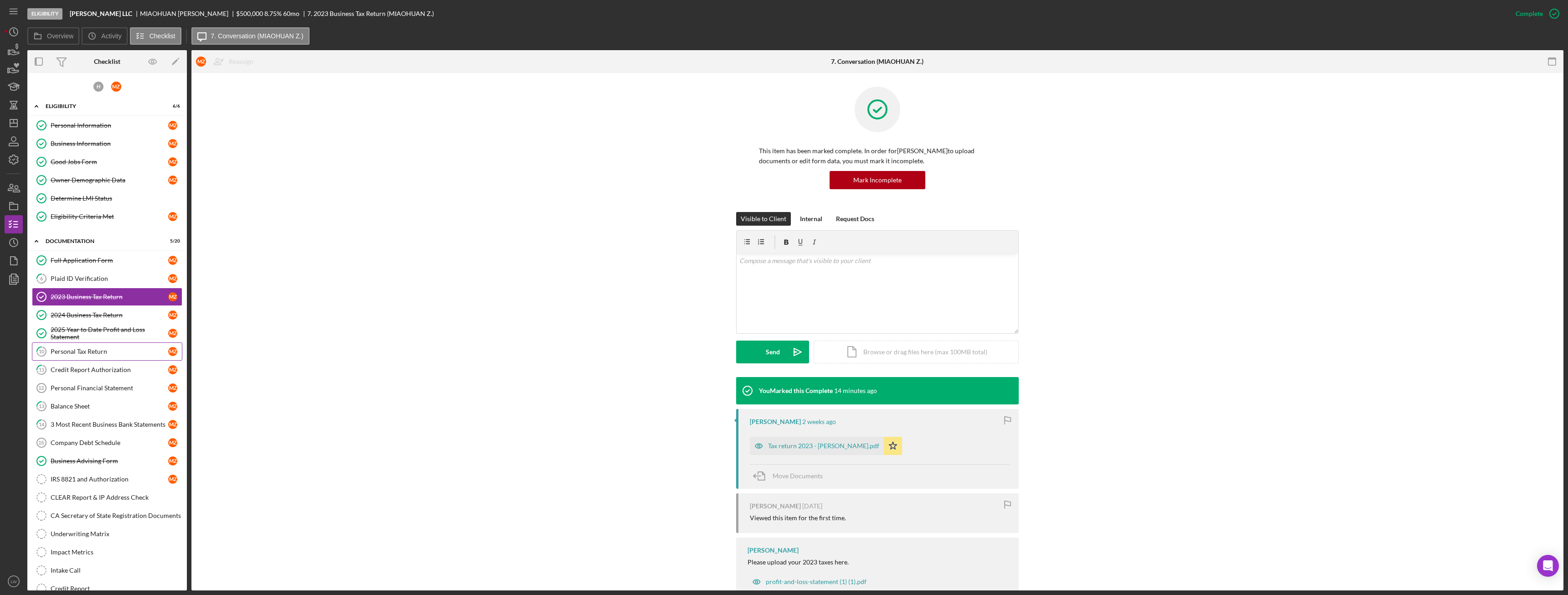
click at [94, 355] on div "Personal Tax Return" at bounding box center [109, 351] width 117 height 7
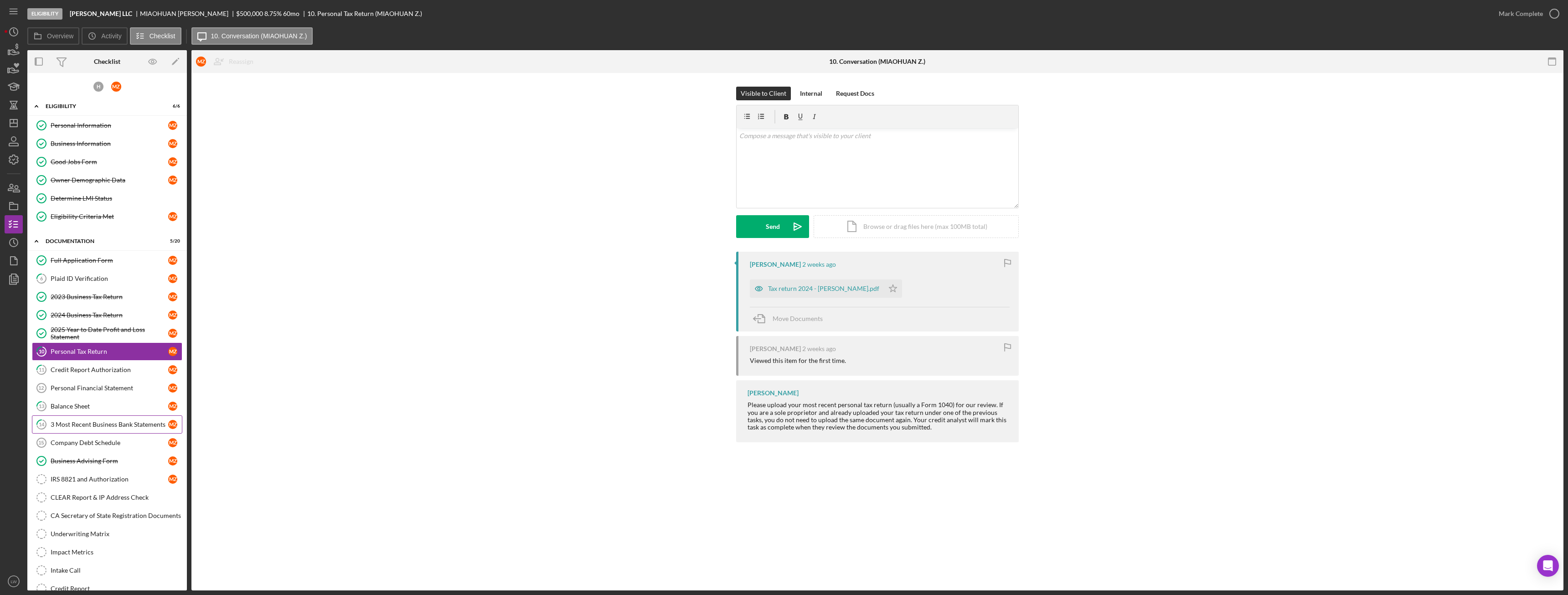
click at [105, 427] on div "3 Most Recent Business Bank Statements" at bounding box center [109, 424] width 117 height 7
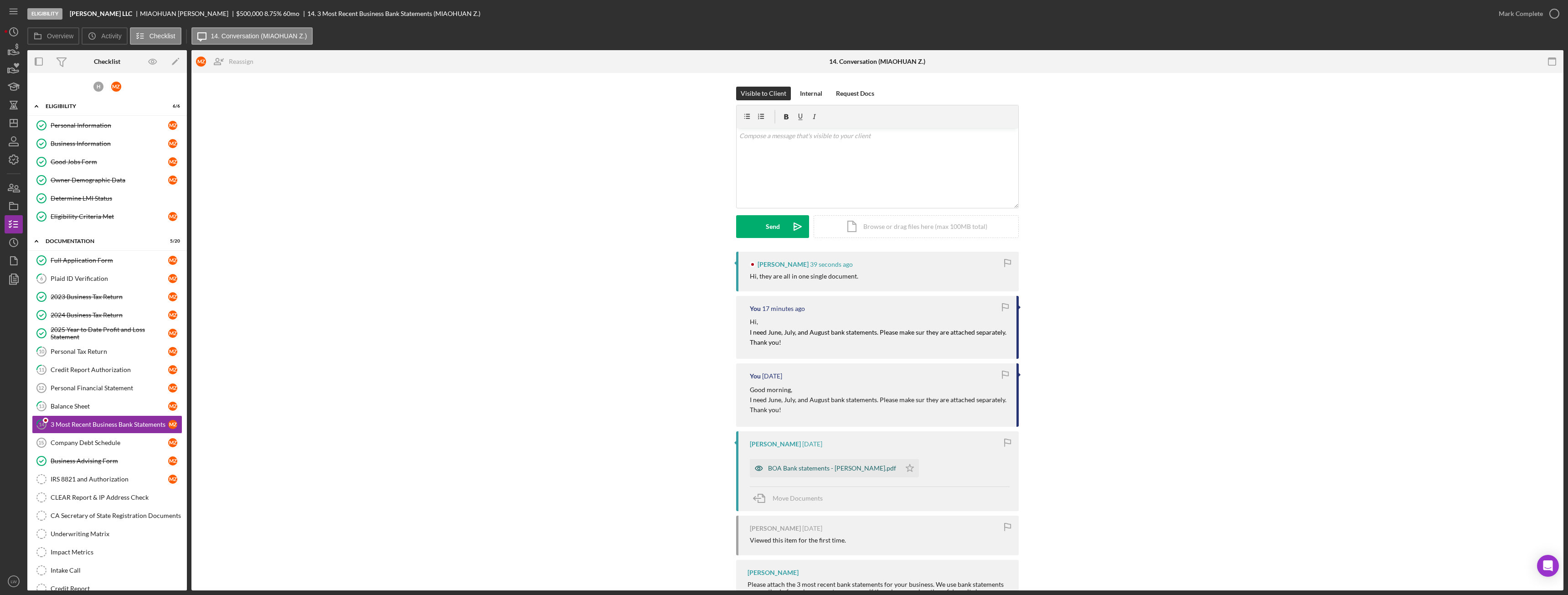
click at [824, 469] on div "BOA Bank statements - Kwong Tai.pdf" at bounding box center [832, 468] width 128 height 7
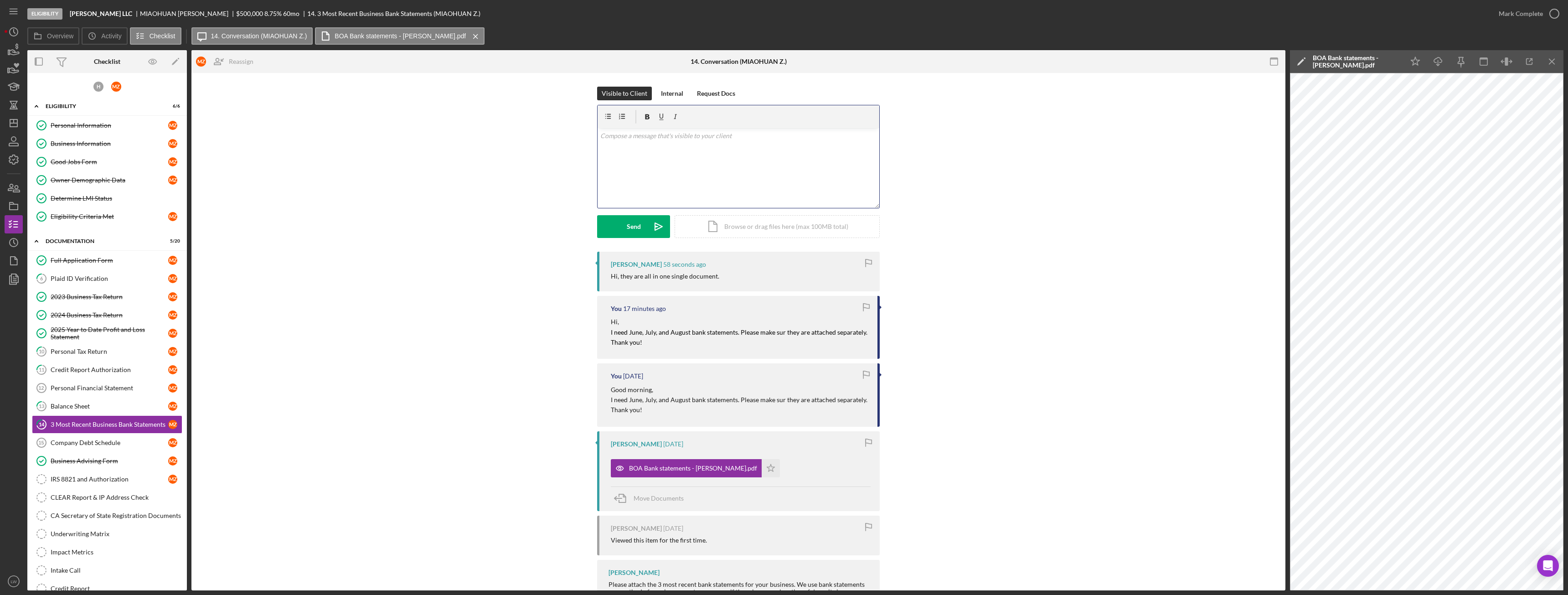
click at [789, 163] on div "v Color teal Color pink Remove color Add row above Add row below Add column bef…" at bounding box center [738, 167] width 281 height 80
click at [732, 148] on p "Yes, they are all in one file. But I need June, July, August" at bounding box center [739, 148] width 277 height 10
click at [772, 144] on p "Yes, they are all in one file. But I need June, July, and August" at bounding box center [739, 148] width 277 height 10
click at [638, 162] on p "Yes, they are all in one file. But I need June, July, and August. Also when you…" at bounding box center [739, 154] width 277 height 20
click at [618, 223] on button "Send Icon/icon-invite-send" at bounding box center [633, 226] width 73 height 23
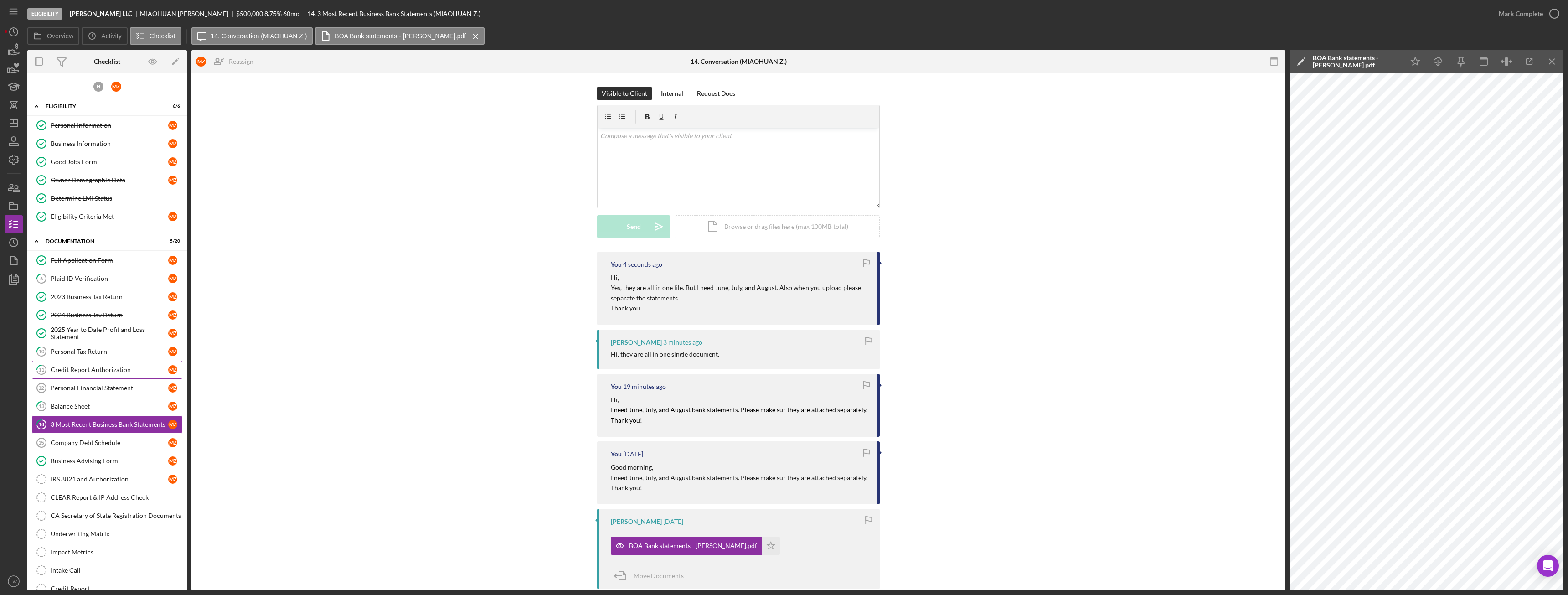
click at [94, 367] on div "Credit Report Authorization" at bounding box center [109, 369] width 117 height 7
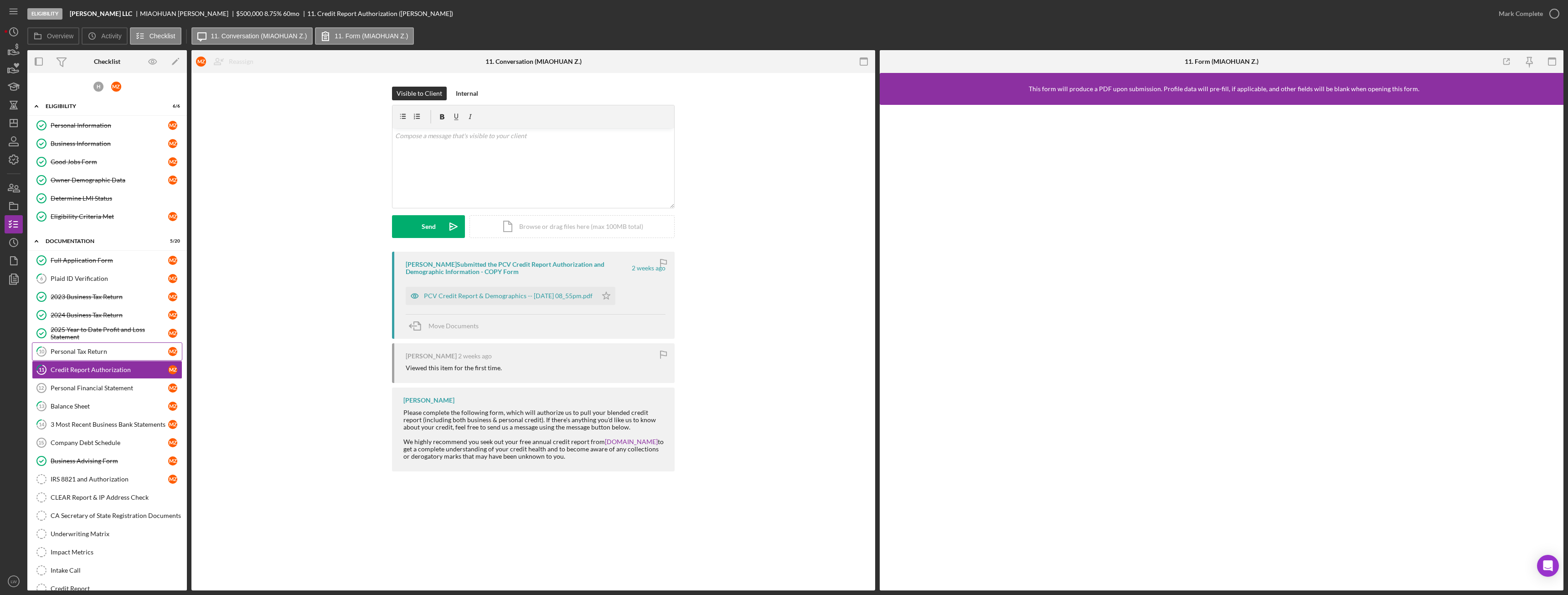
click at [92, 350] on div "Personal Tax Return" at bounding box center [109, 351] width 117 height 7
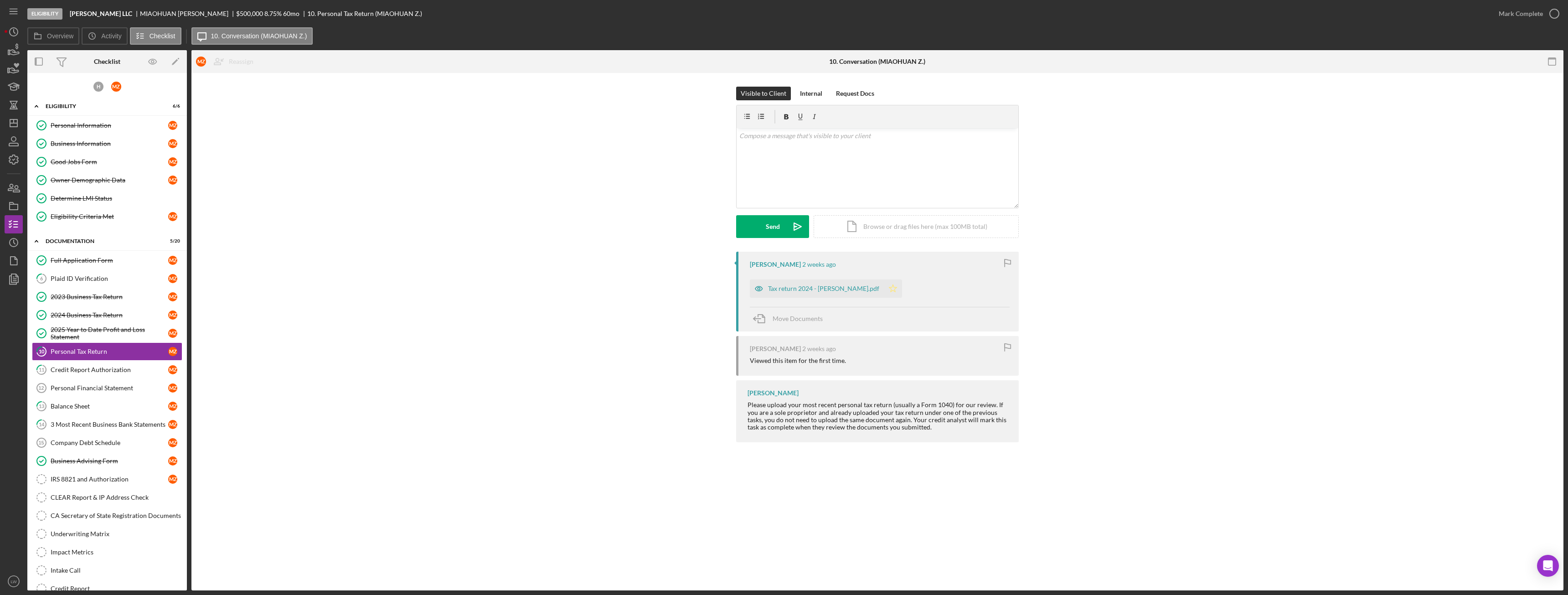
click at [884, 287] on icon "Icon/Star" at bounding box center [893, 289] width 18 height 18
click at [1534, 18] on div "Mark Complete" at bounding box center [1521, 14] width 44 height 18
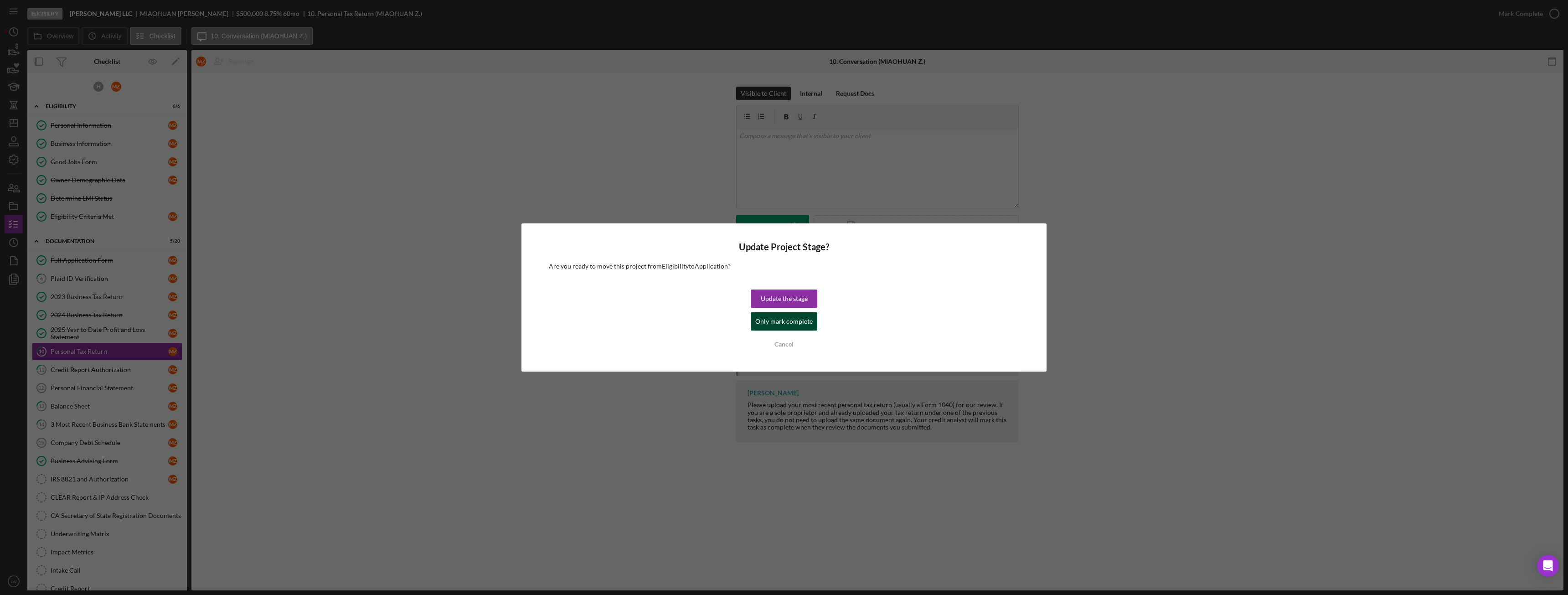
click at [790, 320] on div "Only mark complete" at bounding box center [784, 322] width 57 height 18
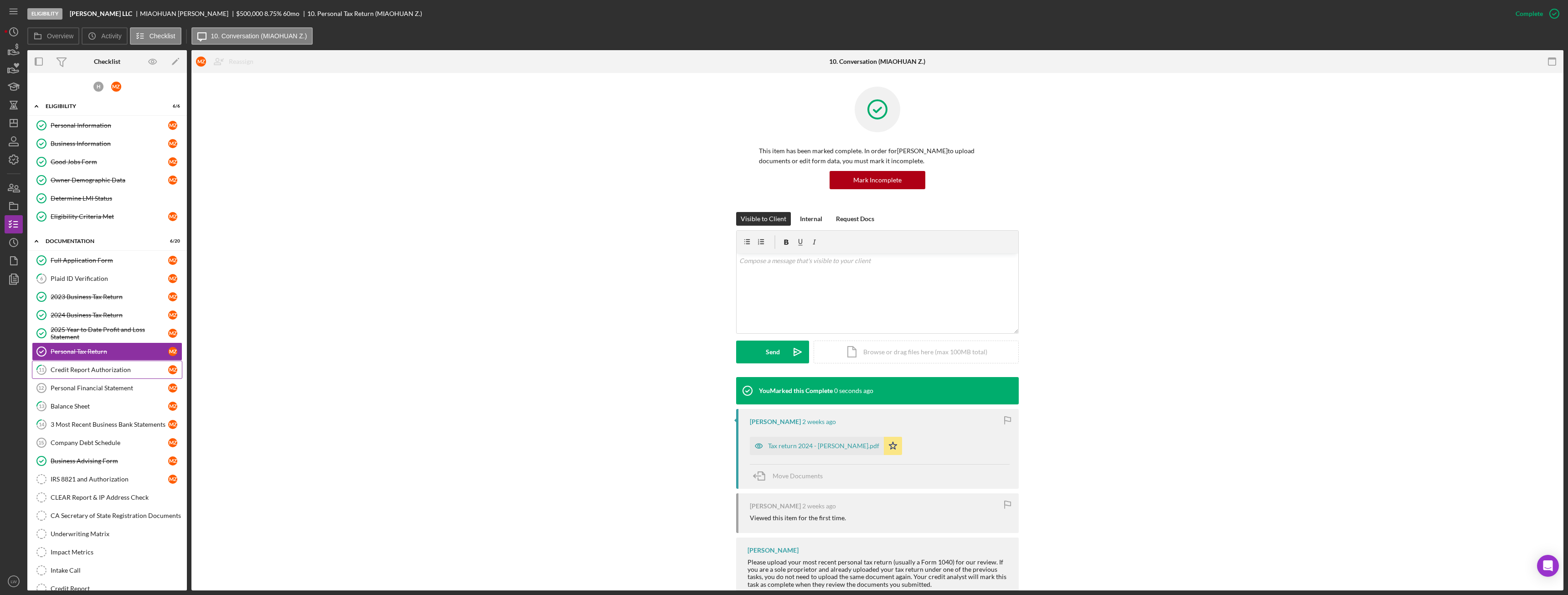
click at [102, 371] on div "Credit Report Authorization" at bounding box center [109, 369] width 117 height 7
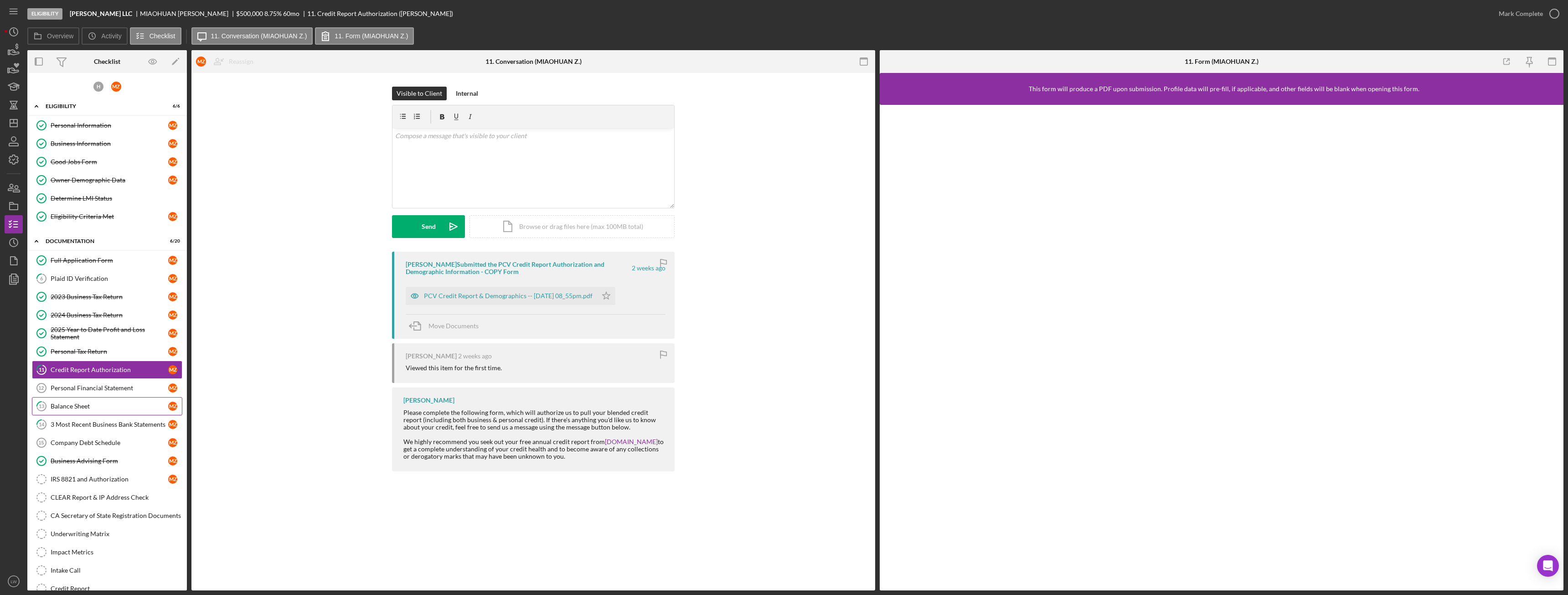
click at [98, 414] on link "13 Balance Sheet M Z" at bounding box center [107, 406] width 150 height 18
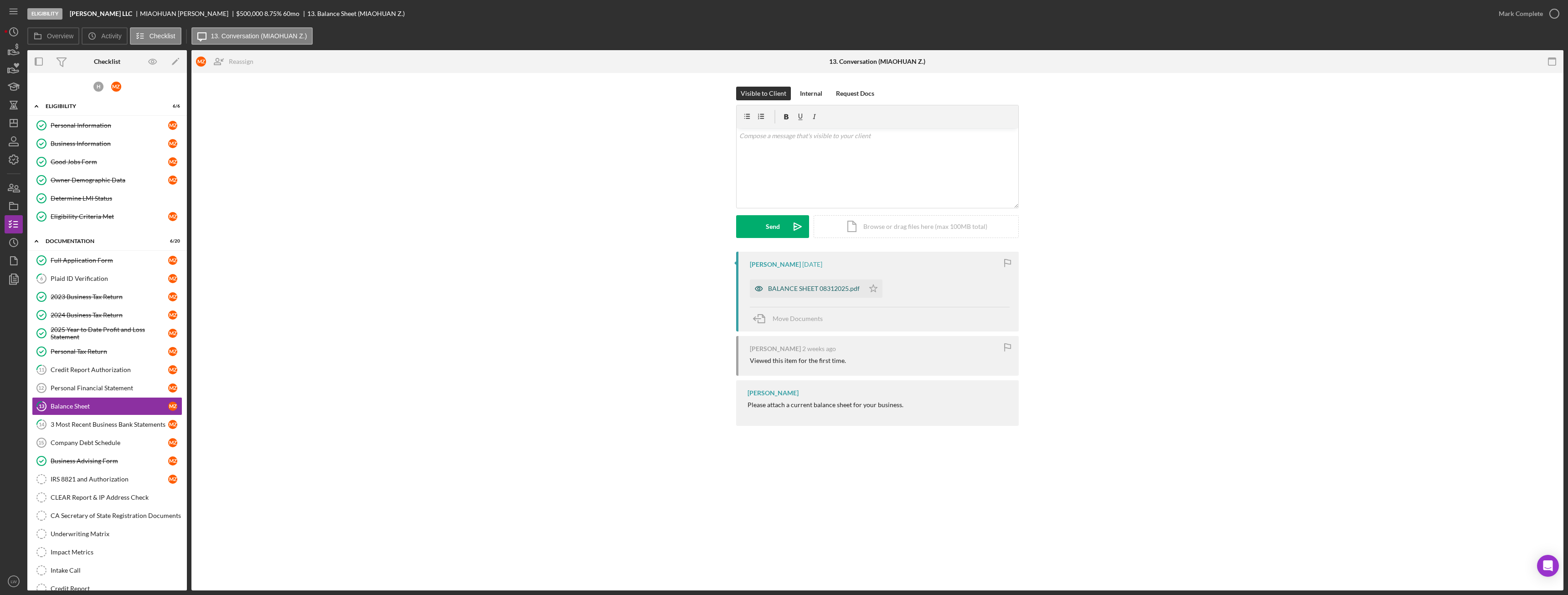
click at [821, 287] on div "BALANCE SHEET 08312025.pdf" at bounding box center [813, 288] width 92 height 7
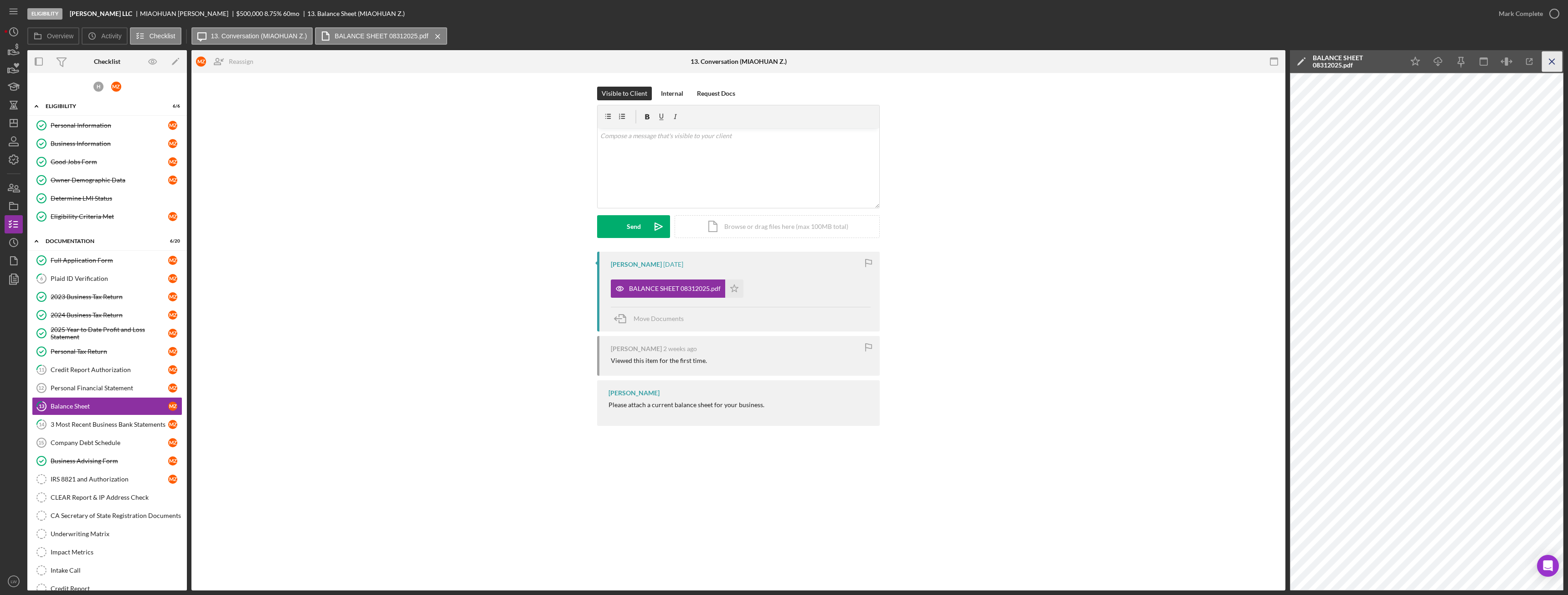
click at [1552, 57] on icon "Icon/Menu Close" at bounding box center [1552, 61] width 20 height 20
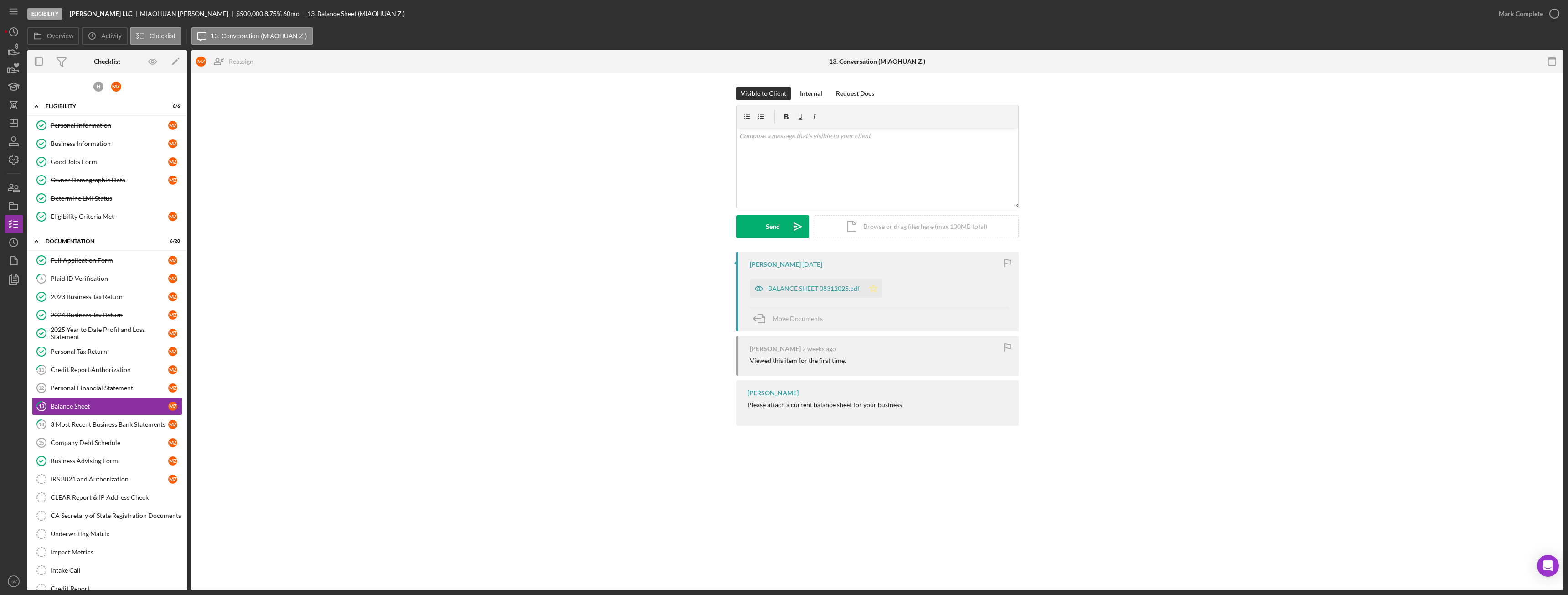
click at [873, 286] on polygon "button" at bounding box center [874, 288] width 8 height 7
click at [1517, 14] on div "Mark Complete" at bounding box center [1521, 14] width 44 height 18
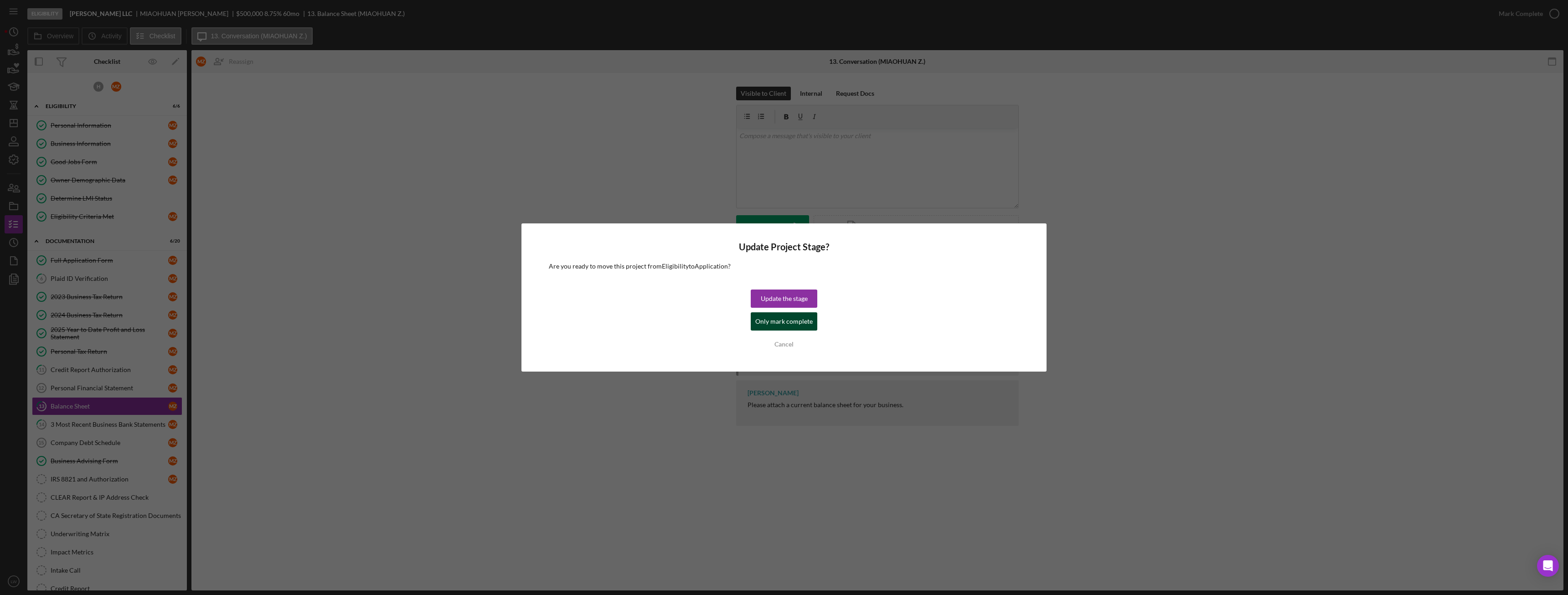
click at [792, 324] on div "Only mark complete" at bounding box center [784, 322] width 57 height 18
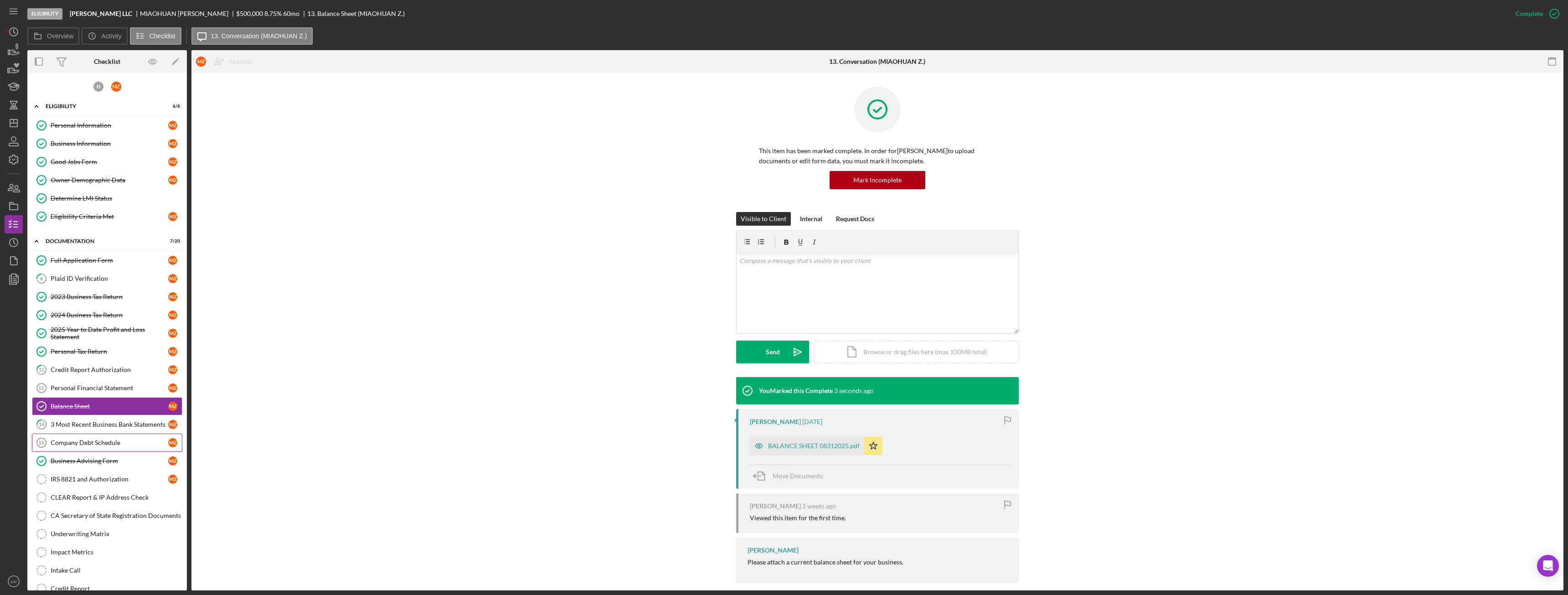
click at [94, 445] on div "Company Debt Schedule" at bounding box center [109, 442] width 117 height 7
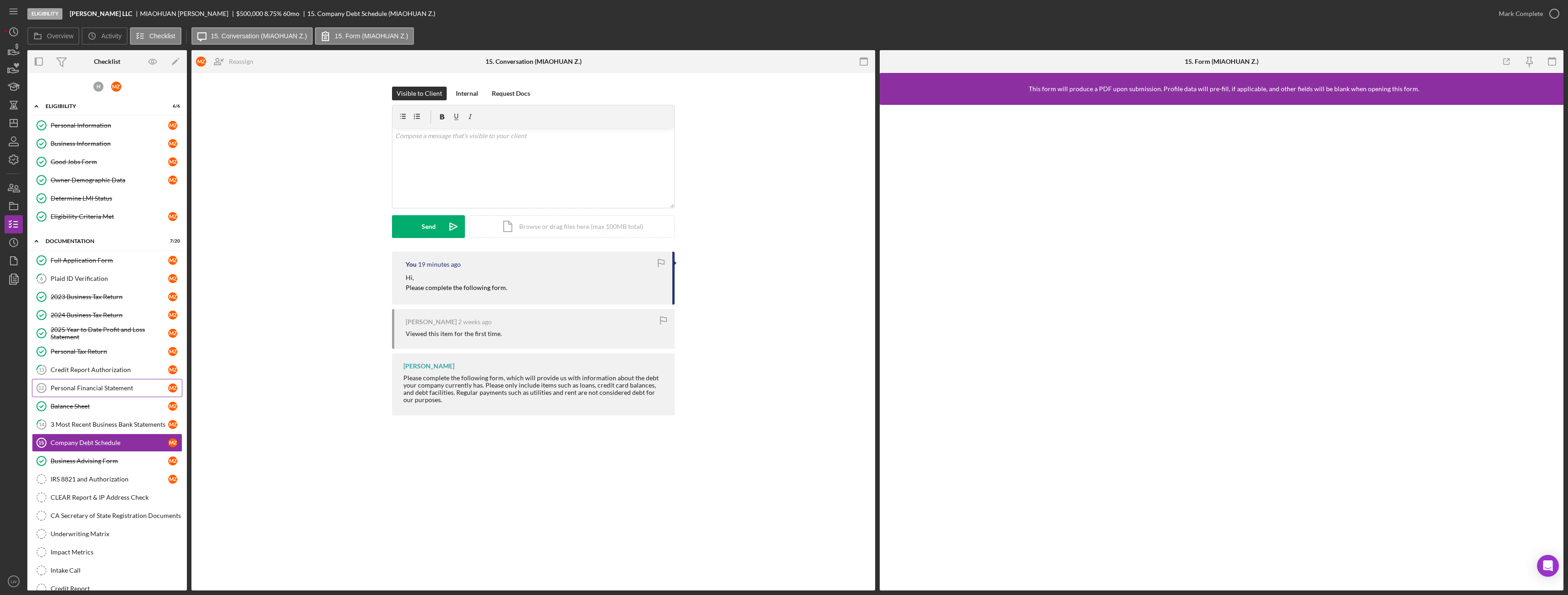
click at [94, 384] on div "Personal Financial Statement" at bounding box center [109, 387] width 117 height 7
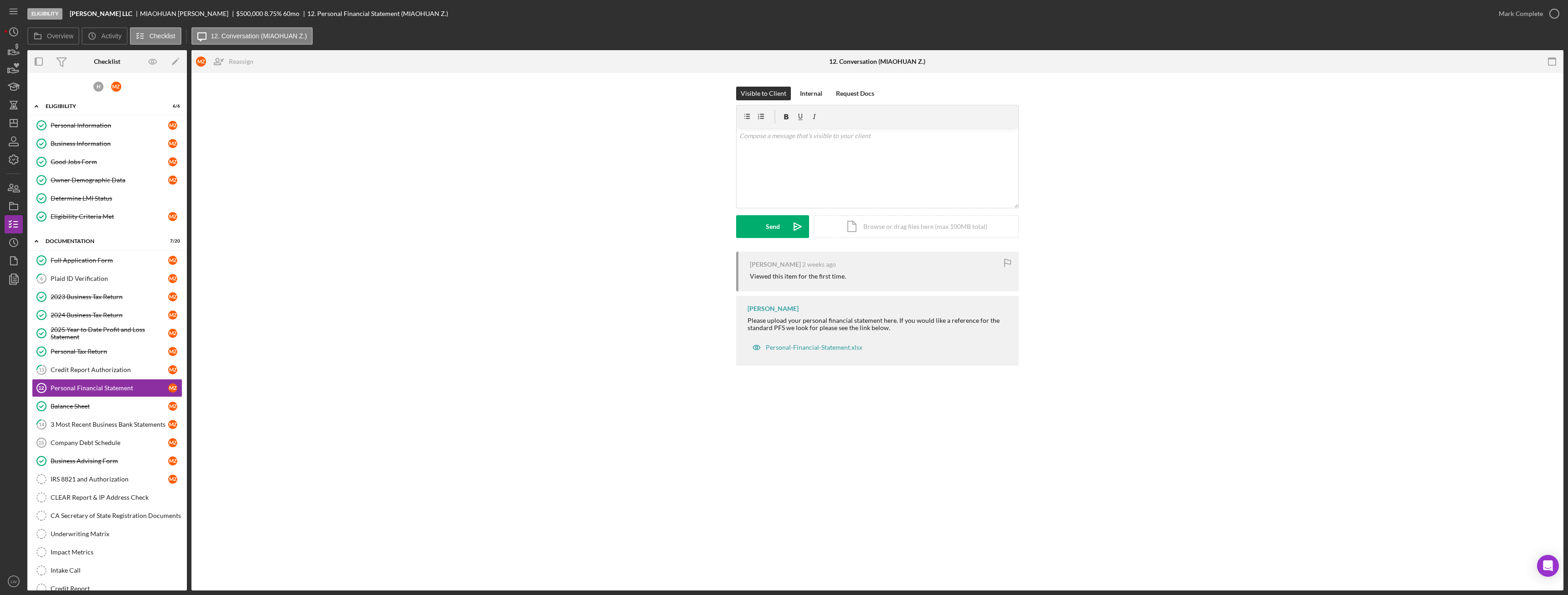
click at [748, 318] on div "Please upload your personal financial statement here. If you would like a refer…" at bounding box center [879, 324] width 262 height 14
drag, startPoint x: 748, startPoint y: 319, endPoint x: 896, endPoint y: 322, distance: 148.0
click at [896, 322] on div "Please upload your personal financial statement here. If you would like a refer…" at bounding box center [879, 324] width 262 height 14
copy div "Please upload your personal financial statement here."
click at [842, 179] on div "v Color teal Color pink Remove color Add row above Add row below Add column bef…" at bounding box center [877, 167] width 281 height 80
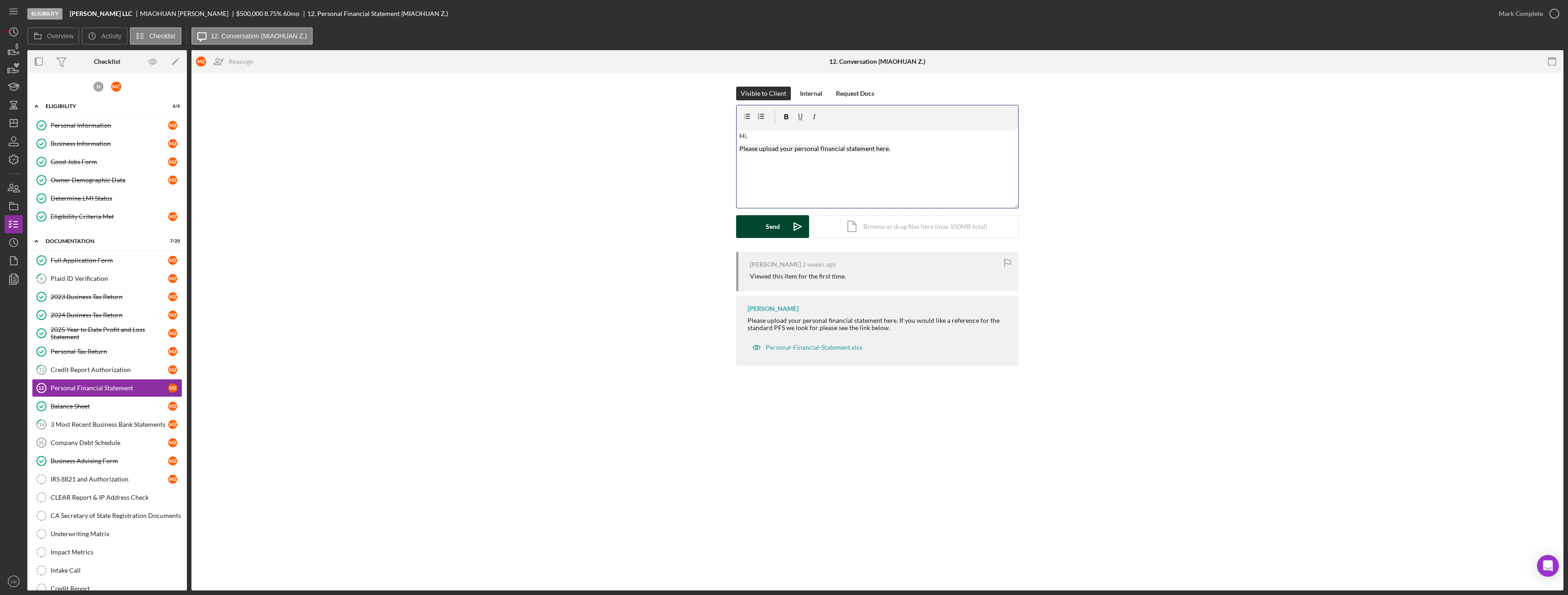
click at [769, 229] on div "Send" at bounding box center [772, 226] width 14 height 23
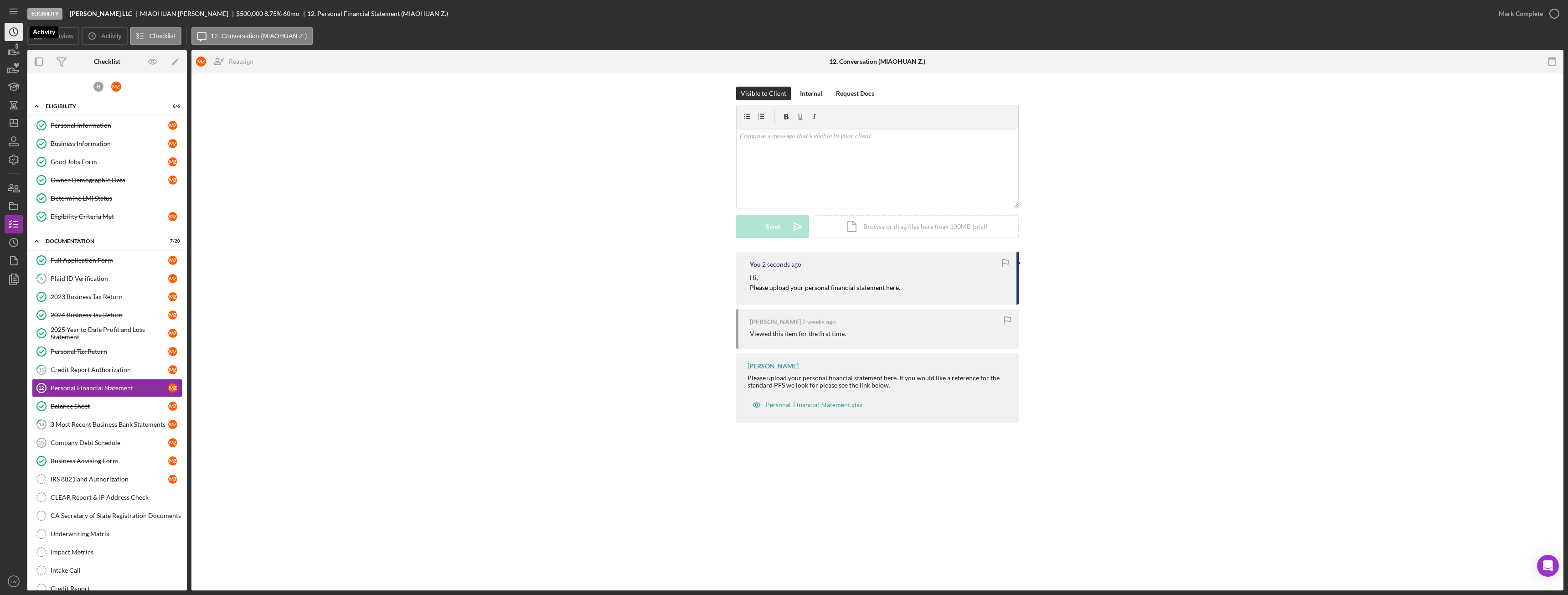
click at [6, 30] on icon "Icon/History" at bounding box center [13, 32] width 23 height 23
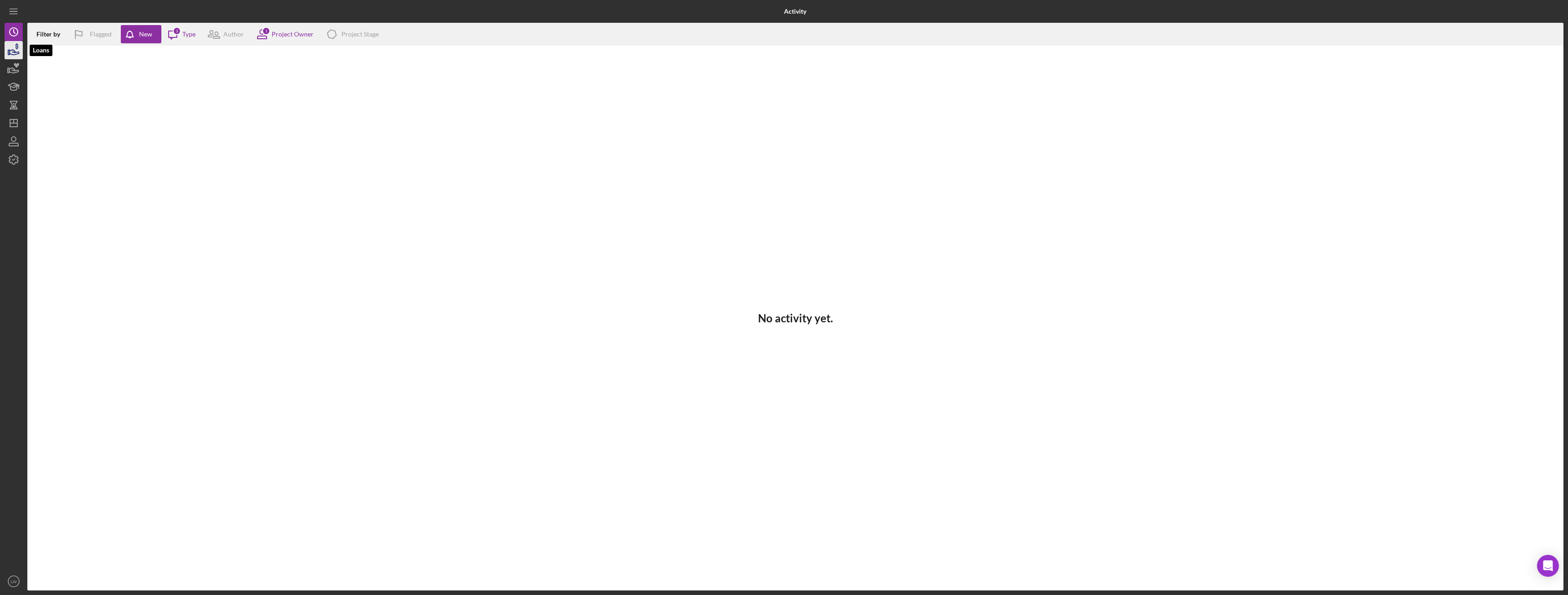
click at [8, 49] on icon "button" at bounding box center [13, 50] width 23 height 23
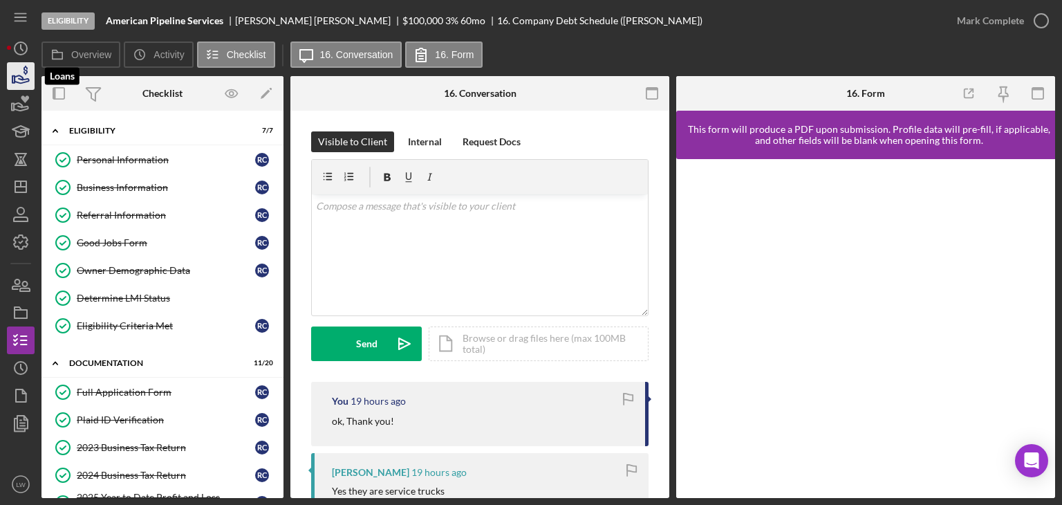
click at [24, 73] on icon "button" at bounding box center [26, 70] width 4 height 9
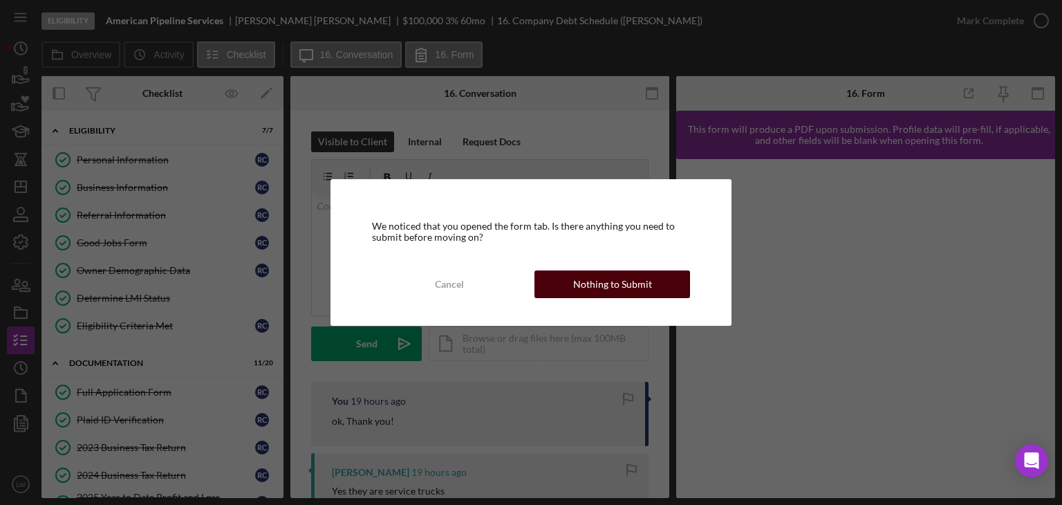
click at [628, 280] on div "Nothing to Submit" at bounding box center [612, 284] width 79 height 28
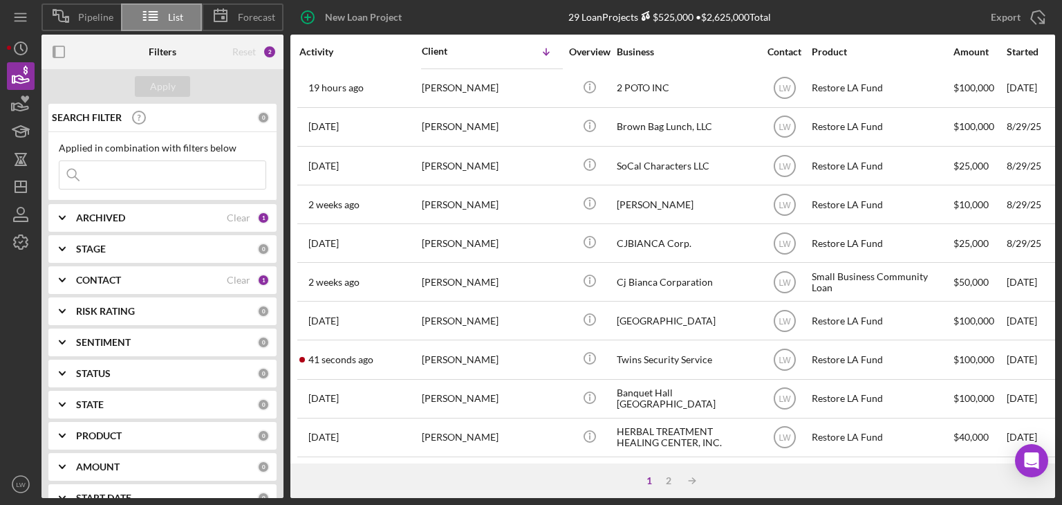
scroll to position [593, 0]
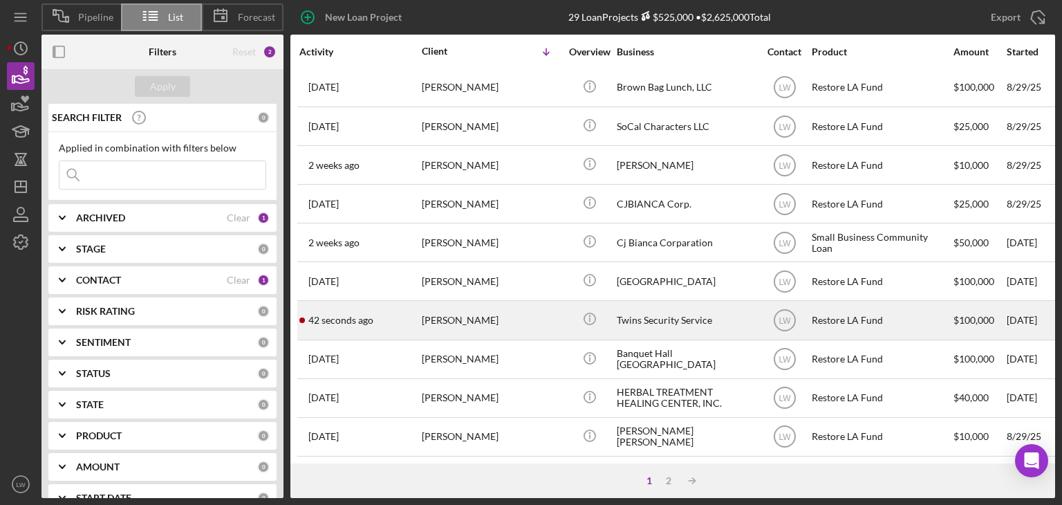
click at [439, 313] on div "[PERSON_NAME]" at bounding box center [491, 320] width 138 height 37
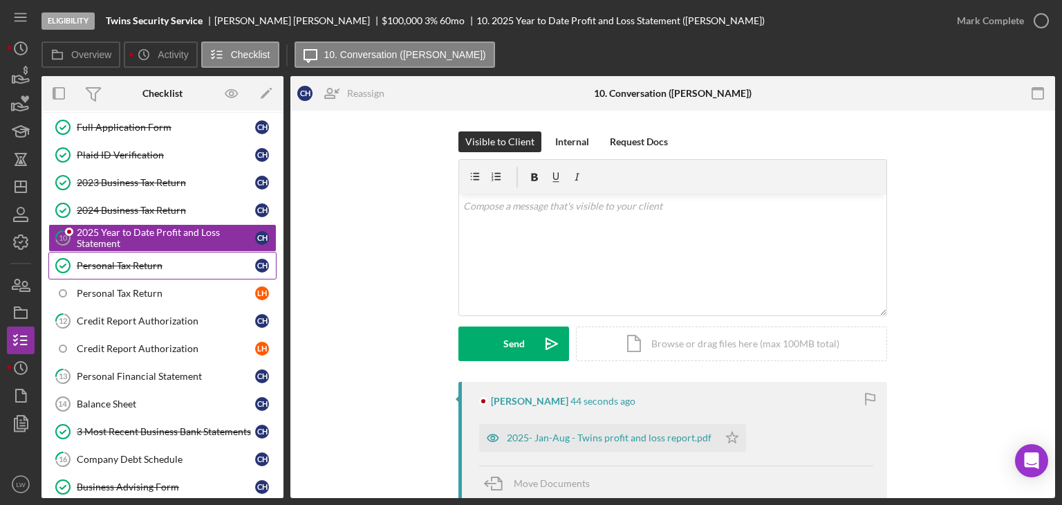
scroll to position [163, 0]
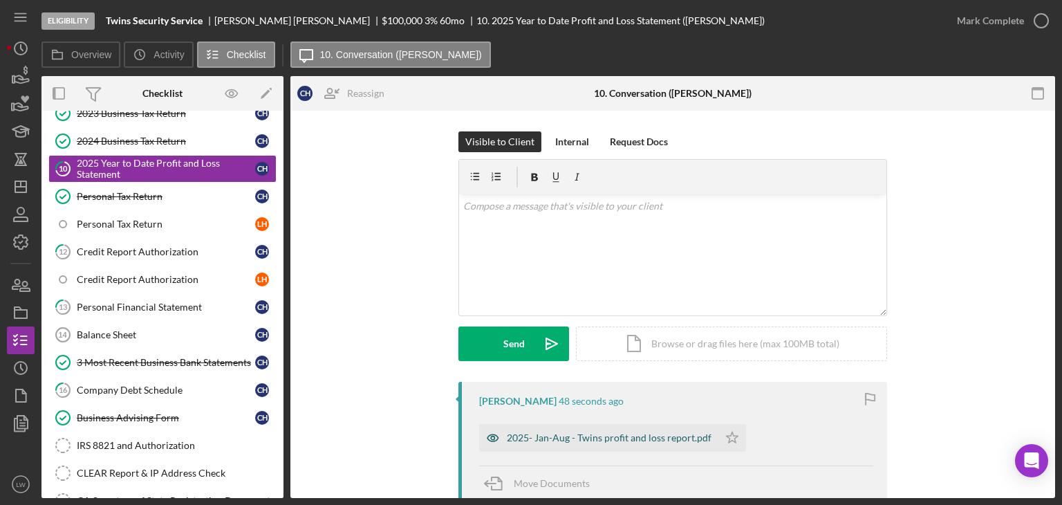
click at [581, 441] on div "2025- Jan-Aug - Twins profit and loss report.pdf" at bounding box center [609, 437] width 205 height 11
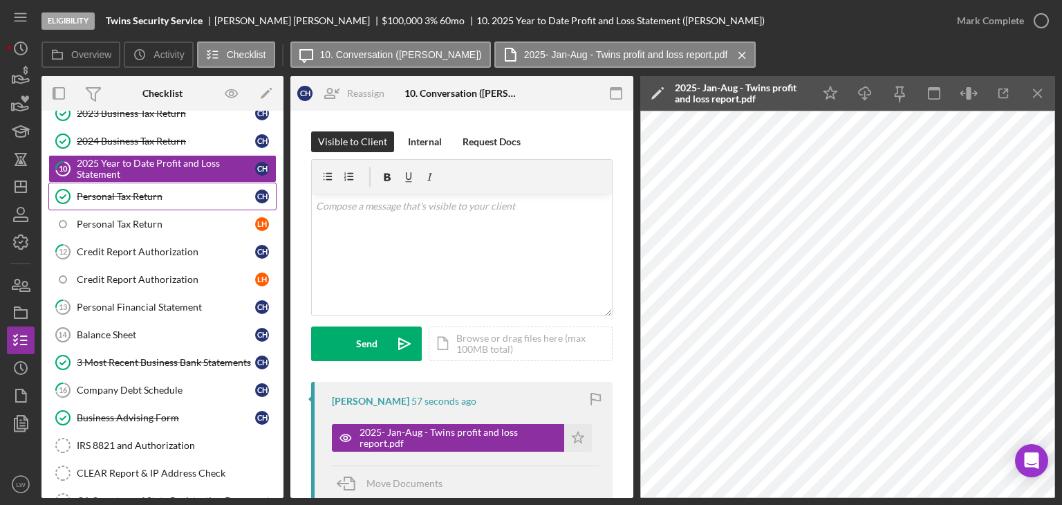
click at [147, 196] on div "Personal Tax Return" at bounding box center [166, 196] width 178 height 11
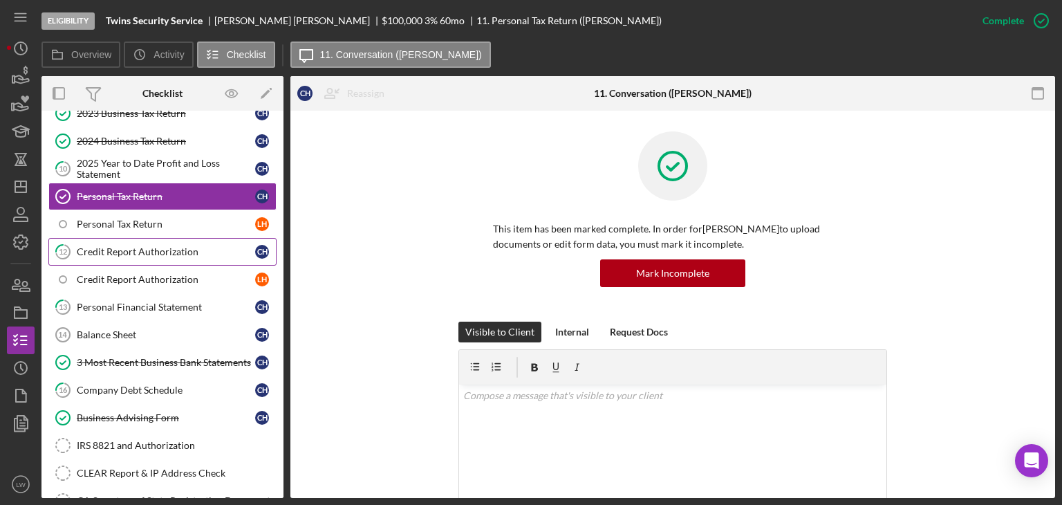
click at [147, 246] on div "Credit Report Authorization" at bounding box center [166, 251] width 178 height 11
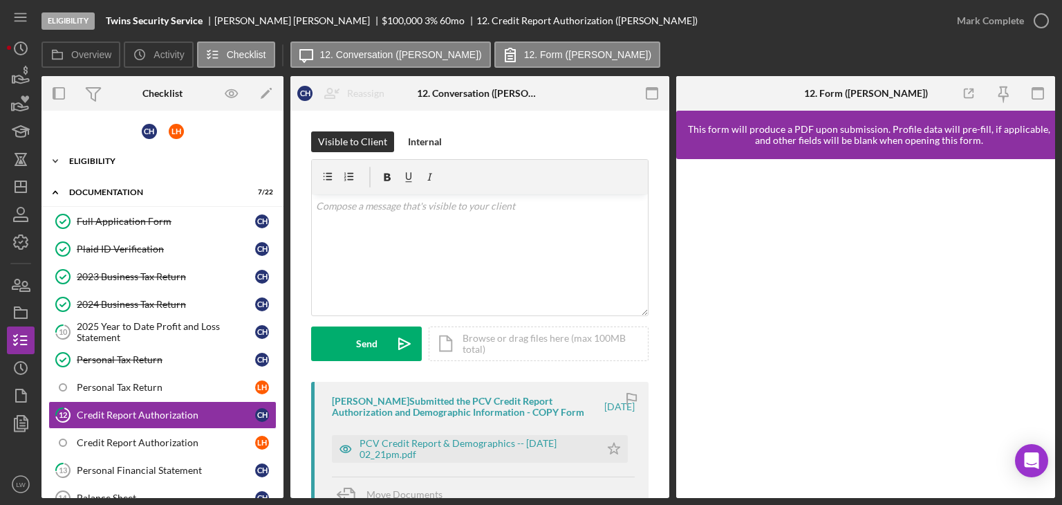
click at [84, 160] on div "Eligibility" at bounding box center [167, 161] width 197 height 8
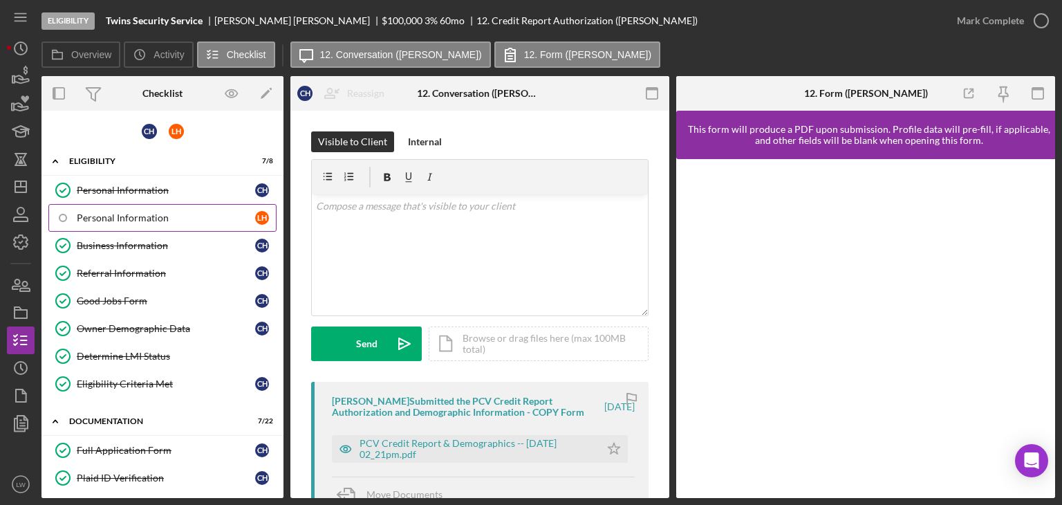
click at [91, 214] on div "Personal Information" at bounding box center [166, 217] width 178 height 11
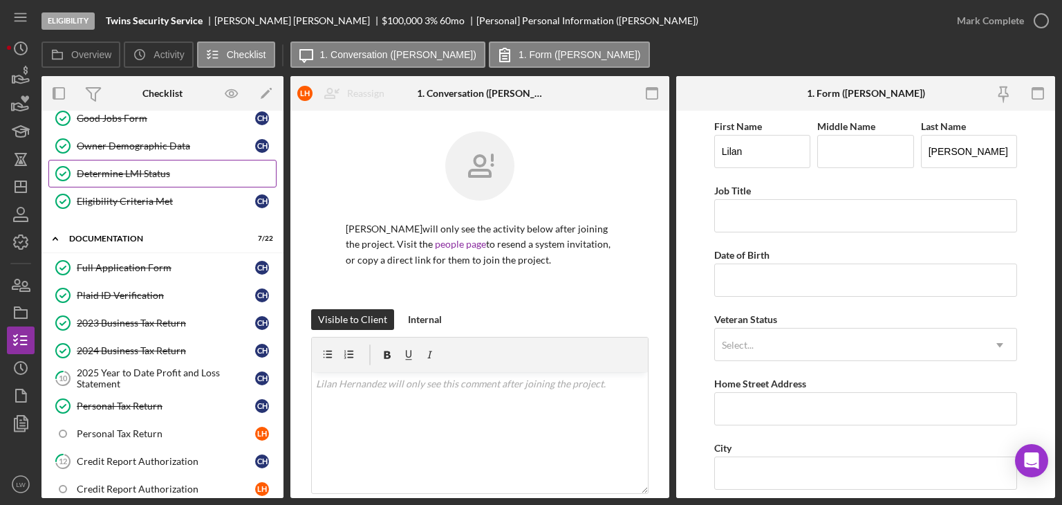
scroll to position [208, 0]
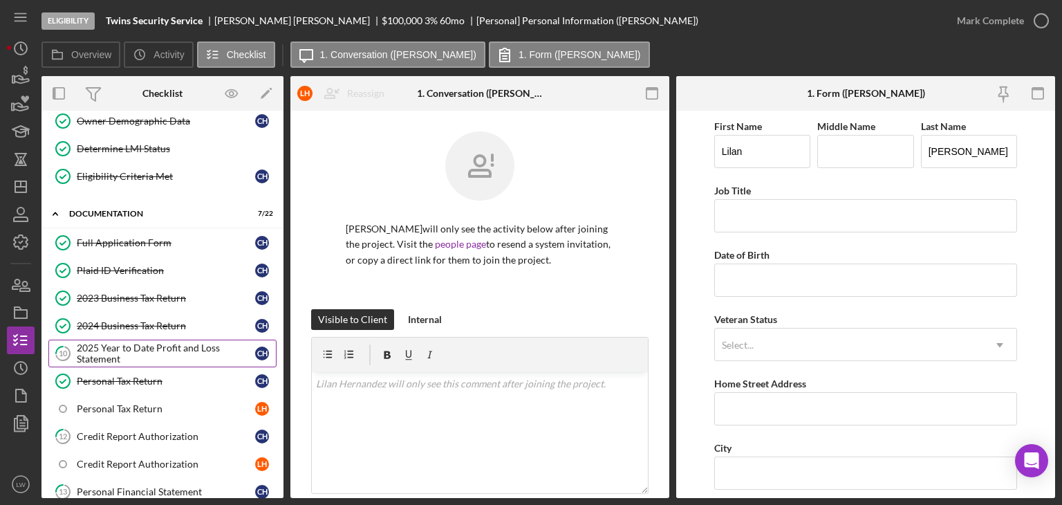
click at [175, 342] on div "2025 Year to Date Profit and Loss Statement" at bounding box center [166, 353] width 178 height 22
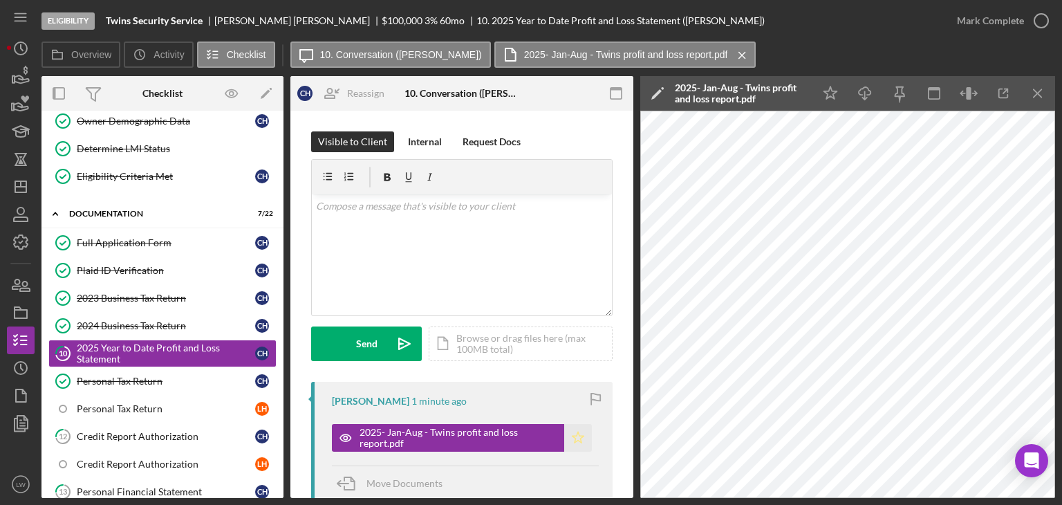
drag, startPoint x: 571, startPoint y: 440, endPoint x: 610, endPoint y: 399, distance: 56.3
click at [573, 439] on polygon "button" at bounding box center [579, 437] width 12 height 11
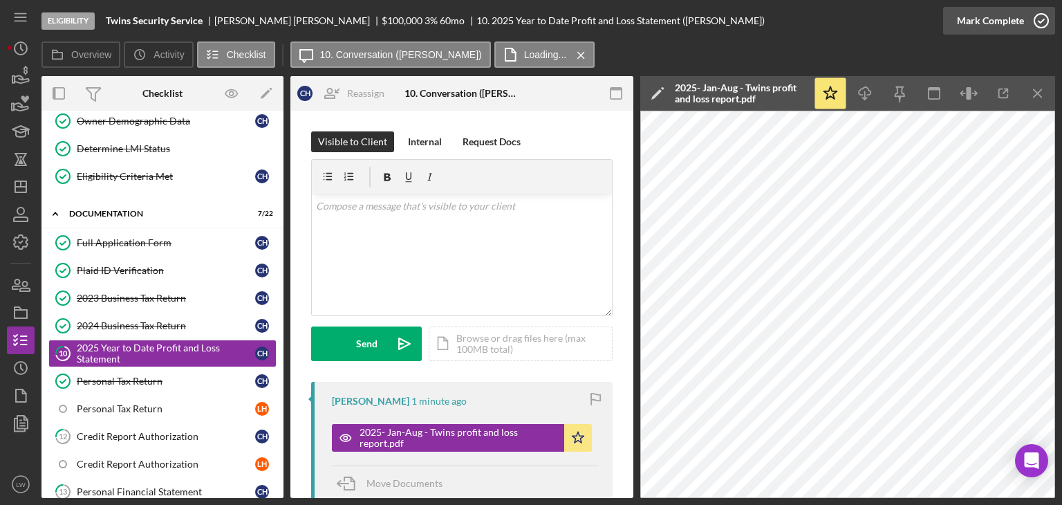
click at [996, 28] on div "Mark Complete" at bounding box center [990, 21] width 67 height 28
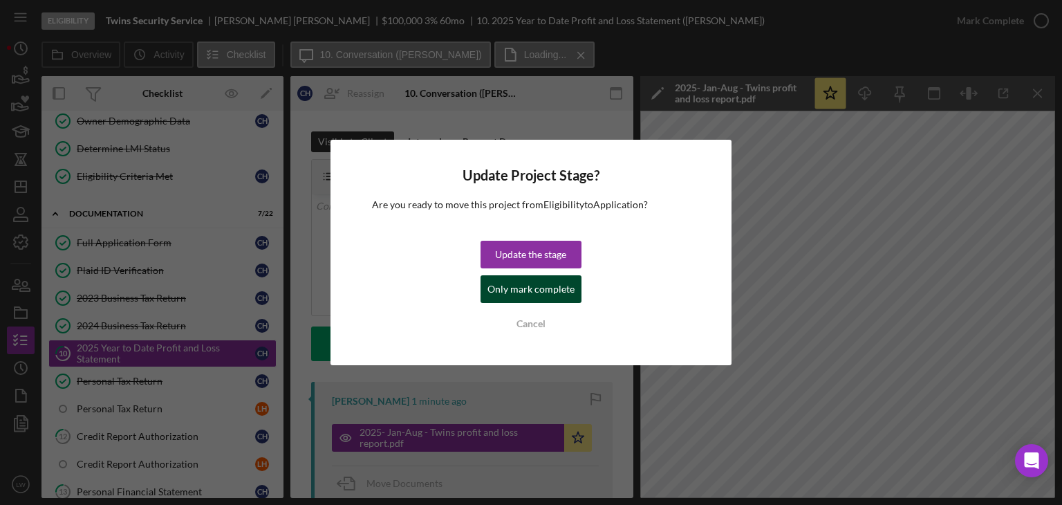
click at [534, 282] on div "Only mark complete" at bounding box center [531, 289] width 87 height 28
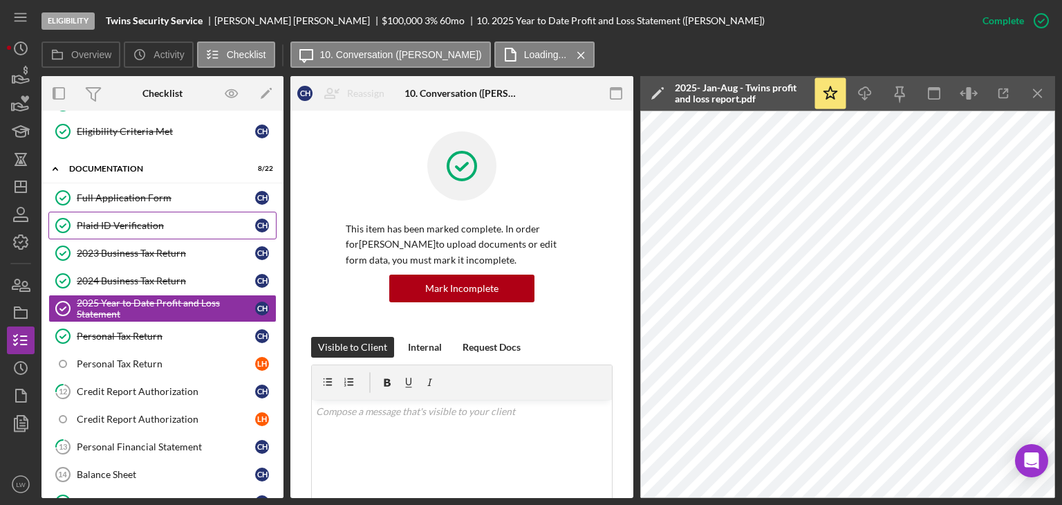
scroll to position [346, 0]
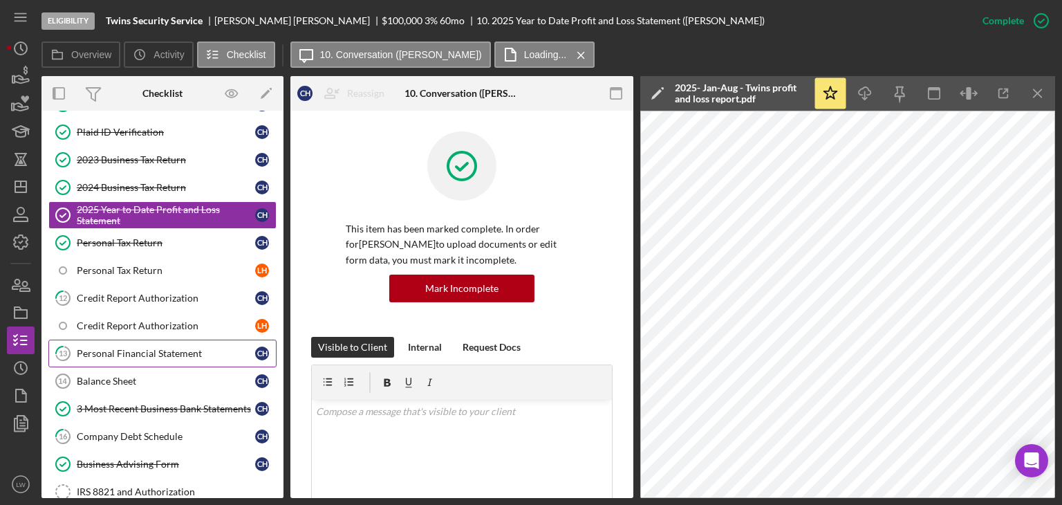
click at [149, 348] on div "Personal Financial Statement" at bounding box center [166, 353] width 178 height 11
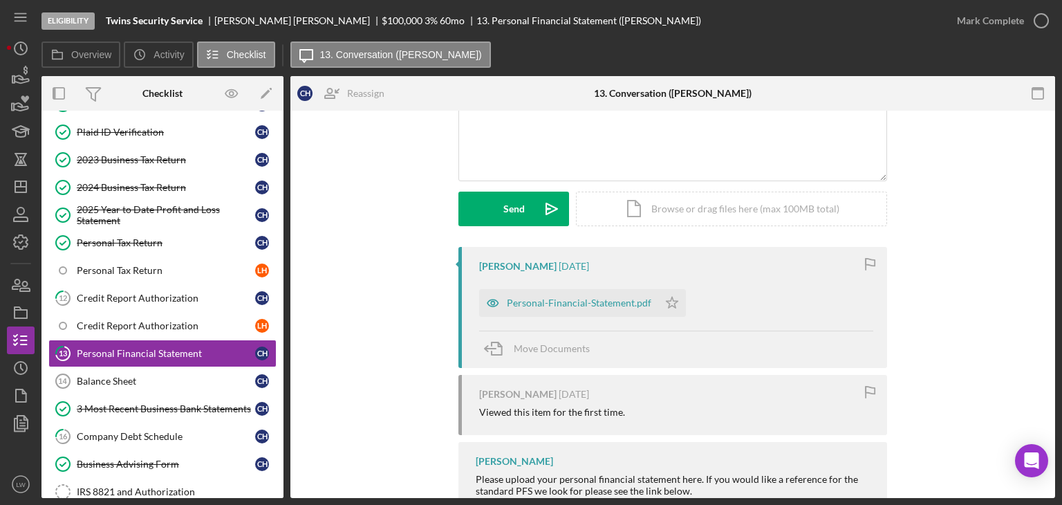
scroll to position [138, 0]
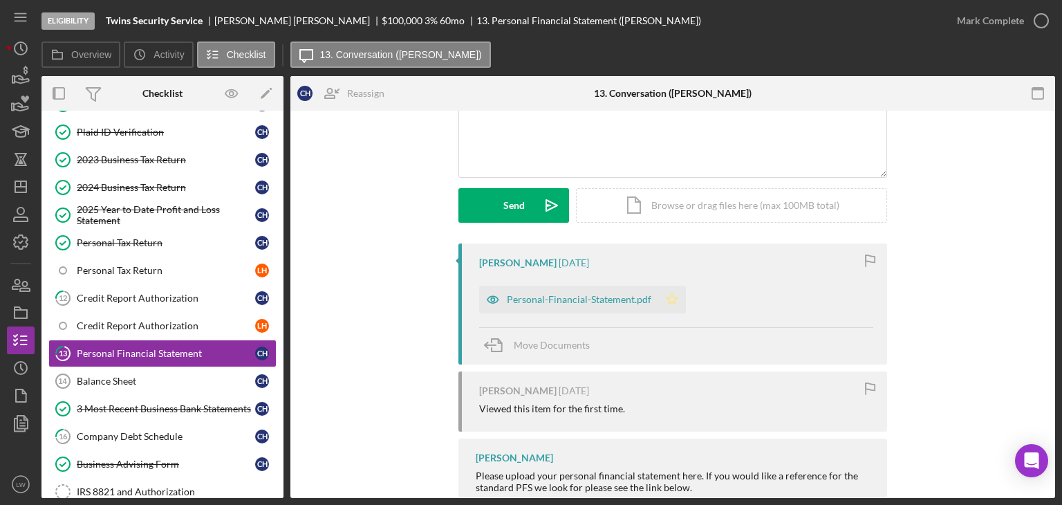
click at [674, 297] on icon "Icon/Star" at bounding box center [672, 300] width 28 height 28
click at [1030, 18] on icon "button" at bounding box center [1041, 20] width 35 height 35
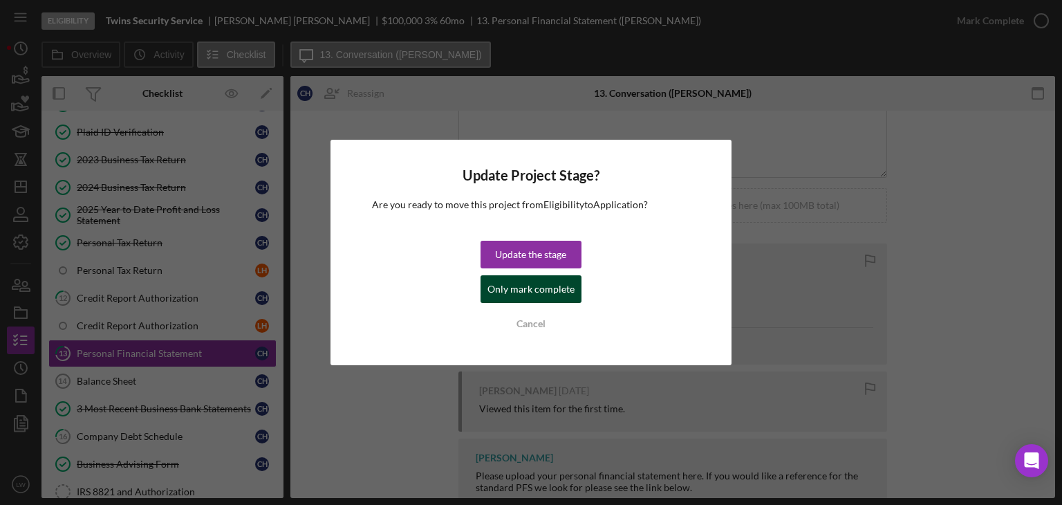
click at [508, 283] on div "Only mark complete" at bounding box center [531, 289] width 87 height 28
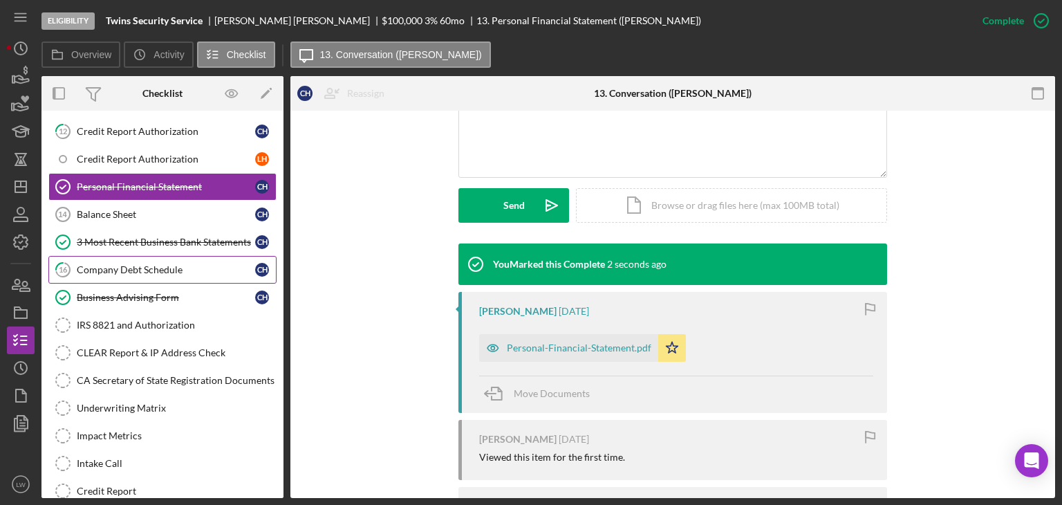
scroll to position [553, 0]
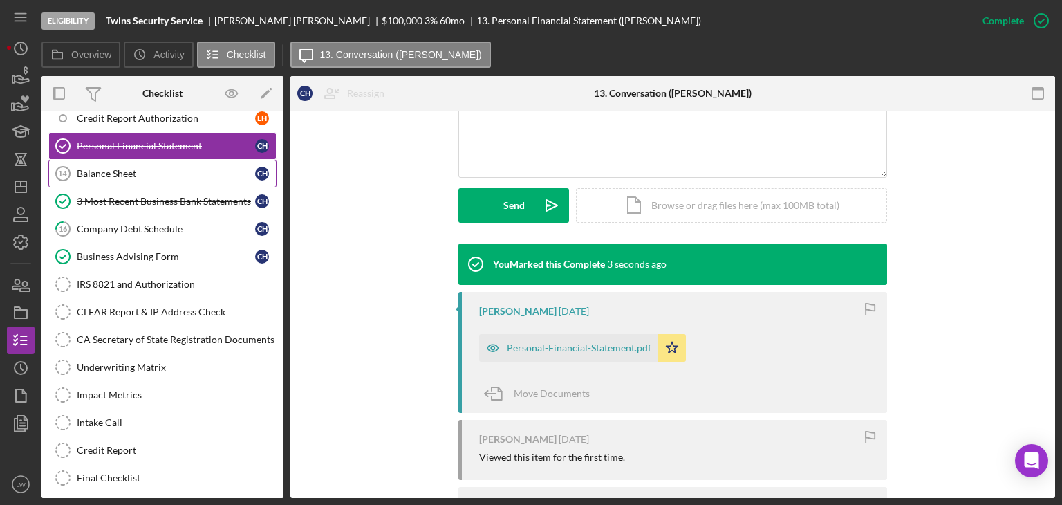
click at [142, 169] on div "Balance Sheet" at bounding box center [166, 173] width 178 height 11
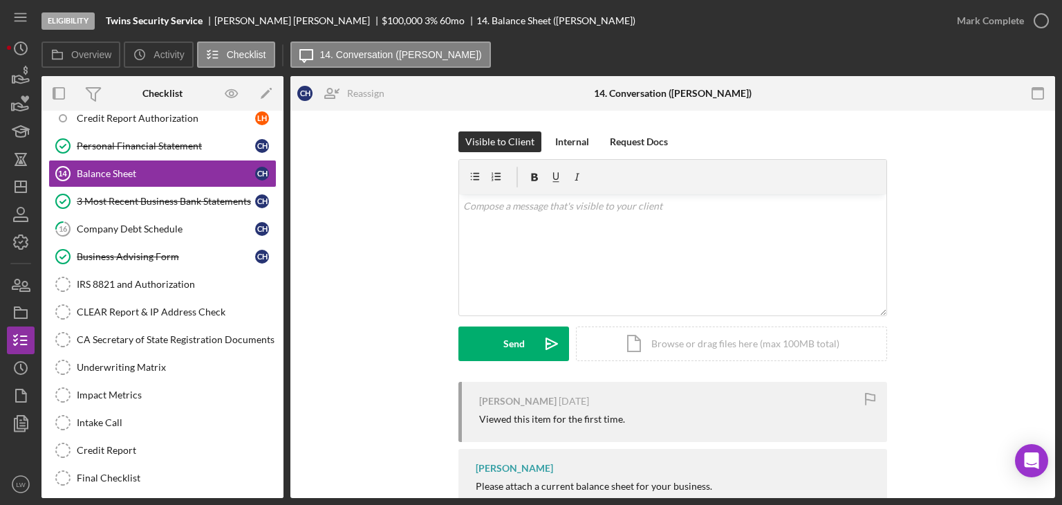
scroll to position [47, 0]
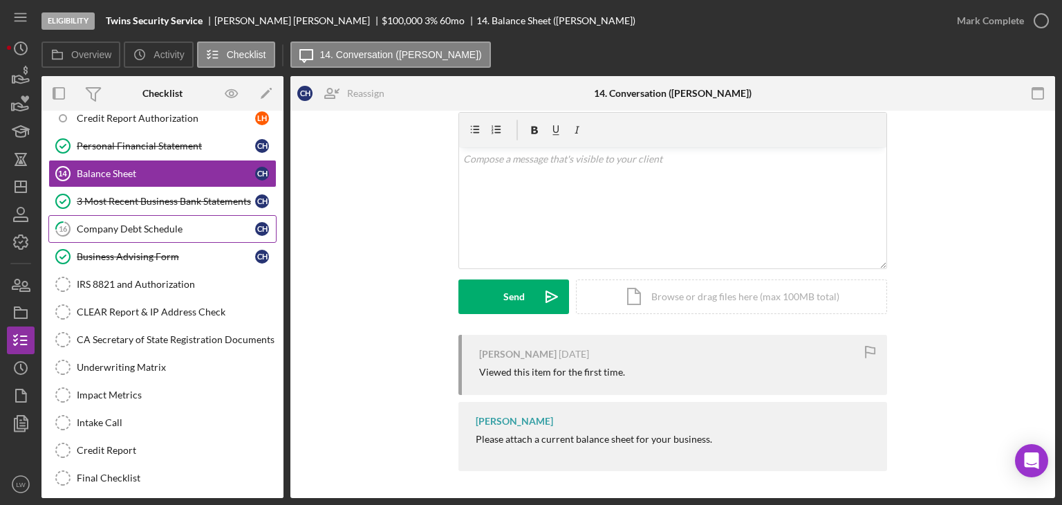
click at [154, 223] on div "Company Debt Schedule" at bounding box center [166, 228] width 178 height 11
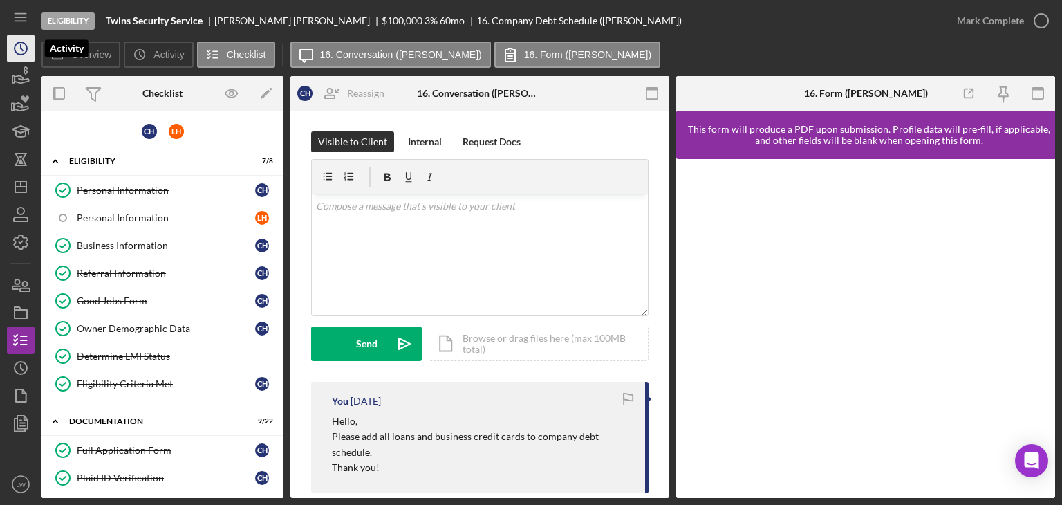
click at [19, 53] on icon "Icon/History" at bounding box center [20, 48] width 35 height 35
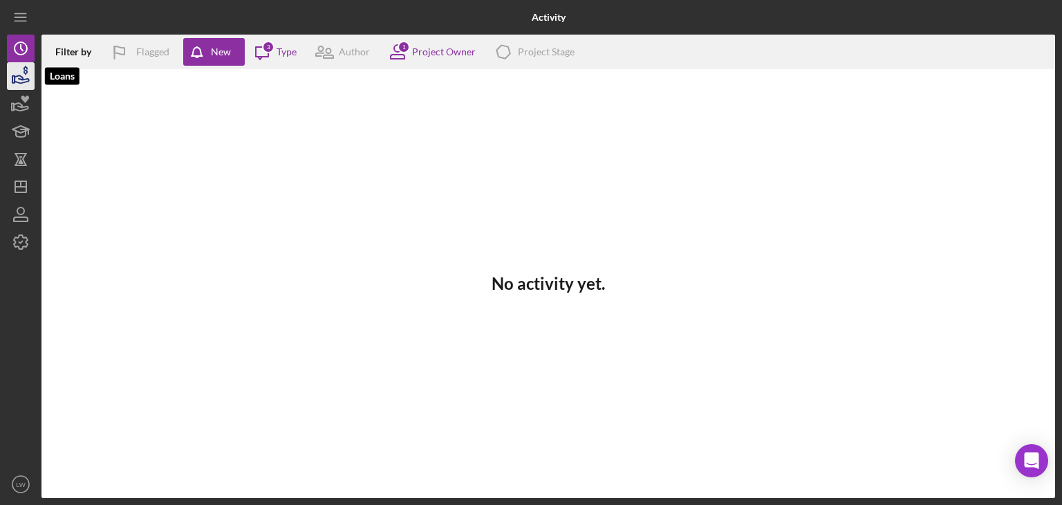
click at [14, 79] on polygon "button" at bounding box center [13, 79] width 2 height 7
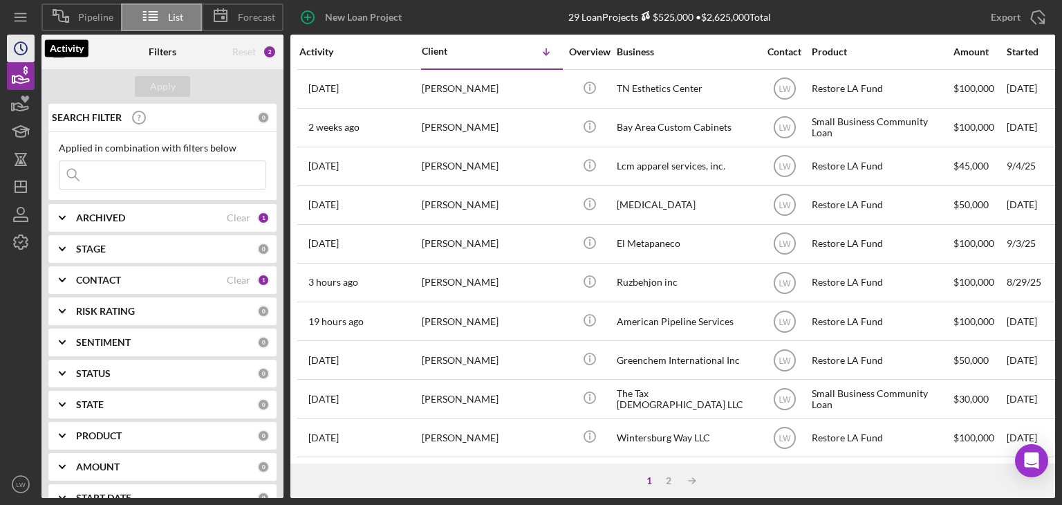
click at [21, 47] on polyline "button" at bounding box center [22, 48] width 2 height 6
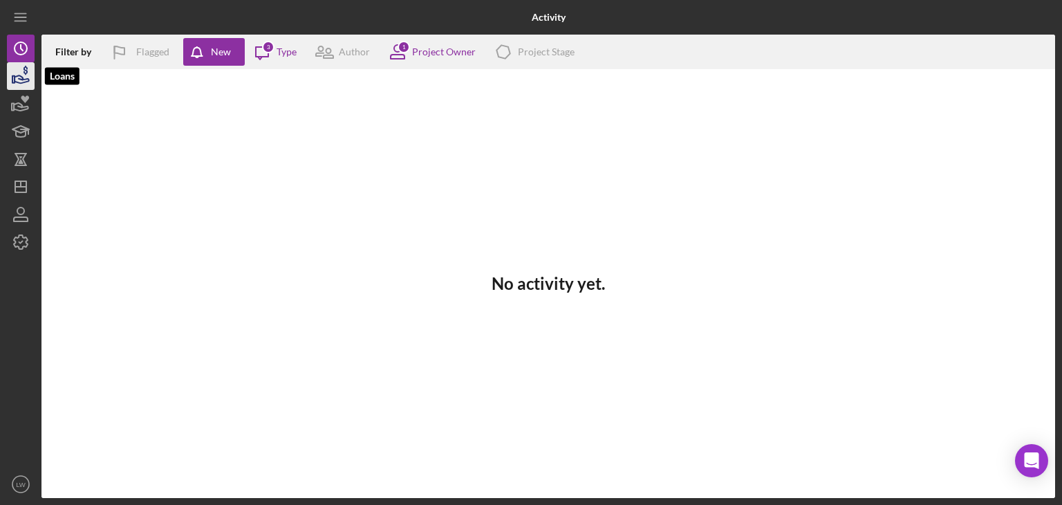
click at [18, 73] on icon "button" at bounding box center [20, 76] width 35 height 35
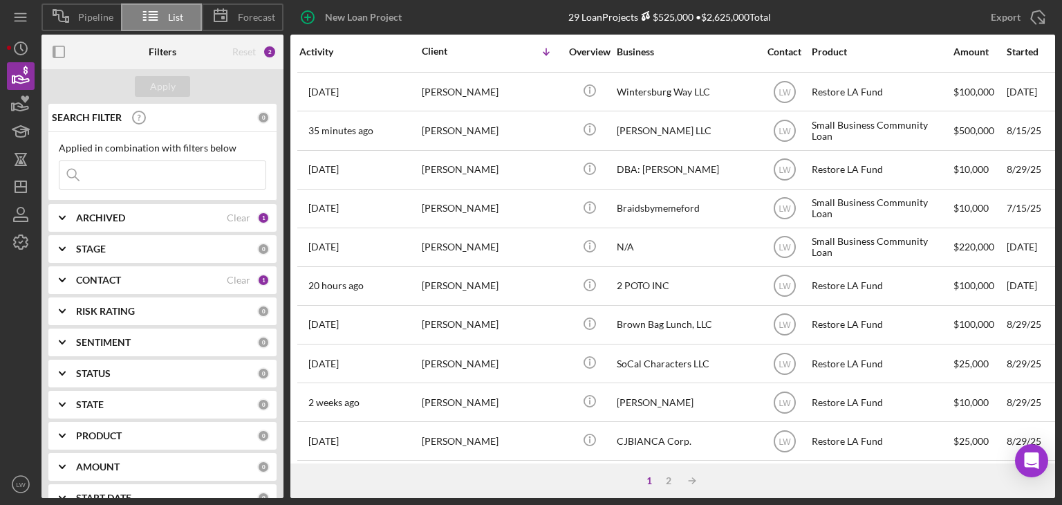
scroll to position [415, 0]
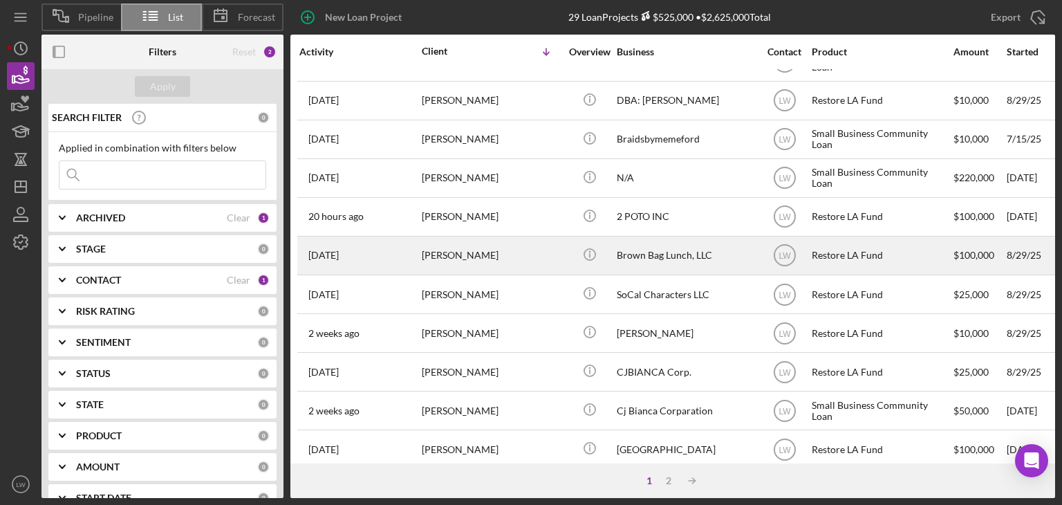
click at [499, 261] on div "[PERSON_NAME]" at bounding box center [491, 255] width 138 height 37
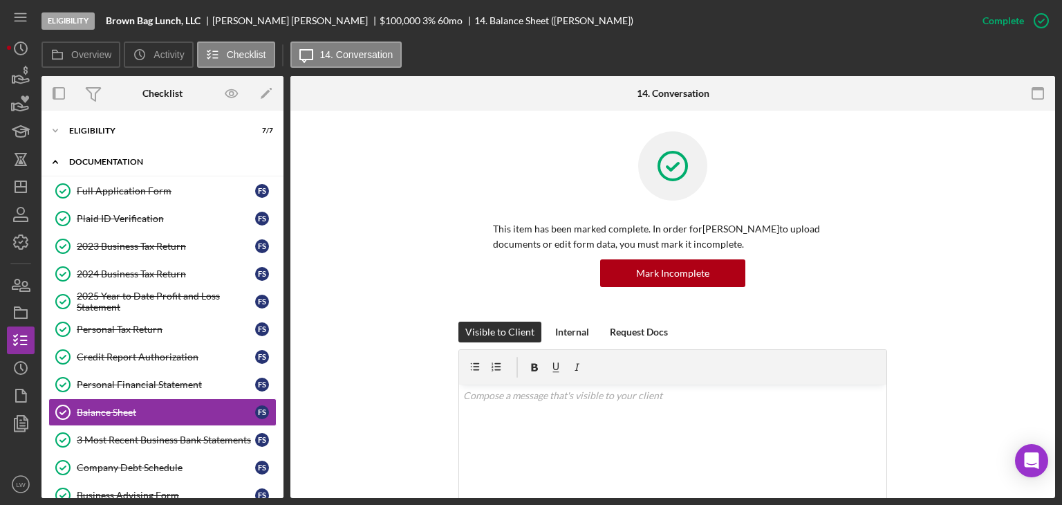
click at [136, 172] on div "Icon/Expander Documentation 13 / 20" at bounding box center [163, 162] width 242 height 28
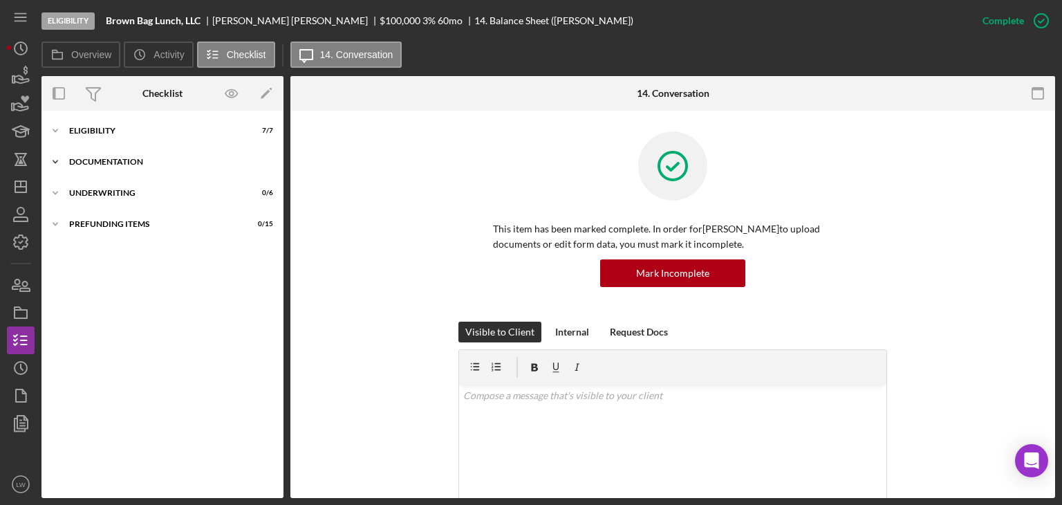
click at [104, 154] on div "Icon/Expander Documentation 13 / 20" at bounding box center [163, 162] width 242 height 28
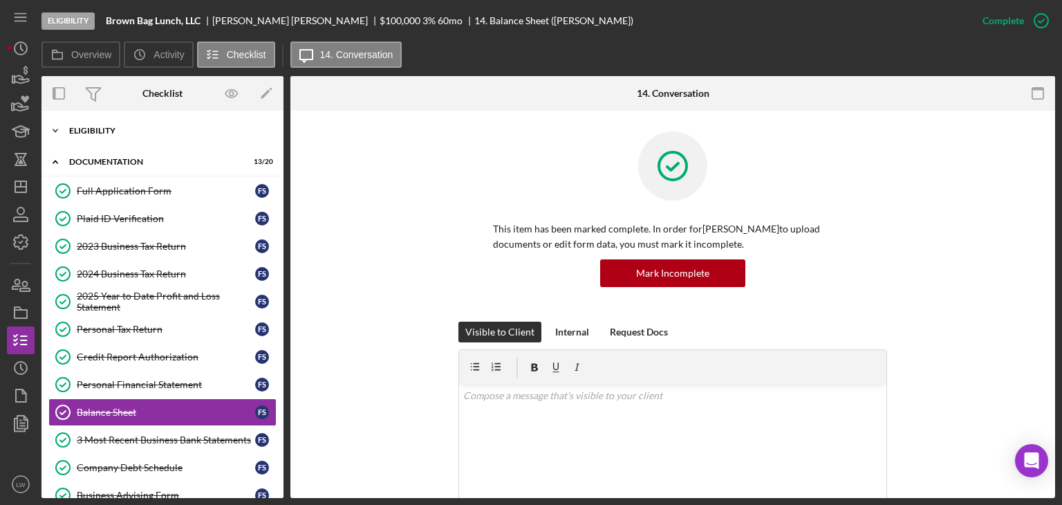
click at [119, 123] on div "Icon/Expander Eligibility 7 / 7" at bounding box center [163, 131] width 242 height 28
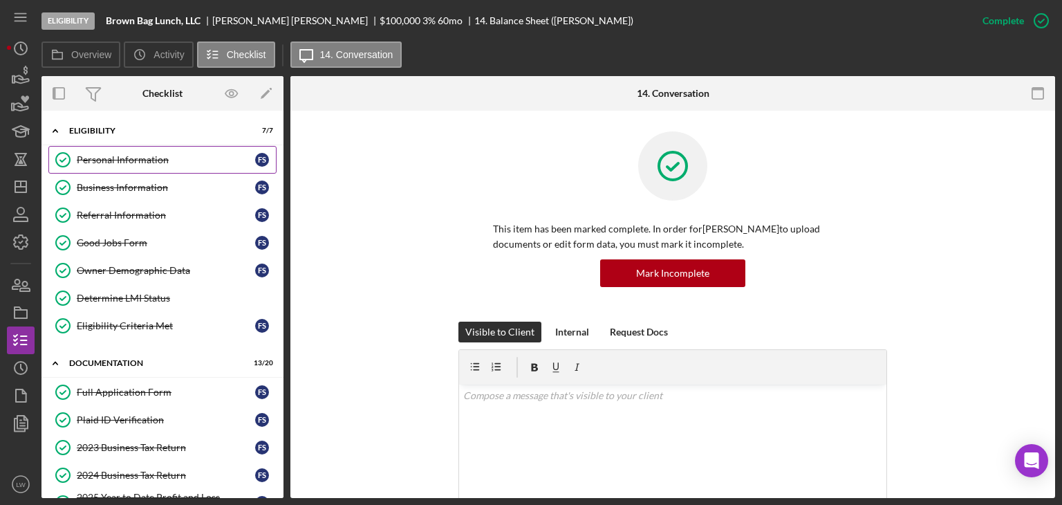
click at [160, 159] on div "Personal Information" at bounding box center [166, 159] width 178 height 11
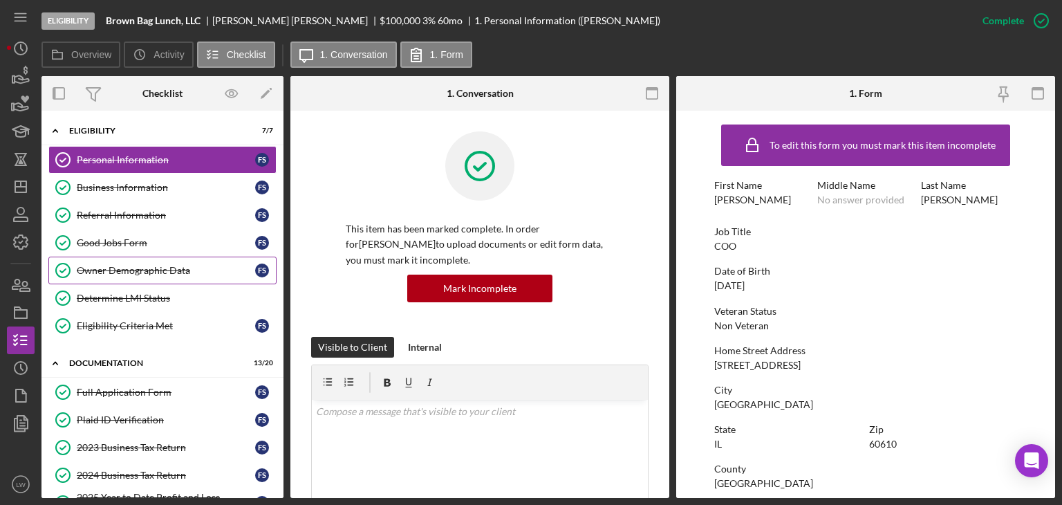
click at [177, 266] on div "Owner Demographic Data" at bounding box center [166, 270] width 178 height 11
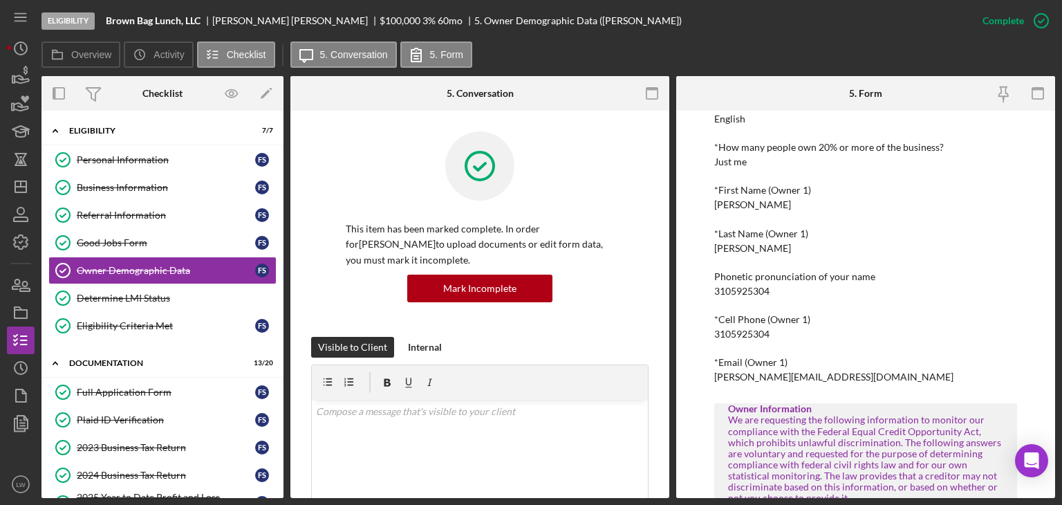
scroll to position [208, 0]
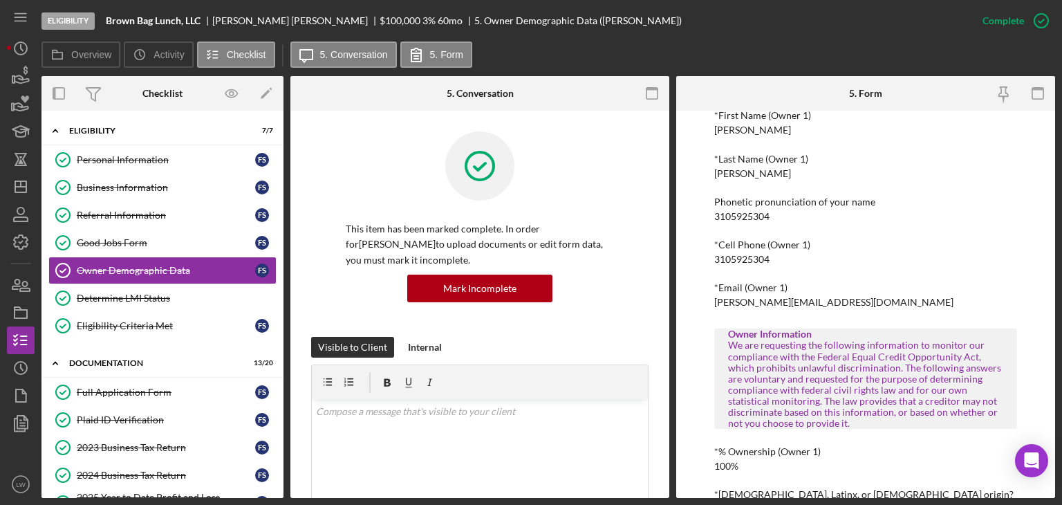
click at [782, 301] on div "[PERSON_NAME][EMAIL_ADDRESS][DOMAIN_NAME]" at bounding box center [834, 302] width 239 height 11
copy div "[PERSON_NAME][EMAIL_ADDRESS][DOMAIN_NAME]"
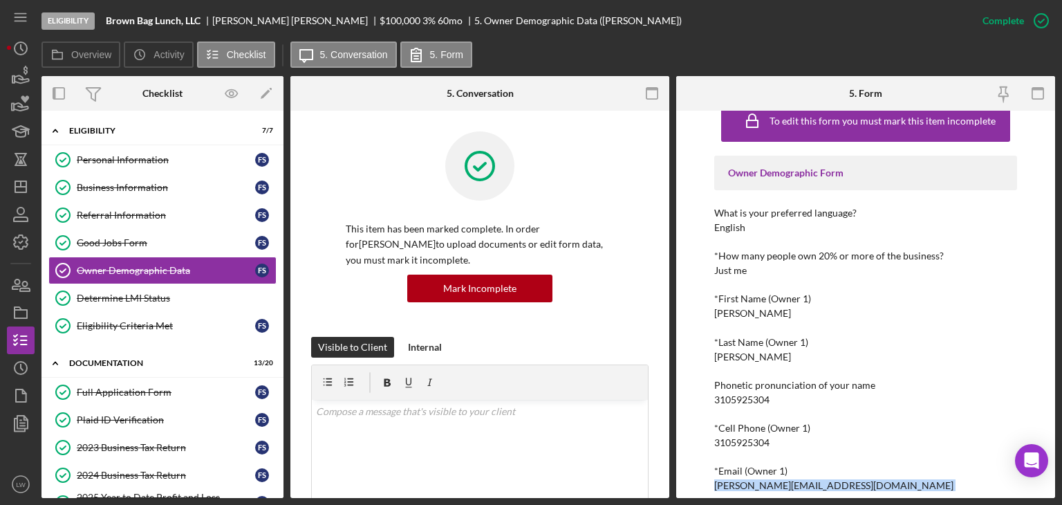
scroll to position [0, 0]
